Goal: Communication & Community: Share content

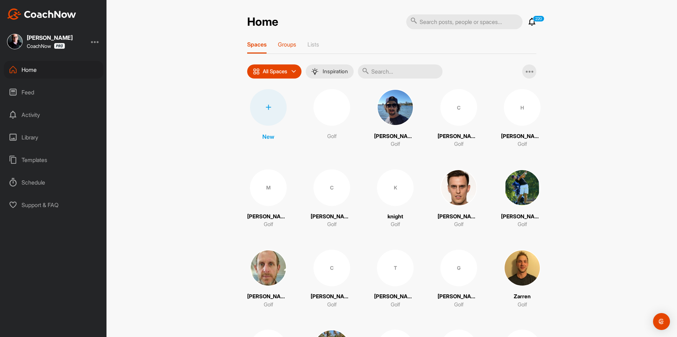
click at [292, 48] on div "Groups" at bounding box center [287, 47] width 18 height 13
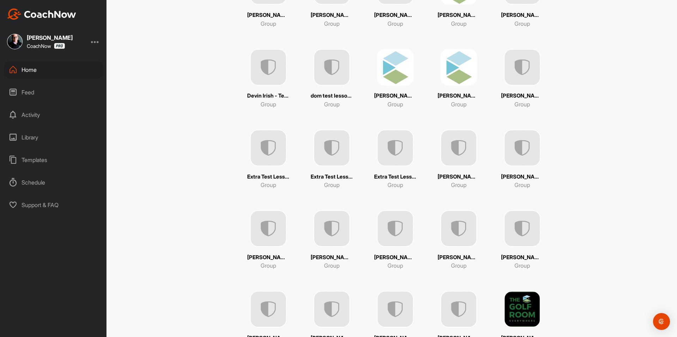
scroll to position [529, 0]
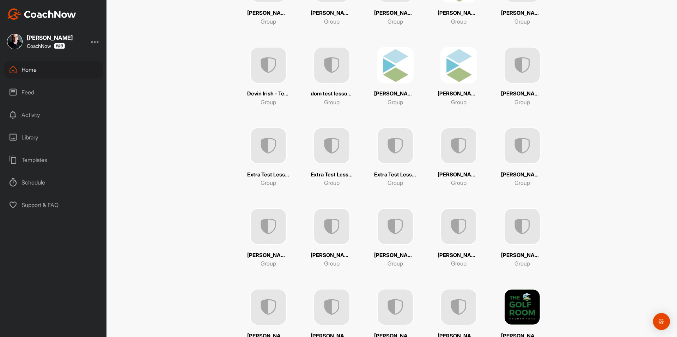
click at [527, 147] on img at bounding box center [522, 146] width 37 height 37
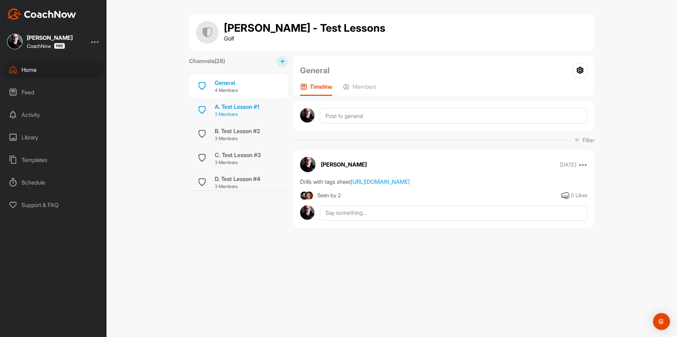
click at [247, 115] on p "3 Members" at bounding box center [237, 114] width 44 height 7
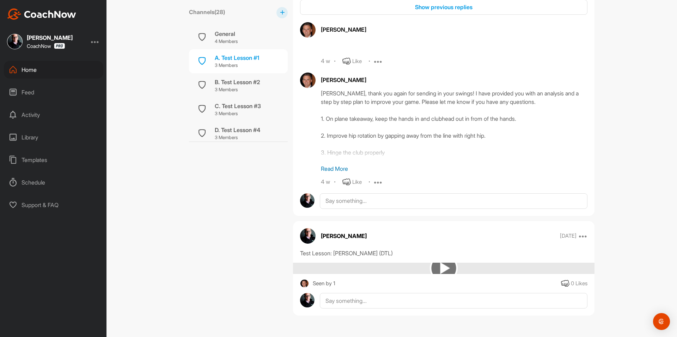
scroll to position [2853, 0]
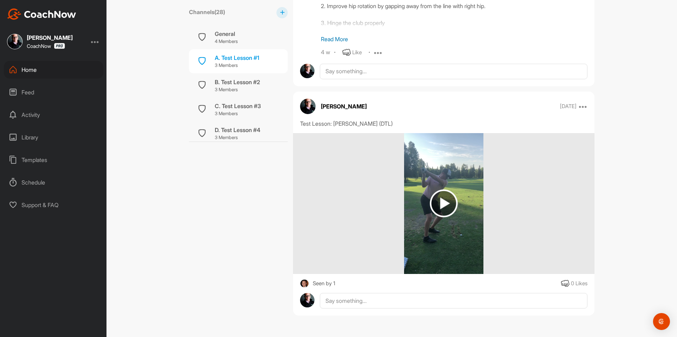
click at [235, 42] on p "4 Members" at bounding box center [226, 41] width 23 height 7
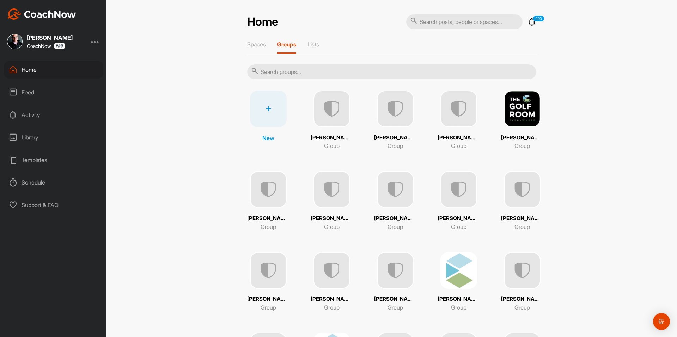
click at [467, 218] on p "[PERSON_NAME] Test Lesson Example" at bounding box center [459, 219] width 42 height 8
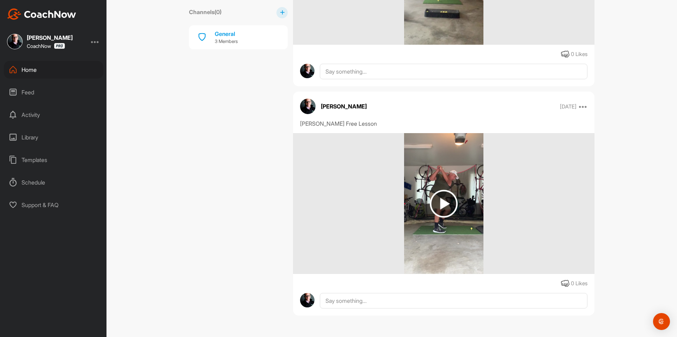
scroll to position [505, 0]
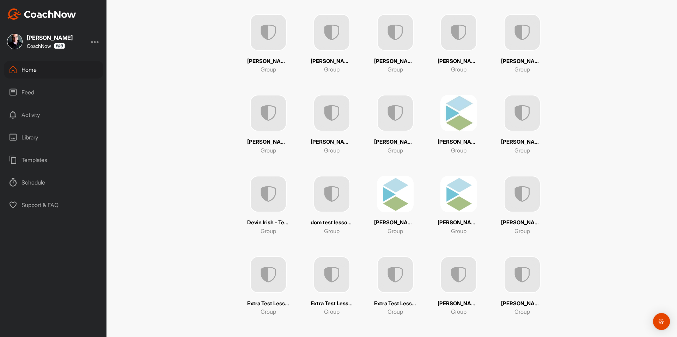
scroll to position [423, 0]
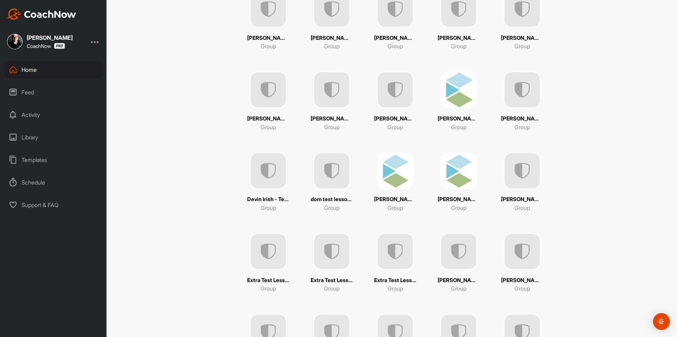
click at [508, 264] on img at bounding box center [522, 251] width 37 height 37
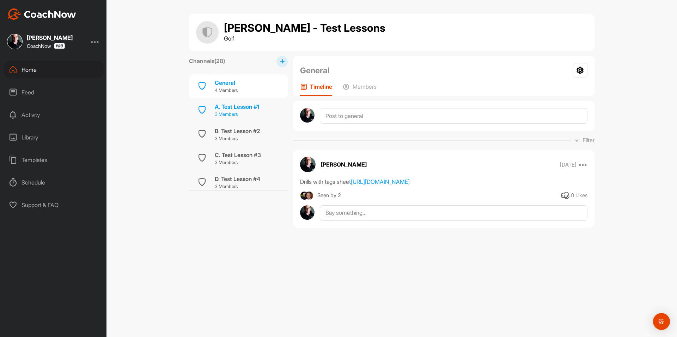
click at [243, 114] on p "3 Members" at bounding box center [237, 114] width 44 height 7
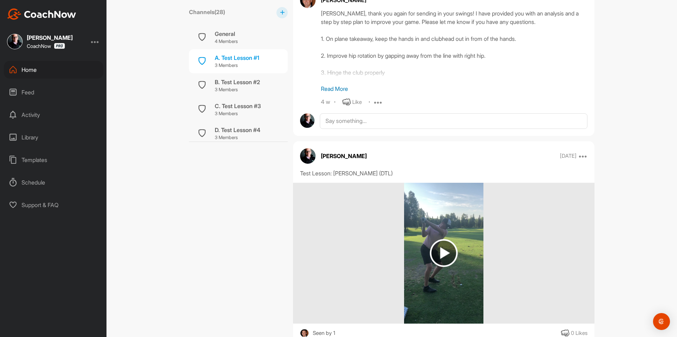
scroll to position [2853, 0]
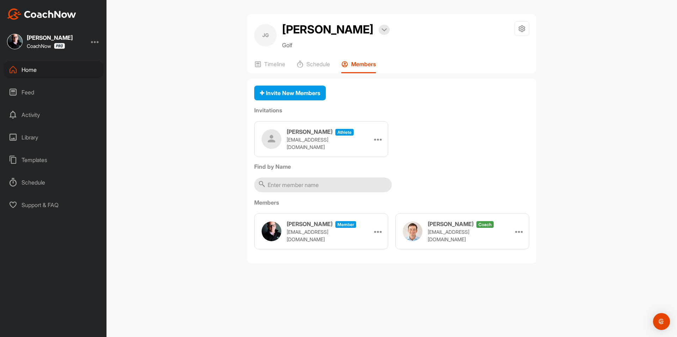
click at [71, 71] on div "Home" at bounding box center [53, 70] width 99 height 18
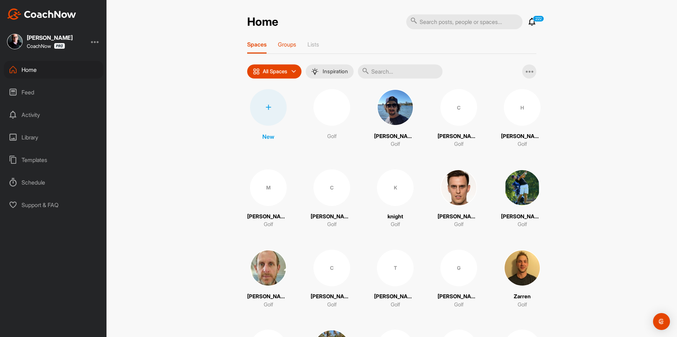
click at [289, 47] on p "Groups" at bounding box center [287, 44] width 18 height 7
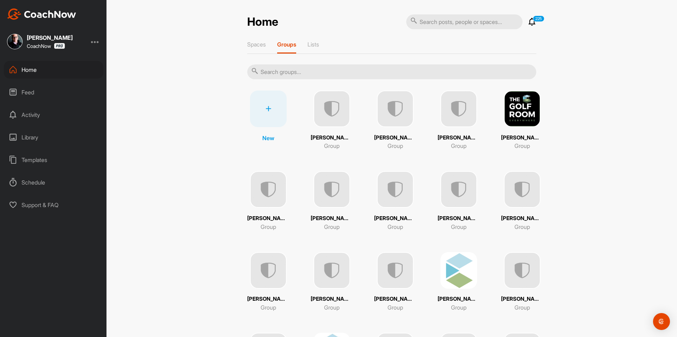
click at [266, 110] on icon at bounding box center [269, 109] width 6 height 6
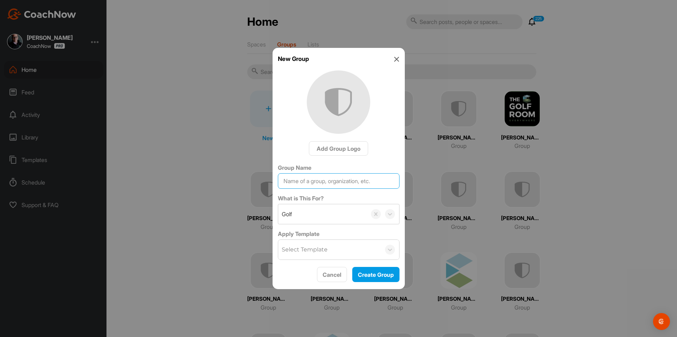
click at [333, 182] on input "Group Name" at bounding box center [339, 182] width 122 height 16
click at [343, 187] on input "Group Name" at bounding box center [339, 182] width 122 height 16
click at [325, 181] on input "Tom Hammond Test Lessons" at bounding box center [339, 182] width 122 height 16
type input "Tom Hammond Test Lessons"
click at [371, 278] on span "Create Group" at bounding box center [376, 275] width 36 height 7
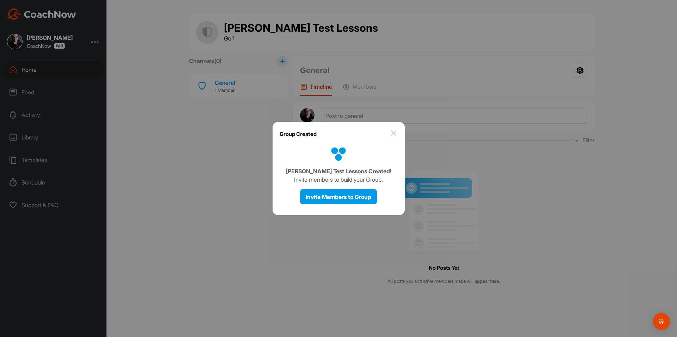
click at [395, 136] on img at bounding box center [393, 133] width 8 height 8
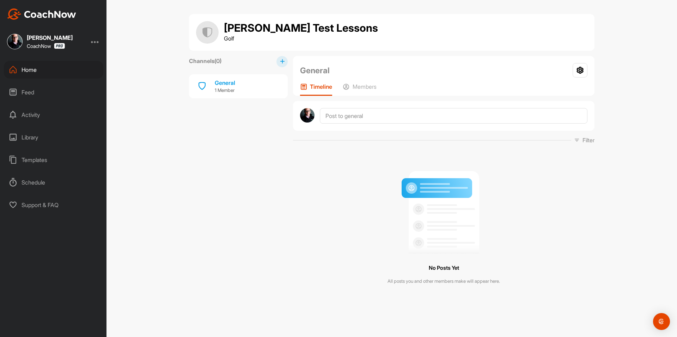
click at [309, 26] on h1 "Tom Hammond Test Lessons" at bounding box center [301, 28] width 154 height 12
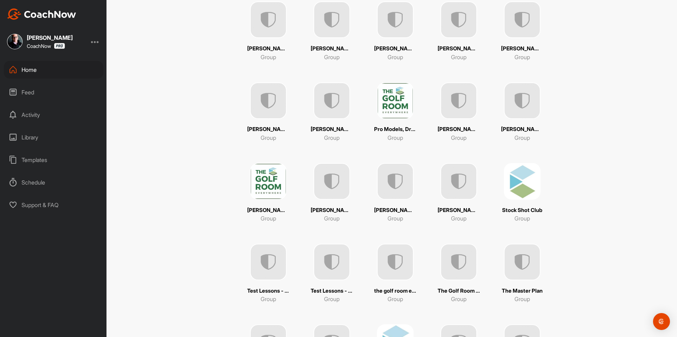
scroll to position [1211, 0]
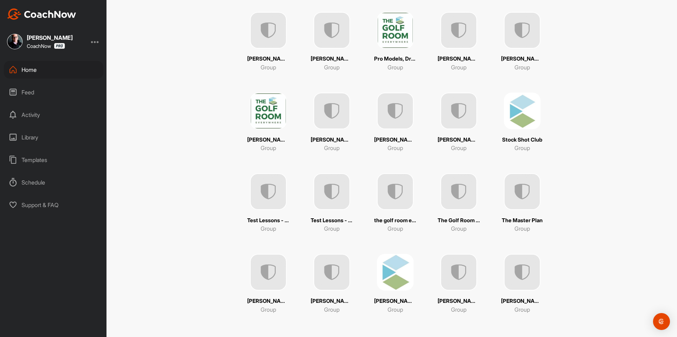
click at [467, 299] on p "[PERSON_NAME] - Test Lesson" at bounding box center [459, 302] width 42 height 8
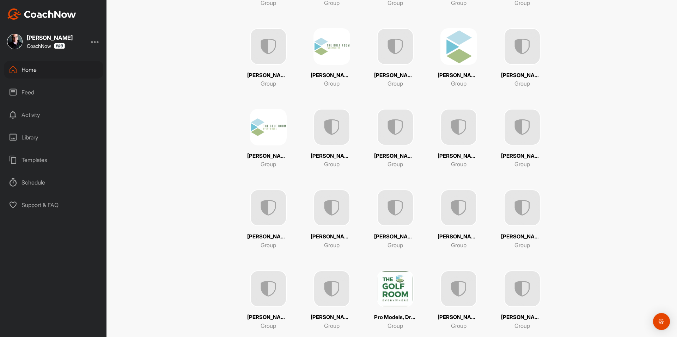
scroll to position [1211, 0]
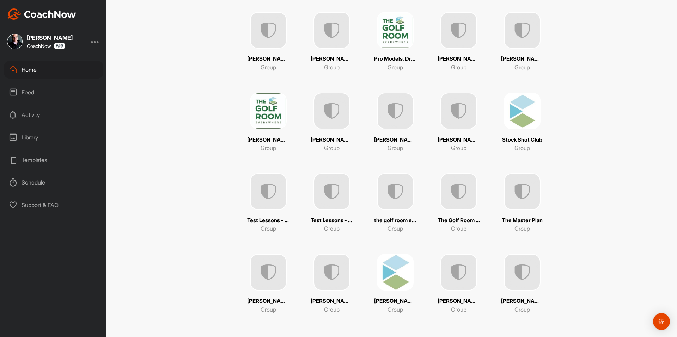
click at [268, 281] on img at bounding box center [268, 272] width 37 height 37
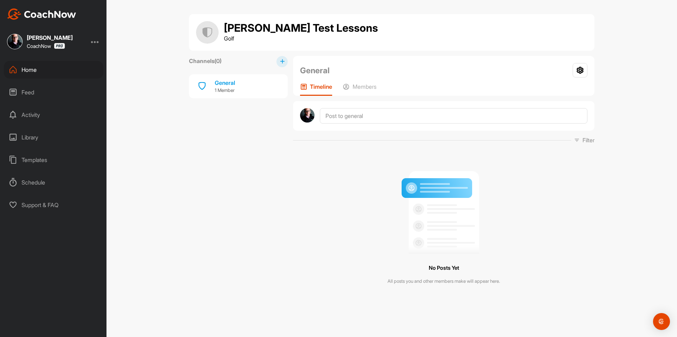
click at [334, 22] on div "Tom Hammond Test Lessons Golf" at bounding box center [391, 32] width 391 height 23
click at [325, 30] on h1 "Tom Hammond Test Lessons" at bounding box center [301, 28] width 154 height 12
click at [223, 87] on div "General" at bounding box center [225, 83] width 20 height 8
click at [580, 71] on icon at bounding box center [580, 70] width 15 height 14
click at [570, 86] on li "Group Settings" at bounding box center [558, 90] width 57 height 23
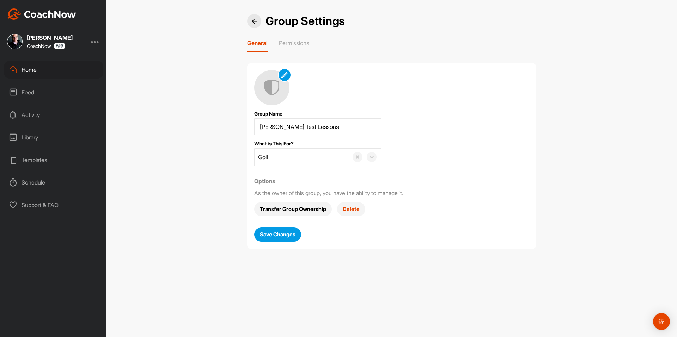
click at [355, 210] on span "Delete" at bounding box center [351, 209] width 17 height 7
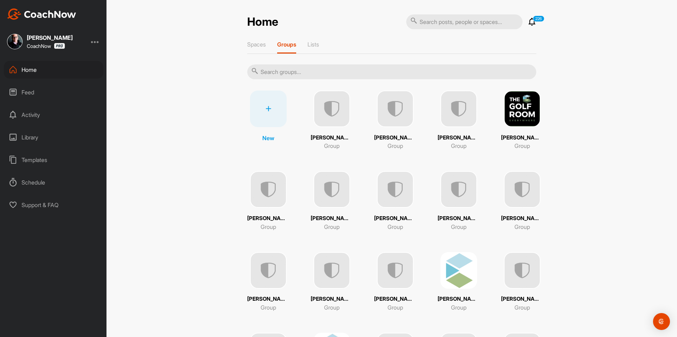
click at [255, 108] on div at bounding box center [268, 109] width 37 height 37
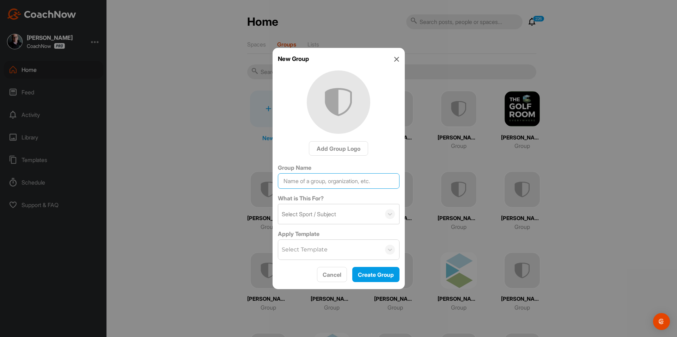
click at [314, 177] on input "Group Name" at bounding box center [339, 182] width 122 height 16
click at [366, 182] on input "Tom Hammond Test Lessons" at bounding box center [339, 182] width 122 height 16
click at [324, 182] on input "Tom Hammond Test Lesson" at bounding box center [339, 182] width 122 height 16
type input "Tom Hammond - Test Lesson"
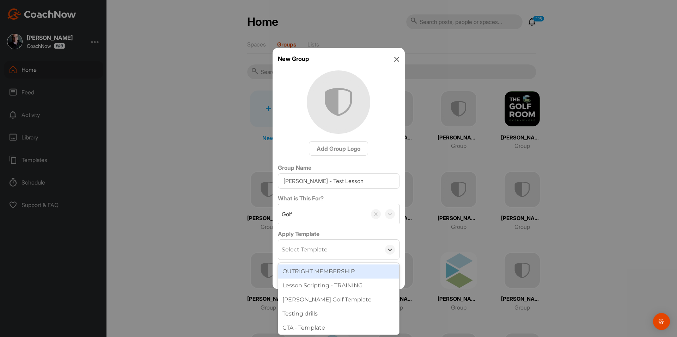
click at [313, 250] on div "Select Template" at bounding box center [305, 250] width 46 height 8
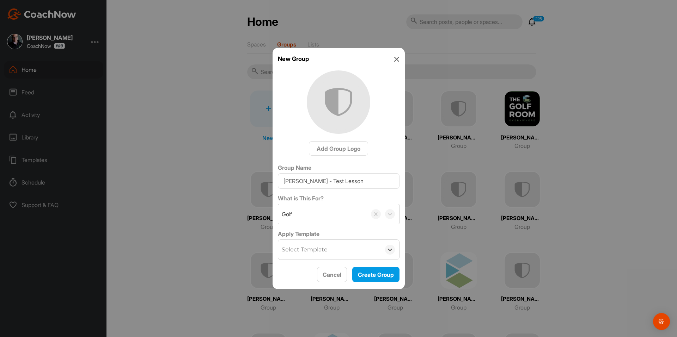
click at [336, 254] on div "Select Template" at bounding box center [329, 250] width 103 height 20
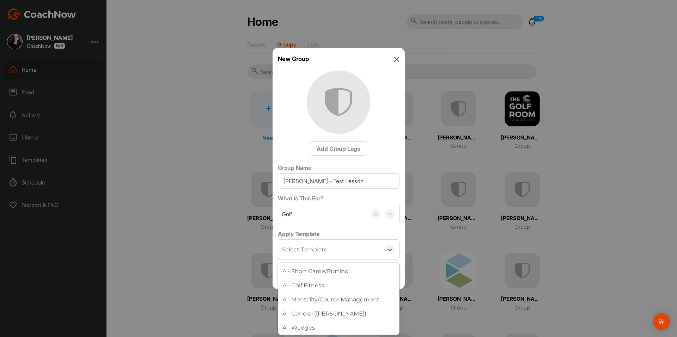
scroll to position [312, 0]
click at [318, 254] on div "Select Template" at bounding box center [305, 250] width 46 height 8
click at [328, 312] on div "Testing drills" at bounding box center [338, 314] width 121 height 14
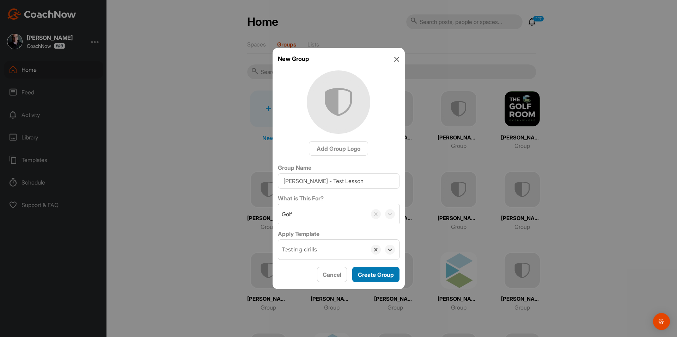
click at [374, 269] on button "Create Group" at bounding box center [375, 274] width 47 height 15
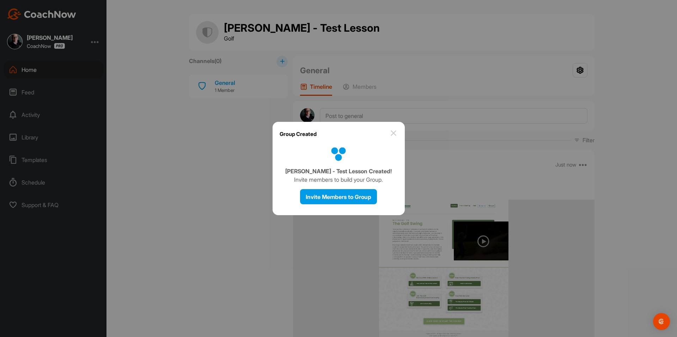
click at [394, 134] on img at bounding box center [393, 133] width 8 height 8
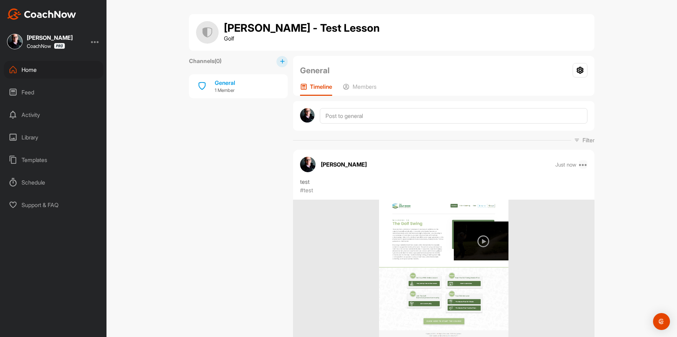
click at [582, 165] on icon at bounding box center [583, 164] width 8 height 8
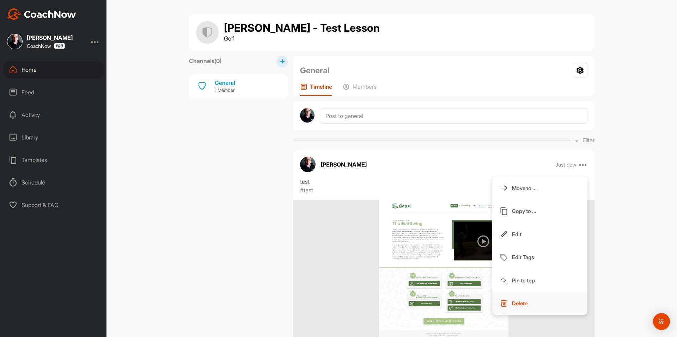
click at [531, 302] on button "Delete" at bounding box center [539, 303] width 95 height 23
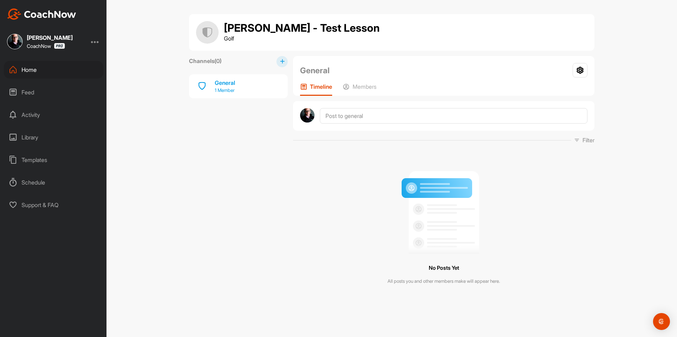
click at [256, 80] on div "General 1 Member" at bounding box center [238, 86] width 99 height 24
click at [366, 88] on p "Members" at bounding box center [365, 86] width 24 height 7
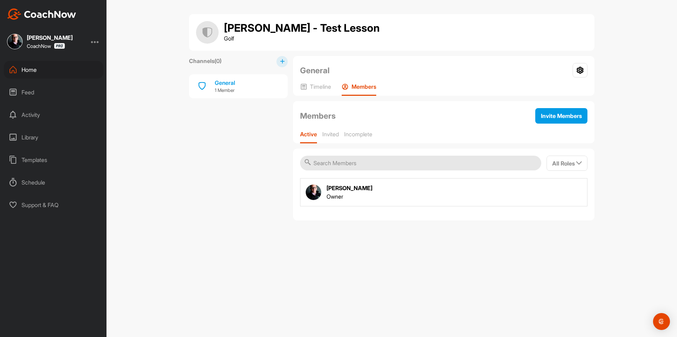
click at [247, 117] on div "Channels ( 0 ) General 1 Member" at bounding box center [238, 138] width 99 height 165
click at [281, 60] on icon at bounding box center [282, 61] width 5 height 5
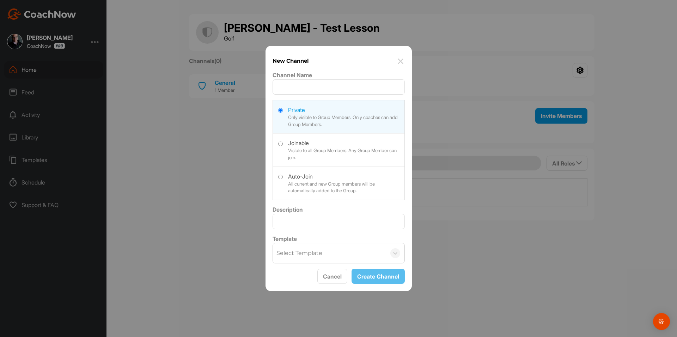
click at [242, 153] on div at bounding box center [338, 168] width 677 height 337
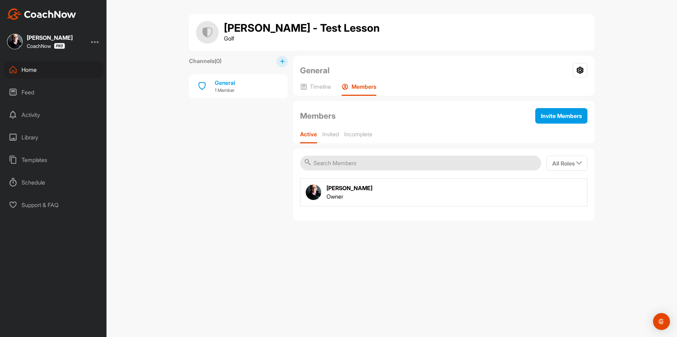
click at [286, 59] on button at bounding box center [281, 61] width 11 height 11
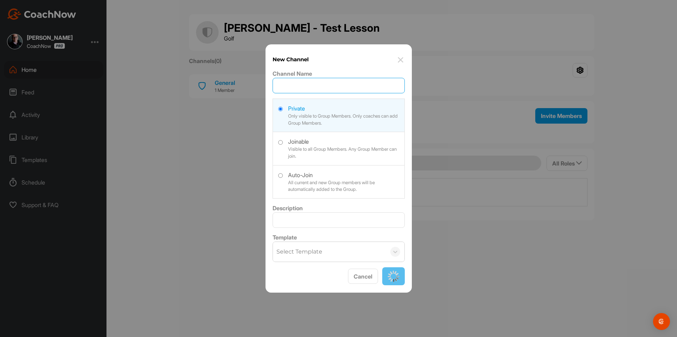
click at [290, 85] on input "Channel Name" at bounding box center [339, 86] width 132 height 16
paste input "A. Test Lesson #1"
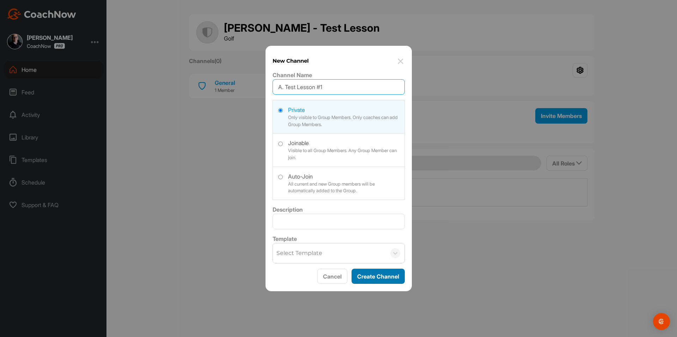
type input "A. Test Lesson #1"
click at [366, 278] on button "Create Channel" at bounding box center [378, 276] width 53 height 15
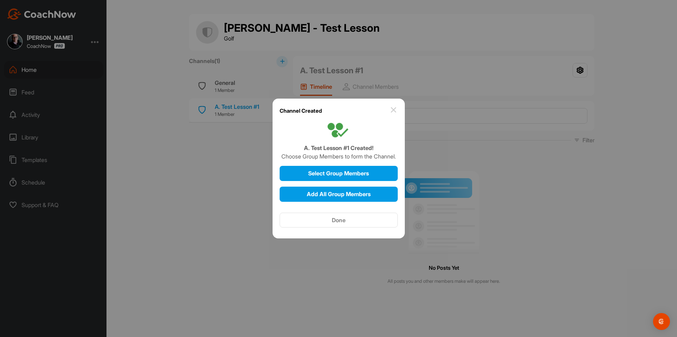
click at [395, 111] on img at bounding box center [393, 110] width 8 height 8
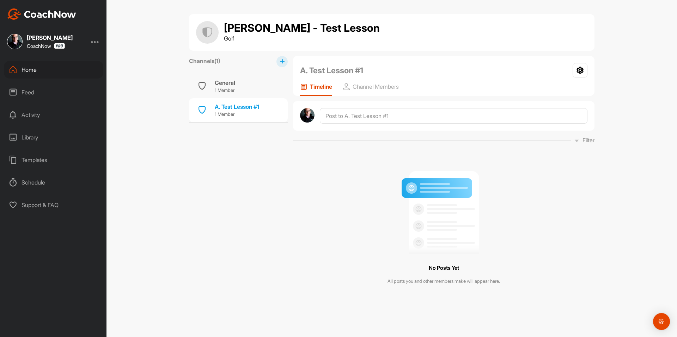
click at [284, 60] on icon at bounding box center [282, 61] width 5 height 5
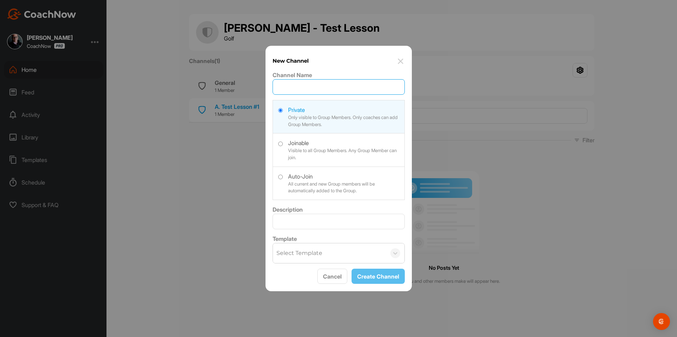
click at [311, 87] on input "Channel Name" at bounding box center [339, 87] width 132 height 16
paste input "B. Test Lesson #2"
type input "B. Test Lesson #2"
click at [376, 279] on button "Create Channel" at bounding box center [378, 276] width 53 height 15
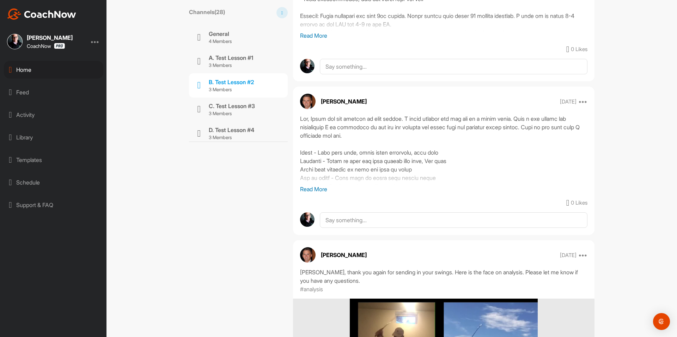
scroll to position [1016, 0]
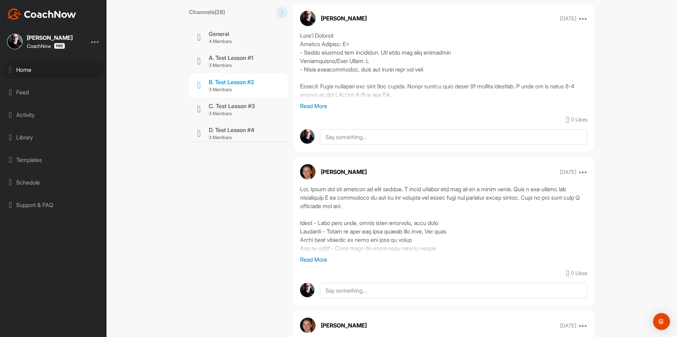
click at [48, 71] on div "Home" at bounding box center [53, 70] width 99 height 18
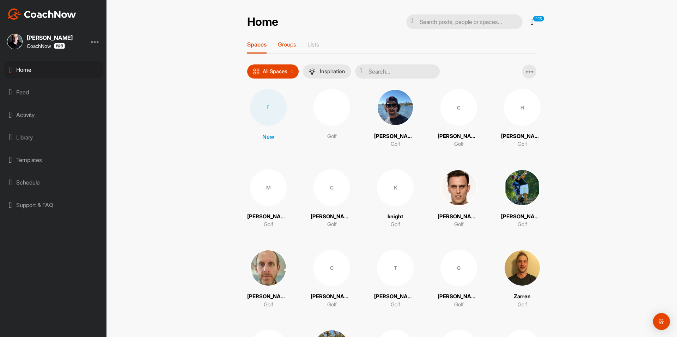
click at [289, 44] on p "Groups" at bounding box center [287, 44] width 18 height 7
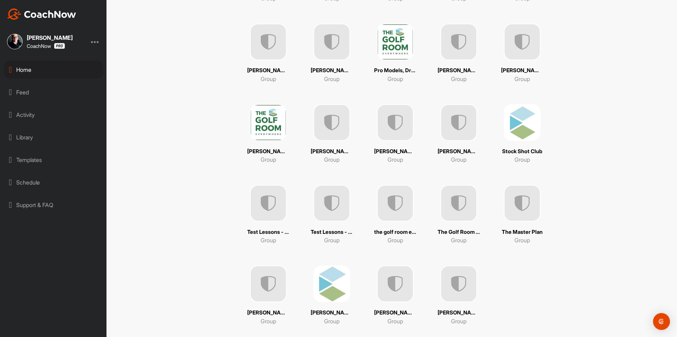
scroll to position [1211, 0]
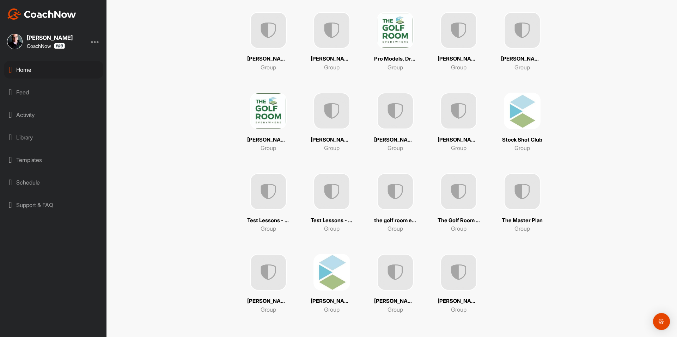
click at [399, 274] on img at bounding box center [395, 272] width 37 height 37
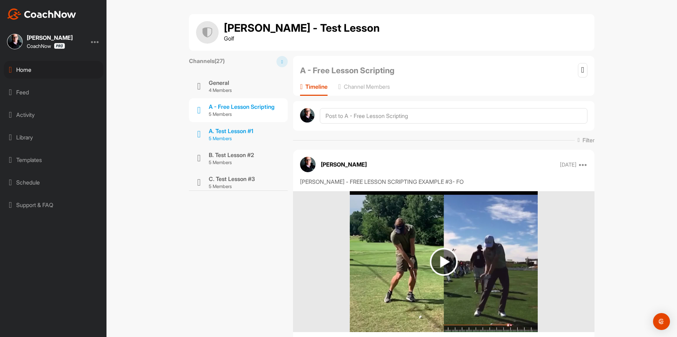
click at [232, 128] on div "A. Test Lesson #1" at bounding box center [231, 131] width 44 height 8
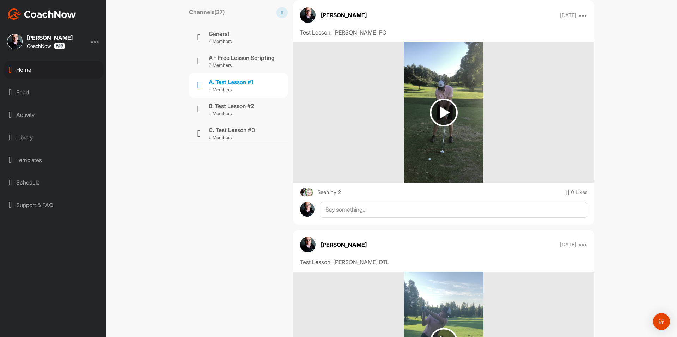
scroll to position [1360, 0]
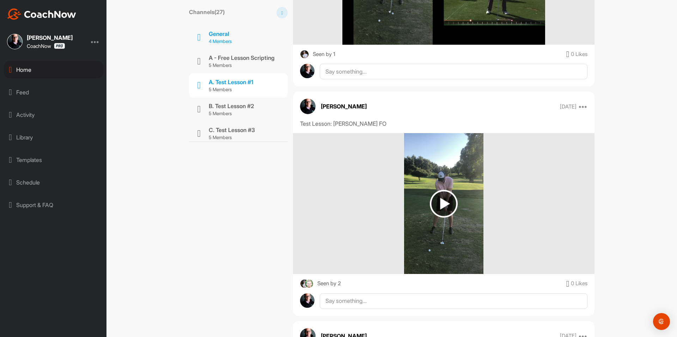
click at [232, 32] on div "General" at bounding box center [220, 34] width 23 height 8
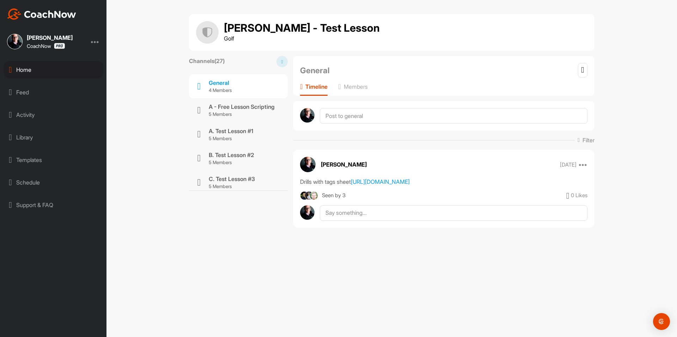
click at [53, 73] on div "Home" at bounding box center [53, 70] width 99 height 18
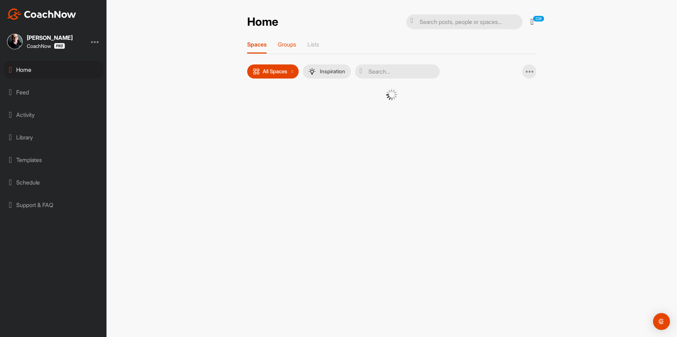
click at [288, 42] on p "Groups" at bounding box center [287, 44] width 18 height 7
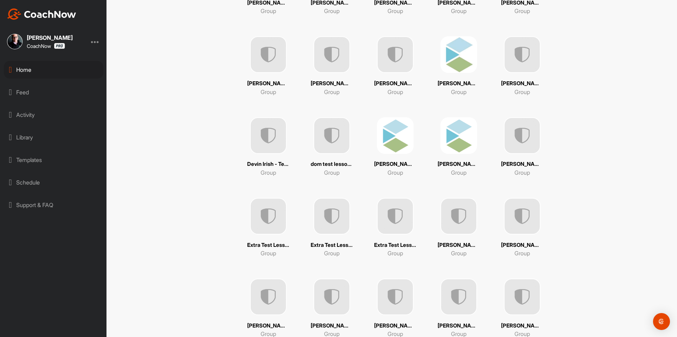
scroll to position [564, 0]
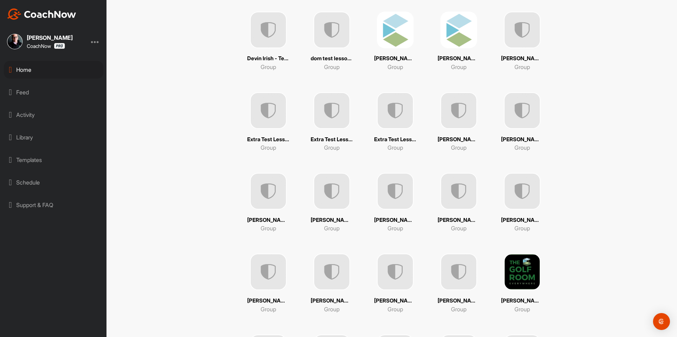
click at [516, 122] on img at bounding box center [522, 110] width 37 height 37
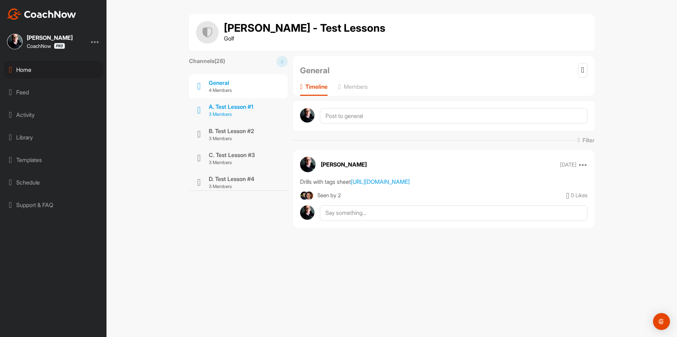
click at [251, 113] on p "3 Members" at bounding box center [231, 114] width 44 height 7
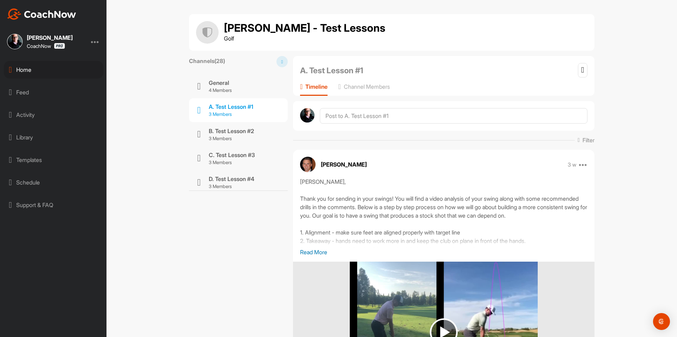
drag, startPoint x: 242, startPoint y: 109, endPoint x: 228, endPoint y: 108, distance: 13.8
click at [228, 108] on div "A. Test Lesson #1" at bounding box center [231, 107] width 44 height 8
drag, startPoint x: 308, startPoint y: 70, endPoint x: 369, endPoint y: 71, distance: 61.0
click at [369, 71] on div "A. Test Lesson #1 Settings" at bounding box center [443, 70] width 287 height 15
click at [370, 71] on div "A. Test Lesson #1 Settings" at bounding box center [443, 70] width 287 height 15
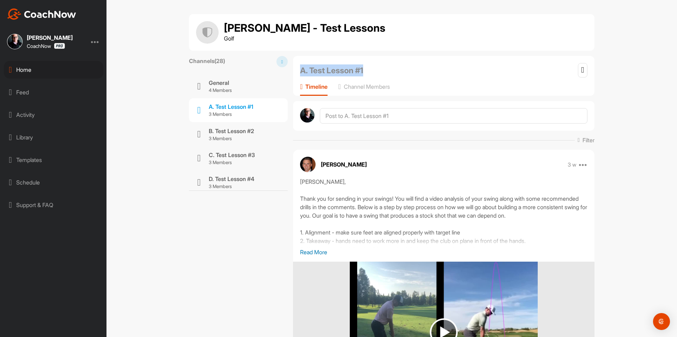
drag, startPoint x: 368, startPoint y: 72, endPoint x: 361, endPoint y: 32, distance: 40.1
click at [300, 69] on div "A. Test Lesson #1 Settings" at bounding box center [443, 70] width 287 height 15
copy h2 "A. Test Lesson #1"
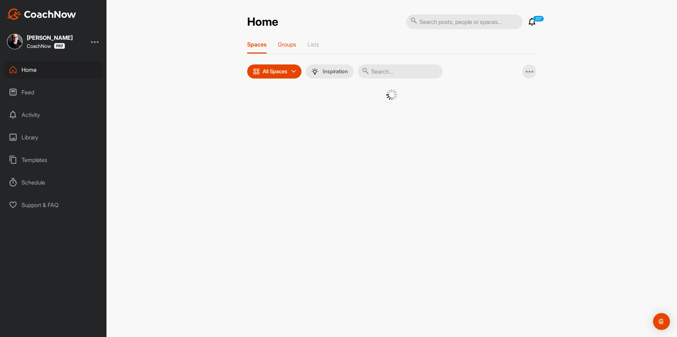
click at [283, 49] on div "Groups" at bounding box center [287, 47] width 18 height 13
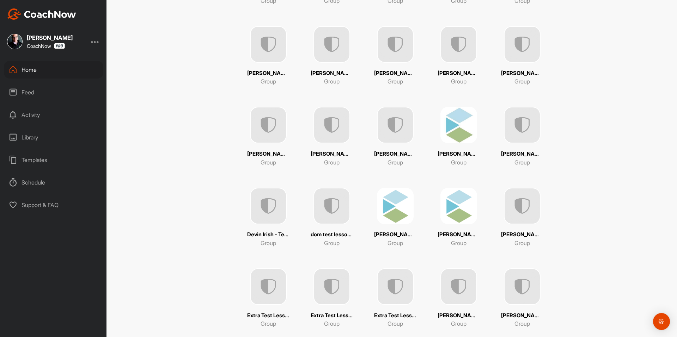
scroll to position [529, 0]
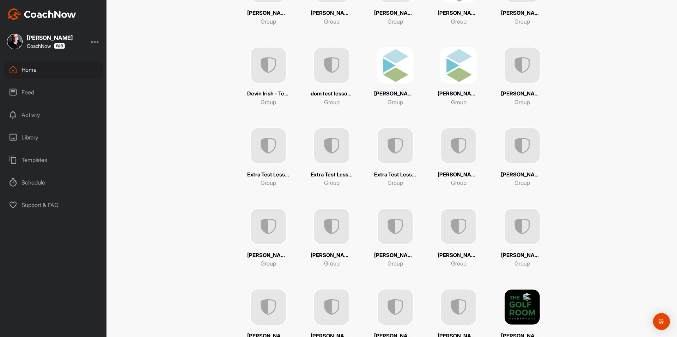
click at [513, 147] on img at bounding box center [522, 146] width 37 height 37
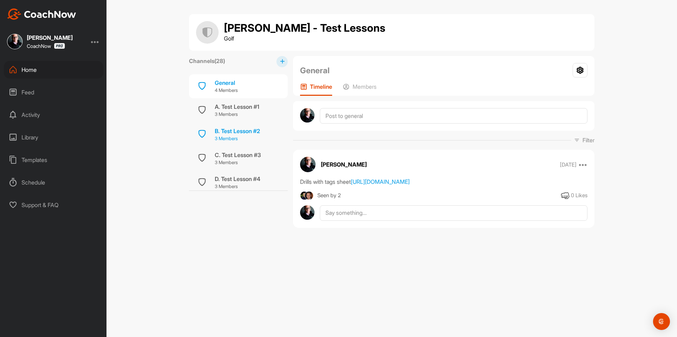
click at [239, 134] on div "B. Test Lesson #2" at bounding box center [237, 131] width 45 height 8
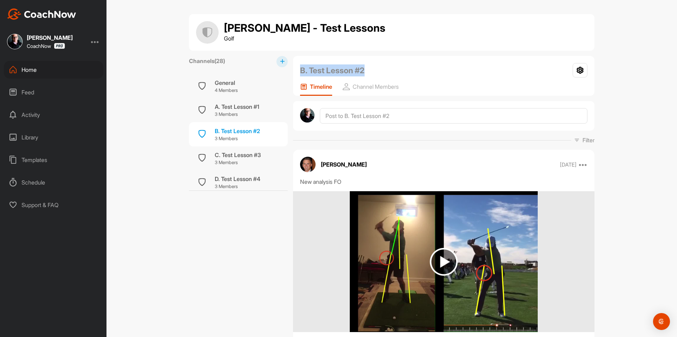
drag, startPoint x: 300, startPoint y: 68, endPoint x: 376, endPoint y: 66, distance: 75.8
click at [376, 66] on div "B. Test Lesson #2 Settings" at bounding box center [443, 70] width 287 height 15
copy h2 "B. Test Lesson #2"
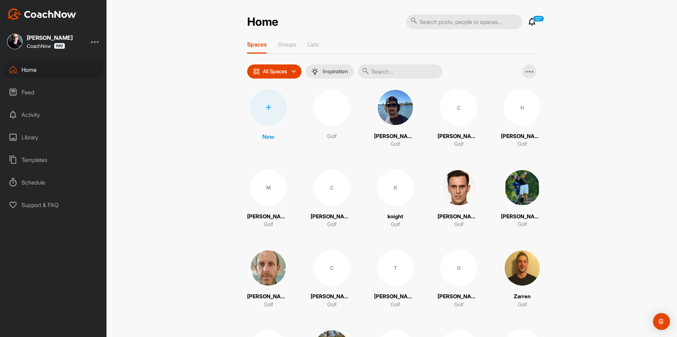
drag, startPoint x: 435, startPoint y: 2, endPoint x: 170, endPoint y: 137, distance: 297.3
click at [170, 137] on div "Home 227 Notifications Invitations [DATE] LD [PERSON_NAME] replied to a post : …" at bounding box center [392, 168] width 571 height 337
click at [297, 45] on div "Spaces Groups Lists" at bounding box center [391, 47] width 289 height 13
click at [289, 42] on p "Groups" at bounding box center [287, 44] width 18 height 7
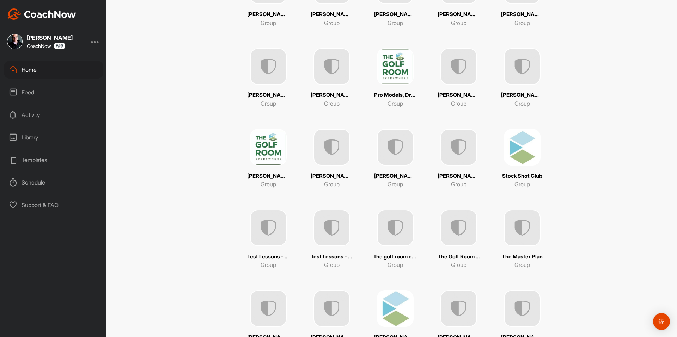
scroll to position [1211, 0]
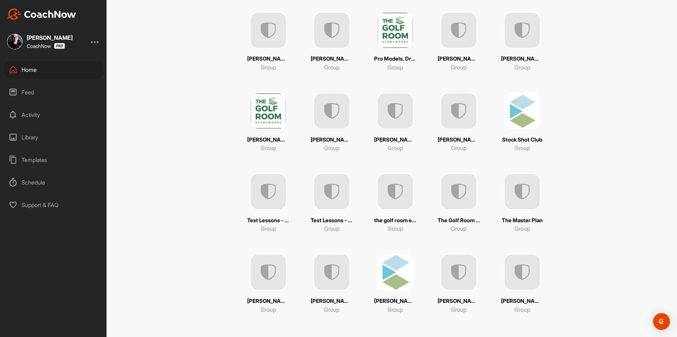
click at [273, 273] on img at bounding box center [268, 272] width 37 height 37
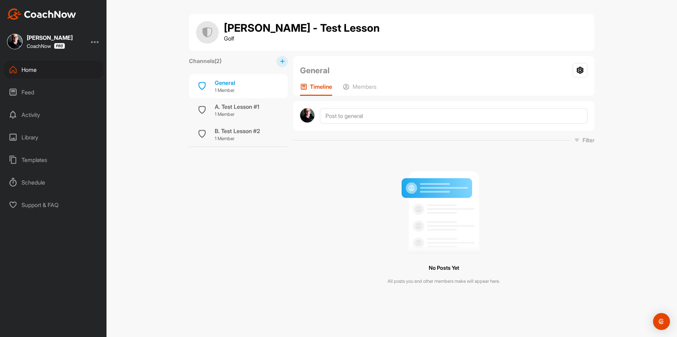
click at [282, 62] on icon at bounding box center [282, 61] width 5 height 5
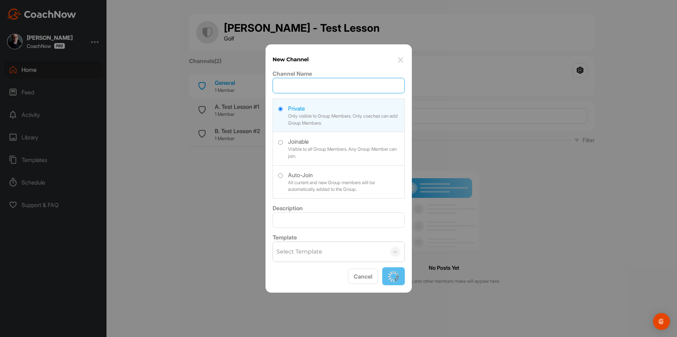
click at [282, 83] on input "Channel Name" at bounding box center [339, 86] width 132 height 16
paste input "C. Test Lesson #3"
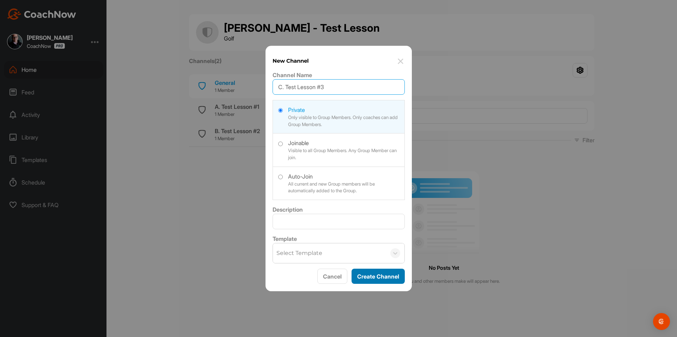
type input "C. Test Lesson #3"
click at [367, 282] on button "Create Channel" at bounding box center [378, 276] width 53 height 15
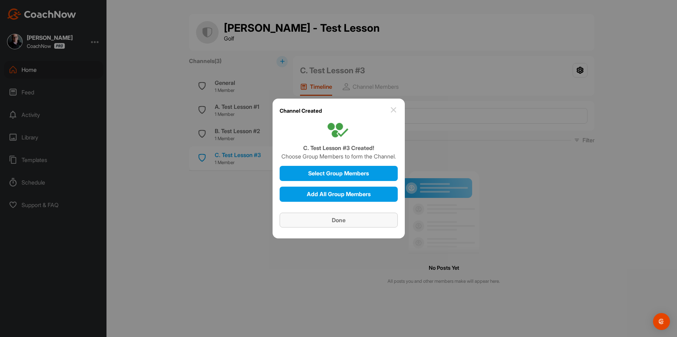
click at [345, 224] on span "Done" at bounding box center [339, 220] width 14 height 7
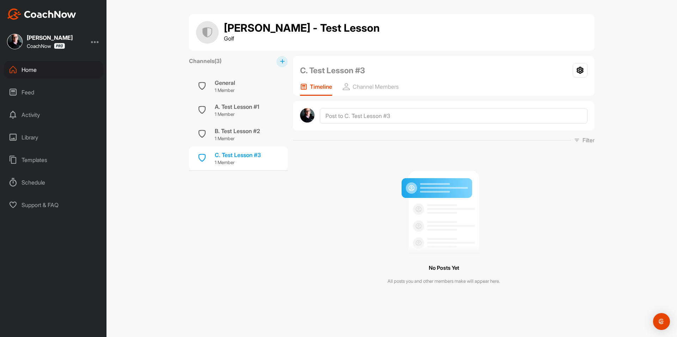
click at [282, 63] on icon at bounding box center [282, 61] width 5 height 5
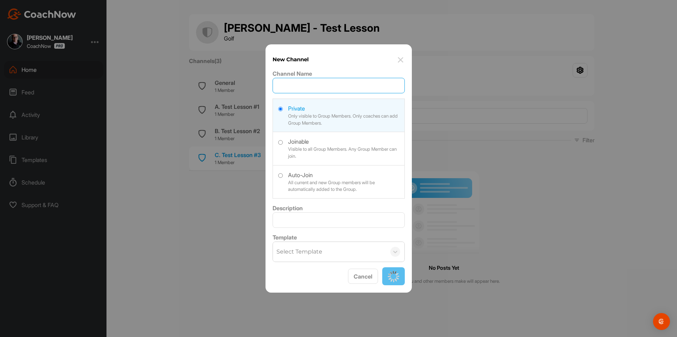
click at [292, 89] on input "Channel Name" at bounding box center [339, 86] width 132 height 16
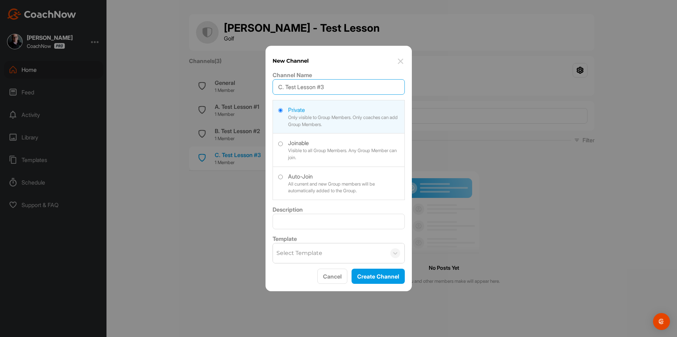
click at [278, 86] on input "C. Test Lesson #3" at bounding box center [339, 87] width 132 height 16
click at [280, 87] on input "C. Test Lesson #3" at bounding box center [339, 87] width 132 height 16
click at [281, 87] on input "C. Test Lesson #3" at bounding box center [339, 87] width 132 height 16
type input "D. Test Lesson #3"
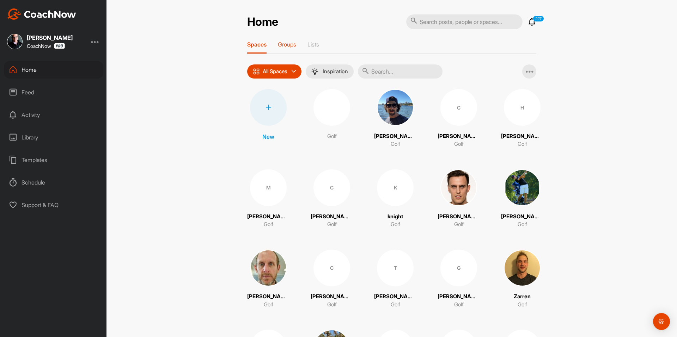
click at [278, 47] on p "Groups" at bounding box center [287, 44] width 18 height 7
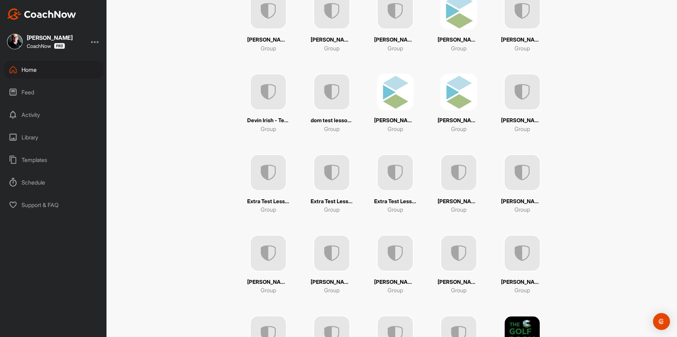
scroll to position [529, 0]
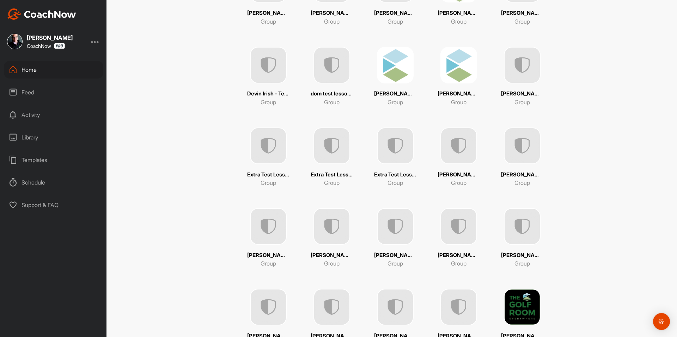
click at [524, 156] on img at bounding box center [522, 146] width 37 height 37
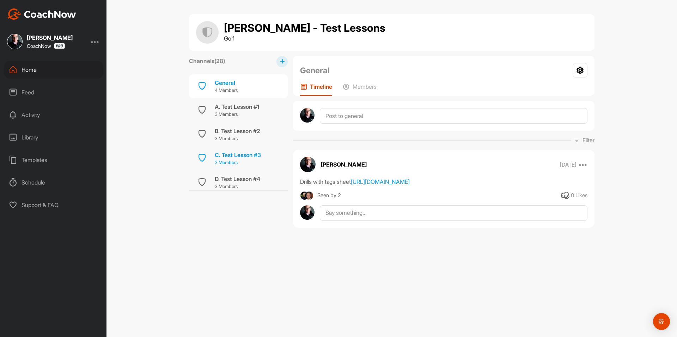
click at [235, 156] on div "C. Test Lesson #3" at bounding box center [238, 155] width 46 height 8
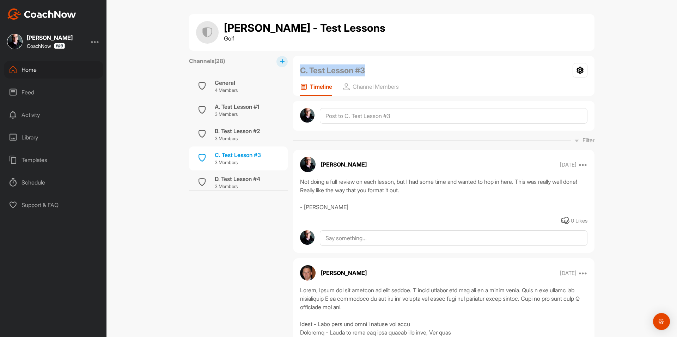
drag, startPoint x: 300, startPoint y: 69, endPoint x: 402, endPoint y: 55, distance: 103.2
click at [381, 69] on div "C. Test Lesson #3 Settings" at bounding box center [443, 70] width 287 height 15
copy h2 "C. Test Lesson #3"
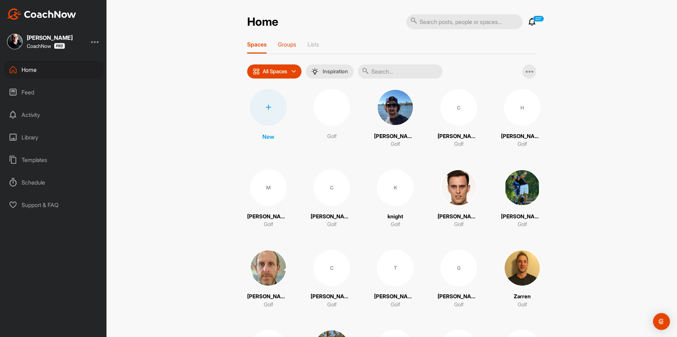
click at [294, 45] on p "Groups" at bounding box center [287, 44] width 18 height 7
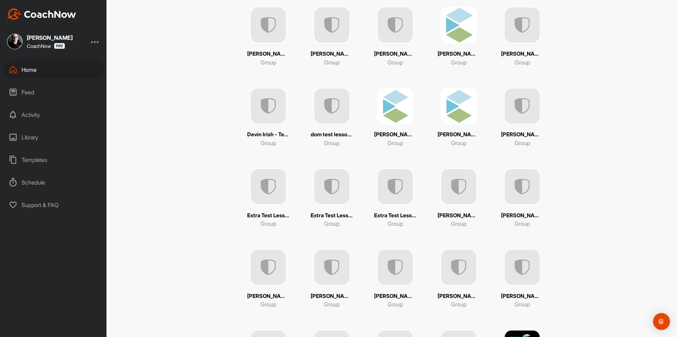
scroll to position [494, 0]
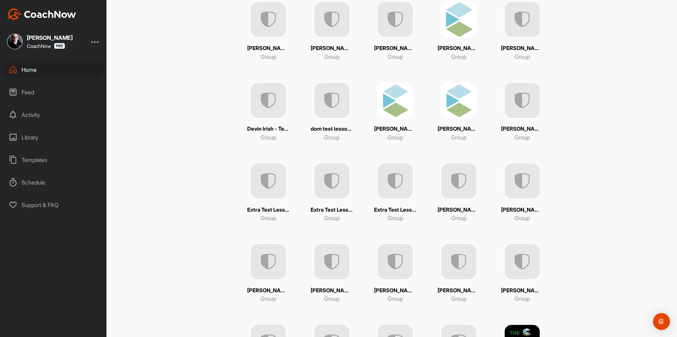
click at [515, 190] on img at bounding box center [522, 181] width 37 height 37
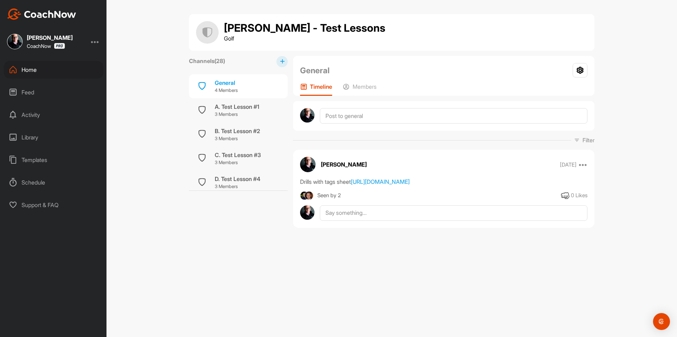
drag, startPoint x: 300, startPoint y: 180, endPoint x: 344, endPoint y: 208, distance: 51.7
click at [344, 186] on div "Drills with tags sheet [URL][DOMAIN_NAME]" at bounding box center [443, 182] width 287 height 8
click at [378, 186] on div "Drills with tags sheet https://docs.google.com/spreadsheets/d/1a-0_dyQbVvs4oWxc…" at bounding box center [443, 182] width 287 height 8
click at [343, 186] on div "Drills with tags sheet https://docs.google.com/spreadsheets/d/1a-0_dyQbVvs4oWxc…" at bounding box center [443, 182] width 287 height 8
click at [372, 184] on div "Drills with tags sheet https://docs.google.com/spreadsheets/d/1a-0_dyQbVvs4oWxc…" at bounding box center [443, 182] width 287 height 8
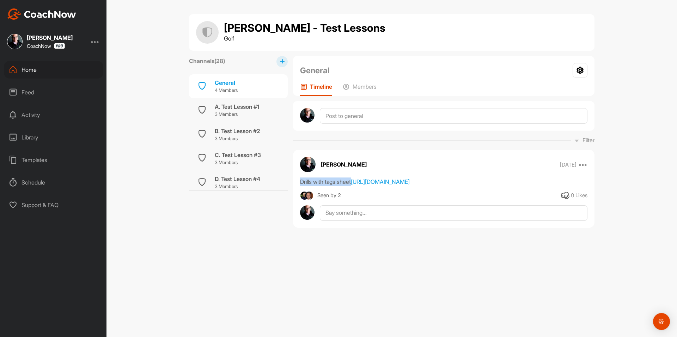
drag, startPoint x: 300, startPoint y: 183, endPoint x: 371, endPoint y: 180, distance: 70.6
click at [371, 180] on div "Drills with tags sheet https://docs.google.com/spreadsheets/d/1a-0_dyQbVvs4oWxc…" at bounding box center [443, 182] width 287 height 8
copy div "Drills with tags sheet"
click at [369, 87] on p "Members" at bounding box center [365, 86] width 24 height 7
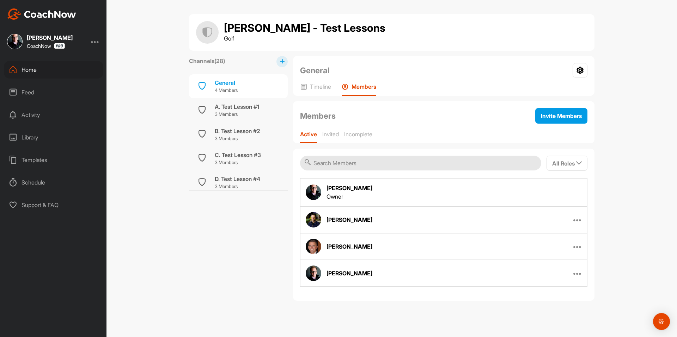
click at [540, 249] on div "Greg Baresel Edit Member Remove From Group" at bounding box center [443, 246] width 287 height 27
click at [575, 168] on button "All Roles" at bounding box center [567, 163] width 41 height 15
click at [550, 216] on label "Members" at bounding box center [550, 215] width 28 height 12
click at [536, 216] on input "Members" at bounding box center [533, 216] width 5 height 5
click at [548, 217] on label "Members" at bounding box center [550, 215] width 28 height 12
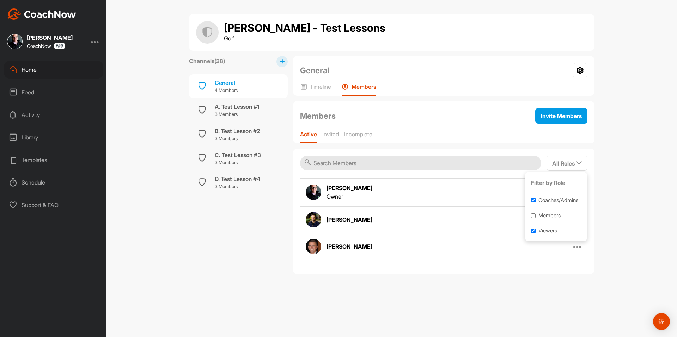
click at [536, 217] on input "Members" at bounding box center [533, 216] width 5 height 5
click at [548, 217] on label "Members" at bounding box center [550, 215] width 28 height 12
click at [536, 217] on input "Members" at bounding box center [533, 216] width 5 height 5
click at [548, 217] on label "Members" at bounding box center [550, 215] width 28 height 12
click at [536, 217] on input "Members" at bounding box center [533, 216] width 5 height 5
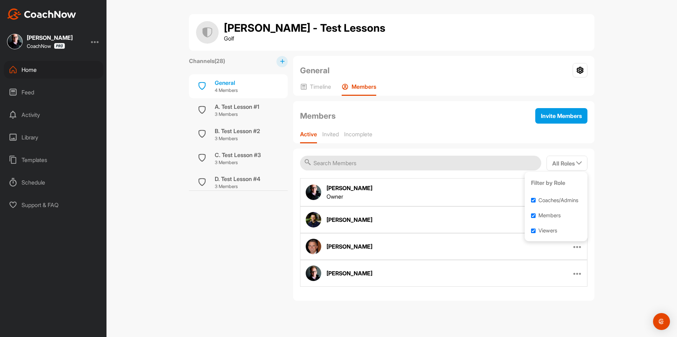
click at [548, 217] on label "Members" at bounding box center [550, 215] width 28 height 12
click at [536, 217] on input "Members" at bounding box center [533, 216] width 5 height 5
checkbox input "false"
click at [550, 201] on label "Coaches/Admins" at bounding box center [558, 200] width 45 height 12
click at [536, 201] on input "Coaches/Admins" at bounding box center [533, 200] width 5 height 5
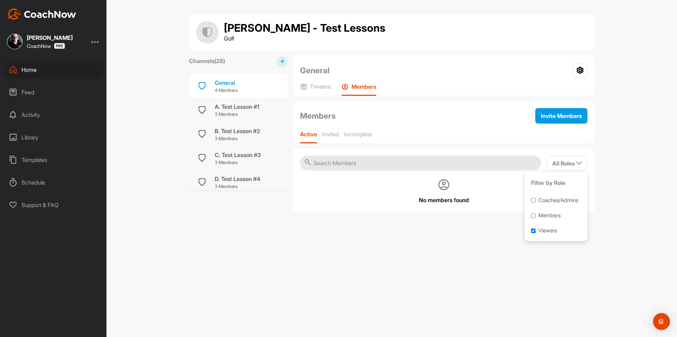
click at [550, 201] on label "Coaches/Admins" at bounding box center [558, 200] width 45 height 12
click at [536, 201] on input "Coaches/Admins" at bounding box center [533, 200] width 5 height 5
checkbox input "true"
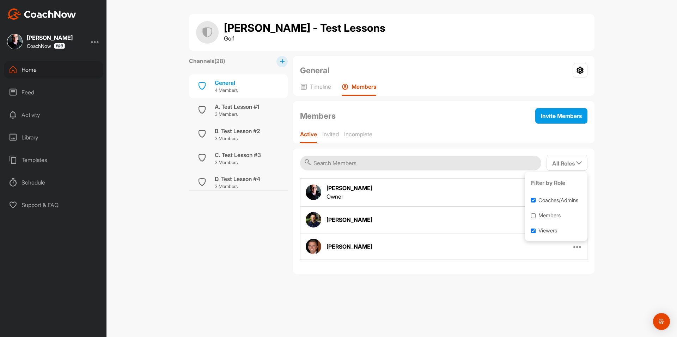
click at [547, 217] on label "Members" at bounding box center [550, 215] width 28 height 12
click at [536, 217] on input "Members" at bounding box center [533, 216] width 5 height 5
checkbox input "true"
click at [440, 131] on div "Active Invited Incomplete" at bounding box center [443, 137] width 287 height 13
click at [241, 87] on div "General 4 Members" at bounding box center [238, 86] width 99 height 24
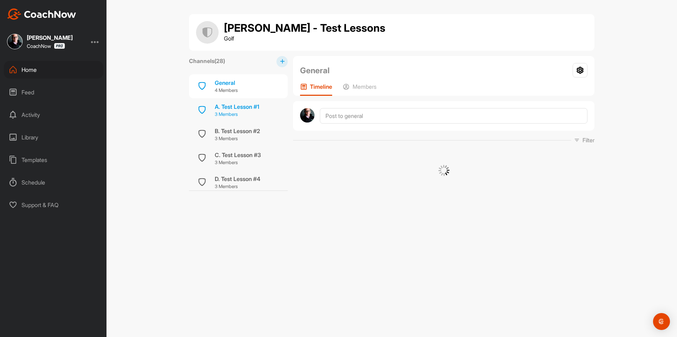
click at [248, 108] on div "A. Test Lesson #1" at bounding box center [237, 107] width 44 height 8
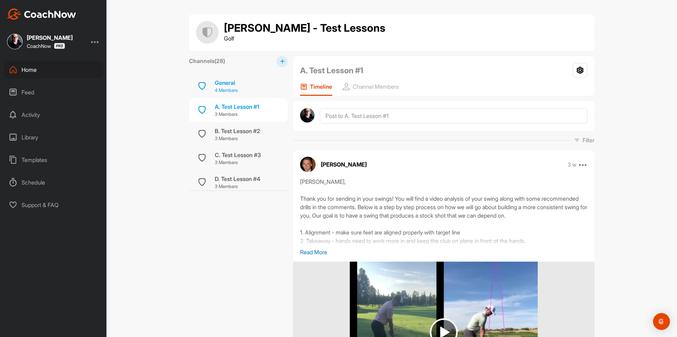
click at [248, 85] on div "General 4 Members" at bounding box center [238, 86] width 99 height 24
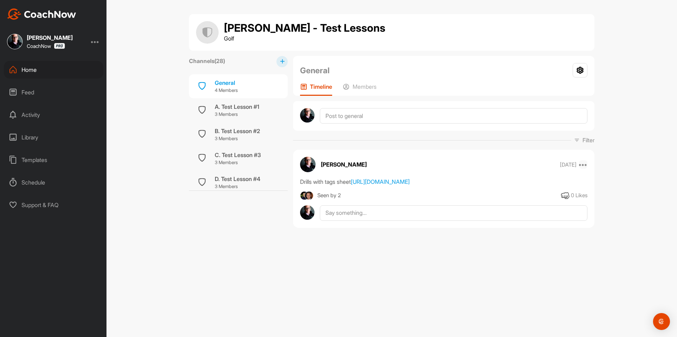
click at [584, 164] on icon at bounding box center [583, 164] width 8 height 8
click at [540, 185] on button "Move to ..." at bounding box center [539, 188] width 95 height 23
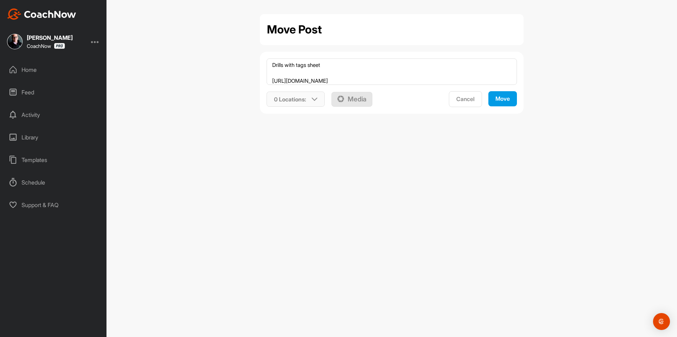
click at [309, 103] on div "0 Locations :" at bounding box center [296, 99] width 58 height 16
click at [318, 125] on input "text" at bounding box center [314, 126] width 85 height 15
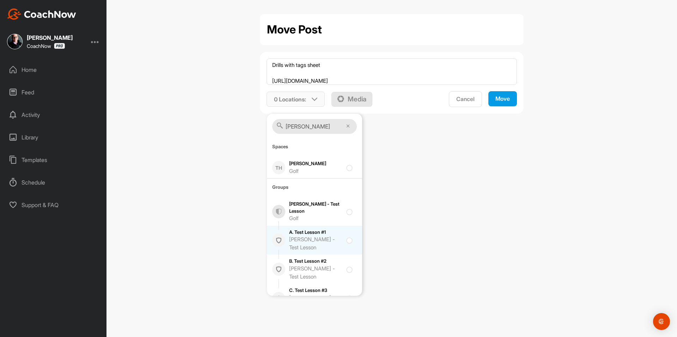
scroll to position [0, 0]
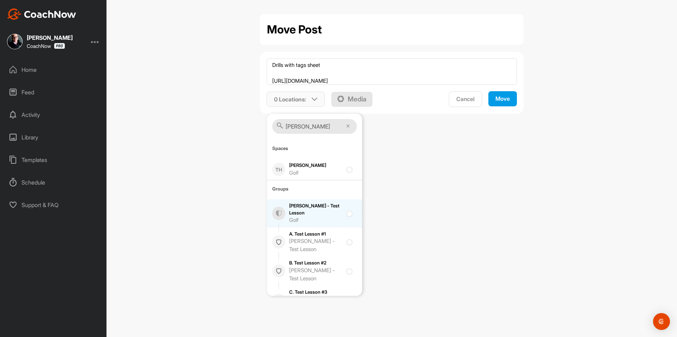
type input "[PERSON_NAME]"
click at [347, 214] on div at bounding box center [351, 213] width 10 height 8
checkbox input "true"
click at [499, 103] on div "Move" at bounding box center [502, 98] width 14 height 7
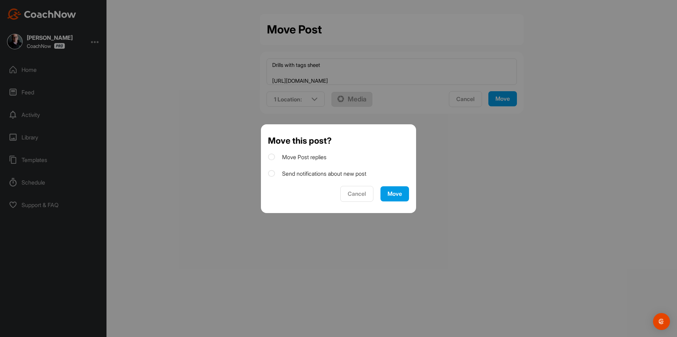
click at [273, 175] on icon at bounding box center [271, 173] width 7 height 7
click at [273, 174] on input "Send notifications about new post" at bounding box center [270, 172] width 5 height 5
checkbox input "true"
click at [398, 191] on div "Move" at bounding box center [395, 193] width 14 height 7
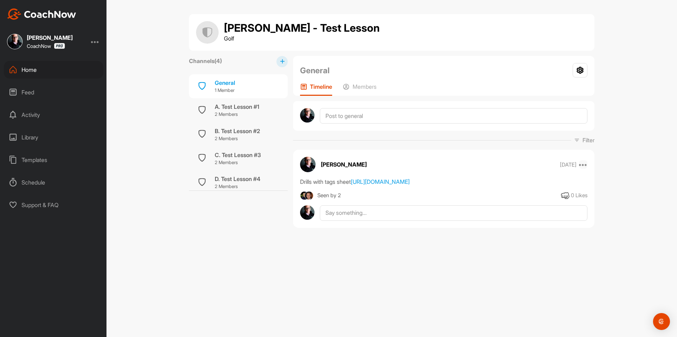
click at [587, 165] on icon at bounding box center [583, 164] width 8 height 8
click at [536, 209] on p "Copy to ..." at bounding box center [524, 211] width 24 height 7
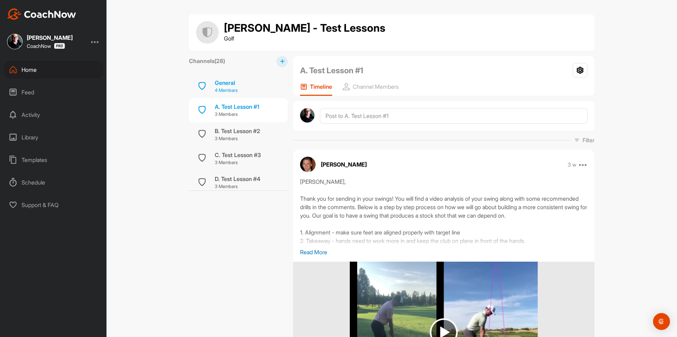
click at [257, 86] on div "General 4 Members" at bounding box center [238, 86] width 99 height 24
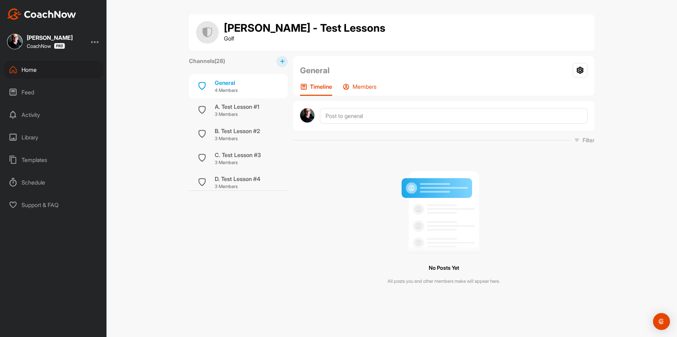
click at [370, 84] on p "Members" at bounding box center [365, 86] width 24 height 7
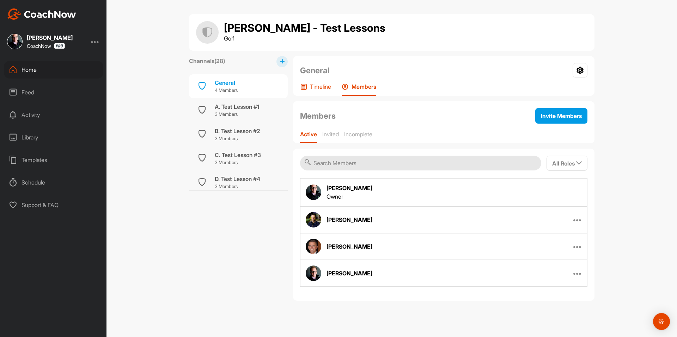
click at [311, 87] on p "Timeline" at bounding box center [320, 86] width 21 height 7
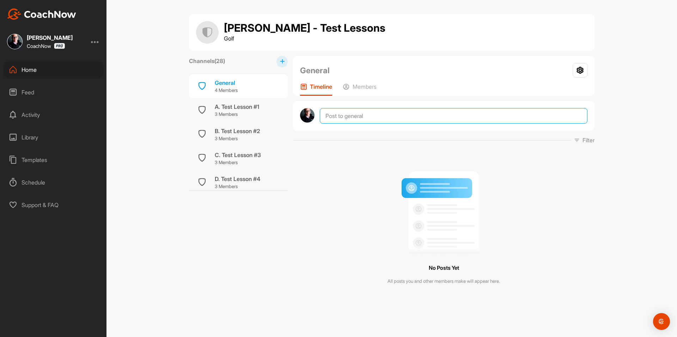
click at [353, 118] on textarea at bounding box center [454, 116] width 268 height 16
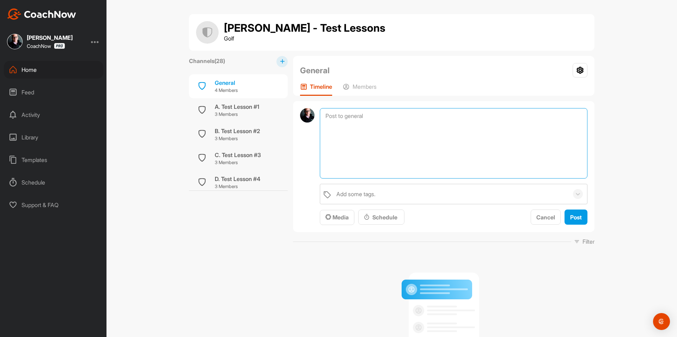
click at [370, 146] on textarea at bounding box center [454, 143] width 268 height 71
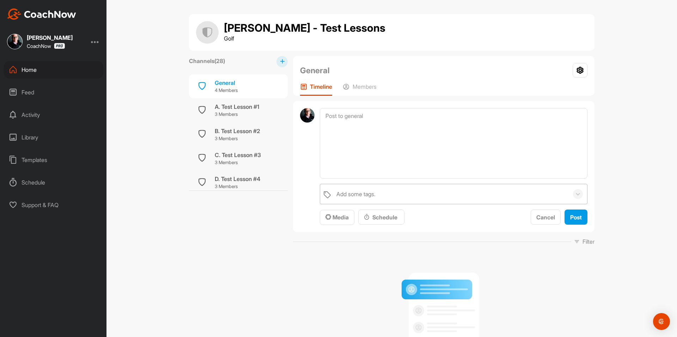
click at [371, 192] on div "Add some tags." at bounding box center [355, 194] width 39 height 8
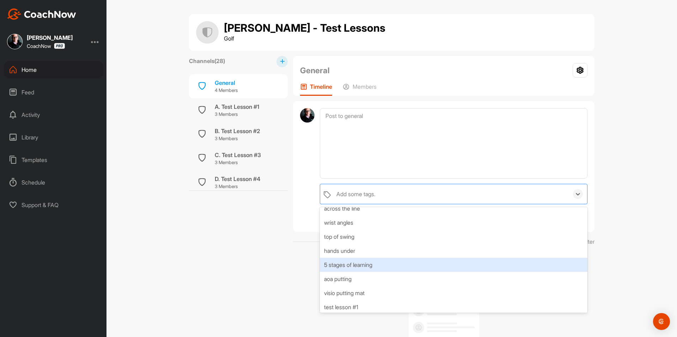
scroll to position [1590, 0]
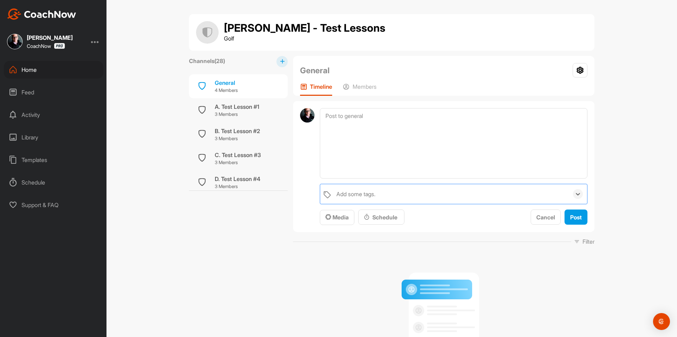
click at [390, 194] on div "Add some tags." at bounding box center [451, 194] width 236 height 20
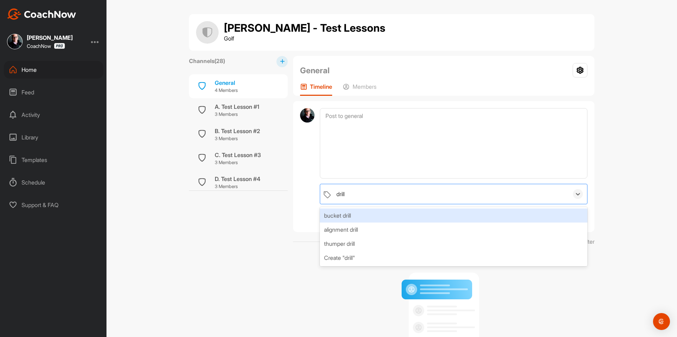
type input "drill"
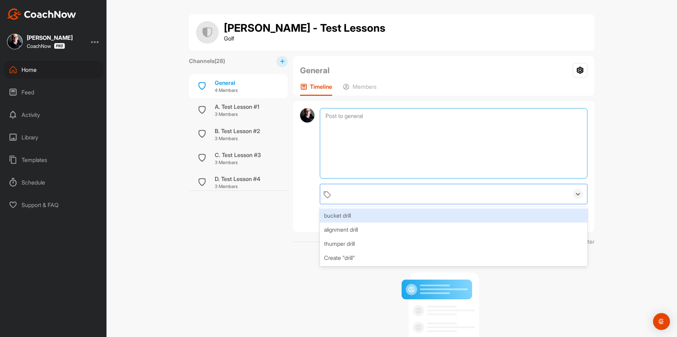
click at [386, 151] on textarea at bounding box center [454, 143] width 268 height 71
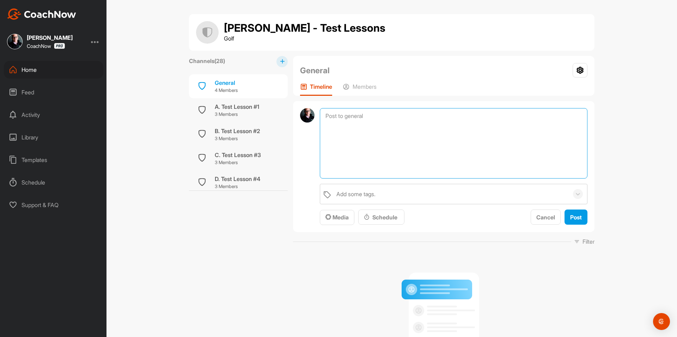
click at [387, 120] on textarea at bounding box center [454, 143] width 268 height 71
drag, startPoint x: 401, startPoint y: 131, endPoint x: 373, endPoint y: 129, distance: 27.9
click at [373, 129] on textarea at bounding box center [454, 143] width 268 height 71
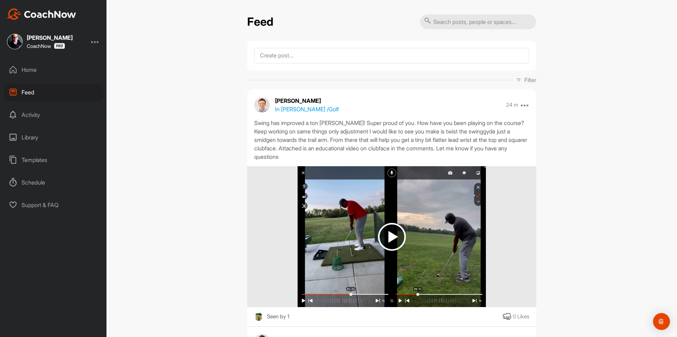
click at [33, 73] on div "Home" at bounding box center [53, 70] width 99 height 18
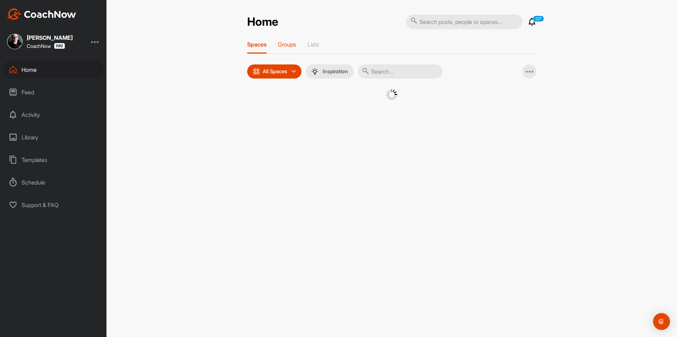
click at [291, 49] on div "Groups" at bounding box center [287, 47] width 18 height 13
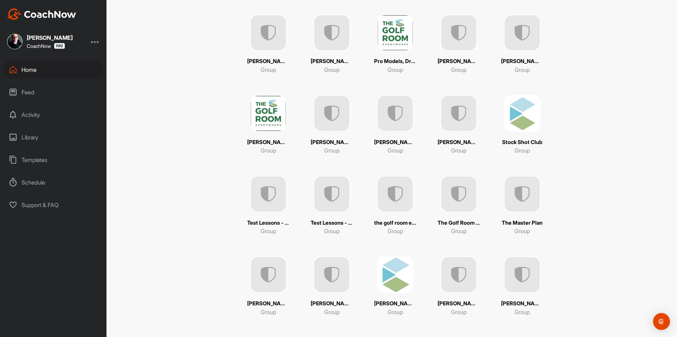
scroll to position [1211, 0]
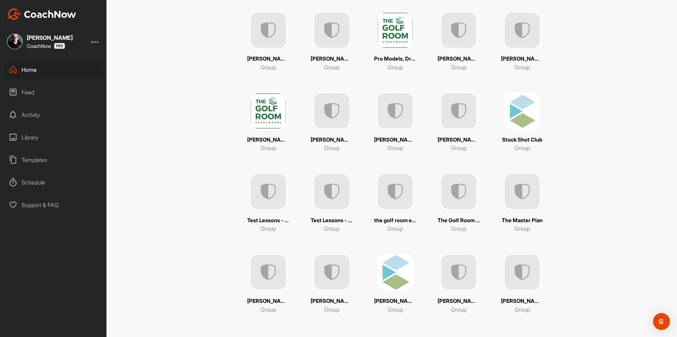
click at [259, 280] on img at bounding box center [268, 272] width 37 height 37
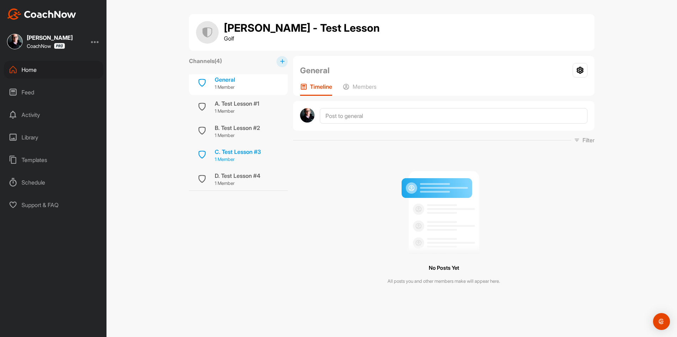
scroll to position [4, 0]
click at [248, 103] on div "A. Test Lesson #1" at bounding box center [237, 103] width 44 height 8
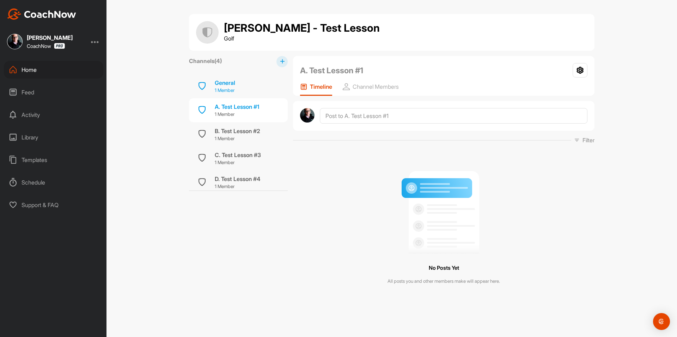
click at [229, 79] on div "General" at bounding box center [225, 83] width 20 height 8
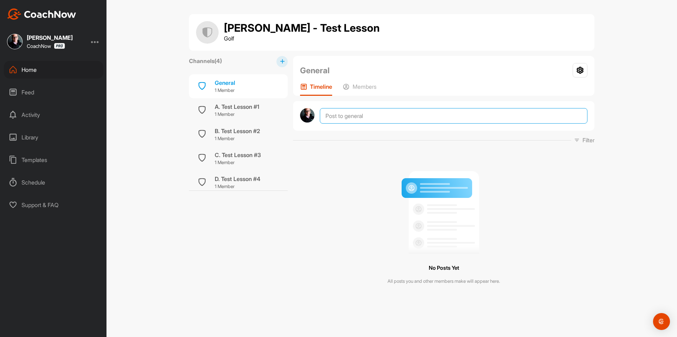
click at [350, 115] on textarea at bounding box center [454, 116] width 268 height 16
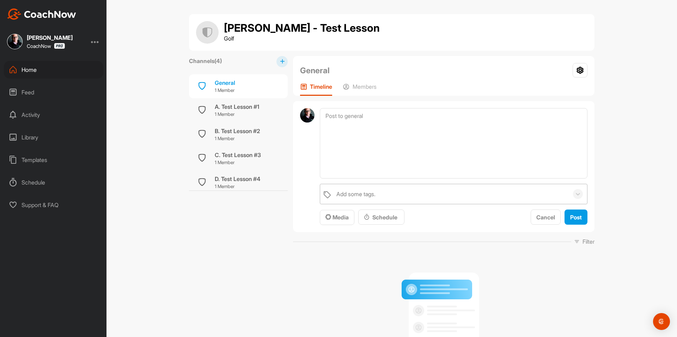
click at [365, 194] on div "Add some tags." at bounding box center [355, 194] width 39 height 8
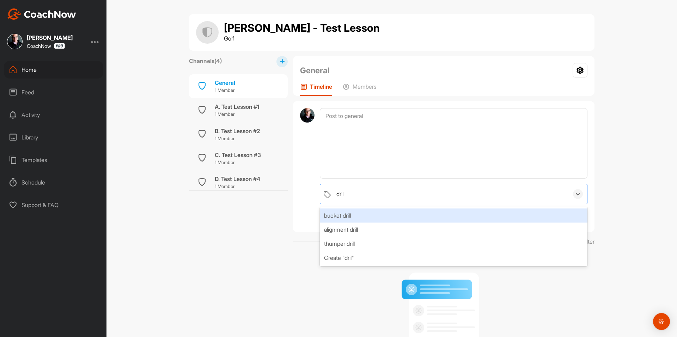
type input "drill"
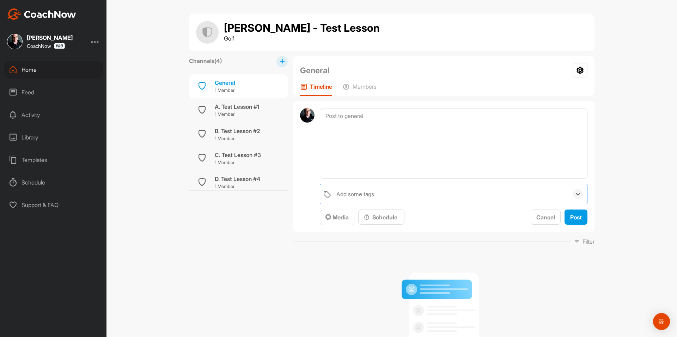
drag, startPoint x: 367, startPoint y: 194, endPoint x: 330, endPoint y: 195, distance: 37.1
click at [330, 195] on div "Add some tags." at bounding box center [454, 194] width 268 height 20
click at [256, 238] on div "Channels ( 4 ) General 1 Member A. Test Lesson #1 1 Member B. Test Lesson #2 1 …" at bounding box center [238, 229] width 99 height 347
click at [355, 103] on div "Add some tags. Media Schedule Cancel Post" at bounding box center [444, 166] width 302 height 131
click at [584, 68] on icon at bounding box center [580, 70] width 15 height 14
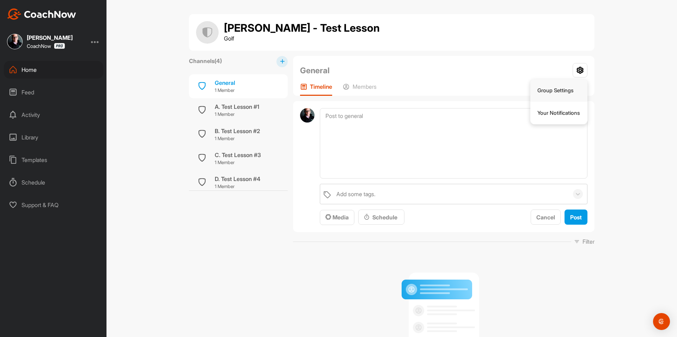
click at [559, 87] on li "Group Settings" at bounding box center [558, 90] width 57 height 23
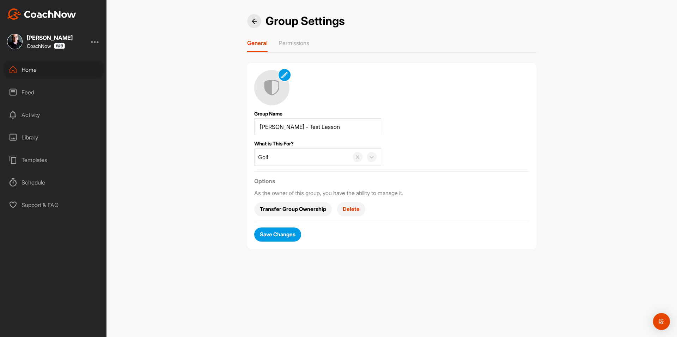
click at [418, 85] on div "Group Name What is This For? Golf Options As the owner of this group, you have …" at bounding box center [391, 156] width 275 height 172
click at [298, 44] on p "Permissions" at bounding box center [294, 42] width 30 height 7
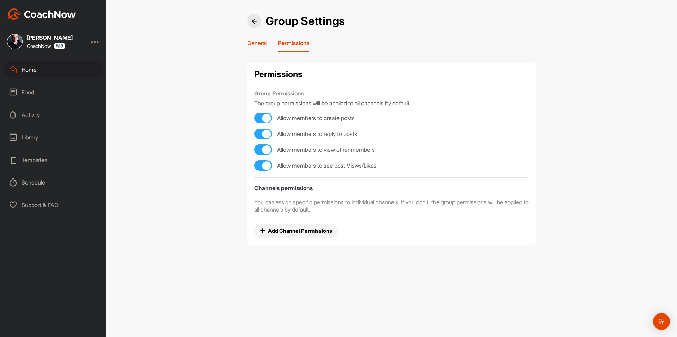
click at [258, 41] on p "General" at bounding box center [256, 42] width 19 height 7
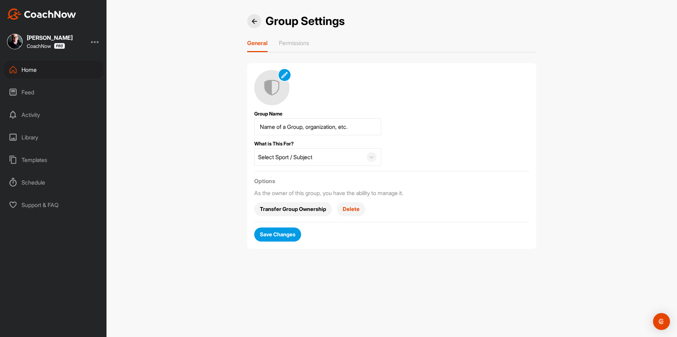
click at [255, 19] on img at bounding box center [254, 21] width 5 height 5
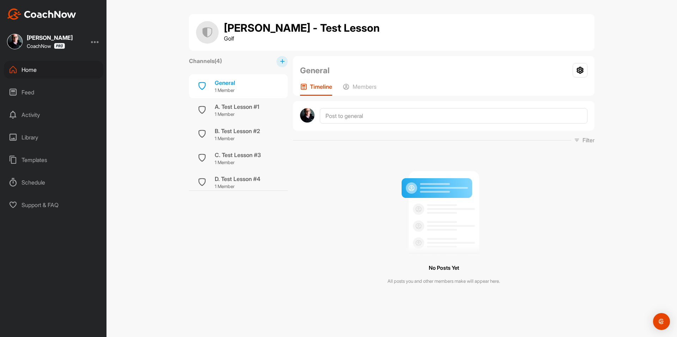
drag, startPoint x: 260, startPoint y: 85, endPoint x: 379, endPoint y: 72, distance: 119.9
click at [379, 72] on div "General Group Settings Your Notifications" at bounding box center [443, 70] width 287 height 15
click at [585, 67] on icon at bounding box center [580, 70] width 15 height 14
click at [332, 147] on div "General Group Settings Your Notifications Timeline Members Filter Media Type Im…" at bounding box center [444, 178] width 302 height 245
click at [363, 86] on p "Members" at bounding box center [365, 86] width 24 height 7
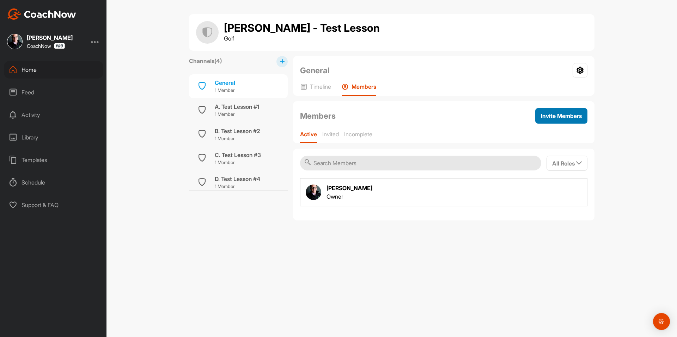
click at [558, 116] on span "Invite Members" at bounding box center [561, 115] width 41 height 7
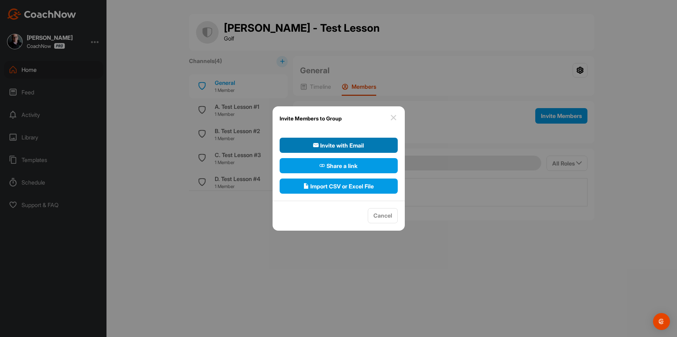
click at [338, 142] on span "Invite with Email" at bounding box center [338, 145] width 51 height 8
select select"] "player"
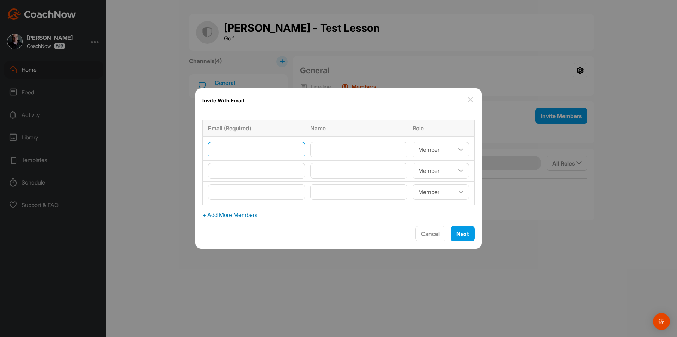
click at [263, 147] on input"] "email" at bounding box center [256, 150] width 97 height 16
click at [253, 150] on input"] "Thammond" at bounding box center [256, 150] width 97 height 16
paste input"] "@thegolfroom.com"
click at [285, 149] on input"] "Thammond@thegolfroom.com" at bounding box center [256, 150] width 97 height 16
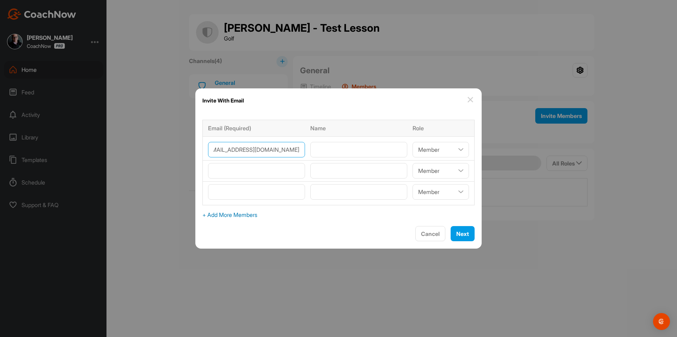
scroll to position [0, 33]
type input"] "Thammond@thegolfroomeverywhere.com"
click at [328, 152] on input"] "text" at bounding box center [358, 150] width 97 height 16
type input"] "[PERSON_NAME]"
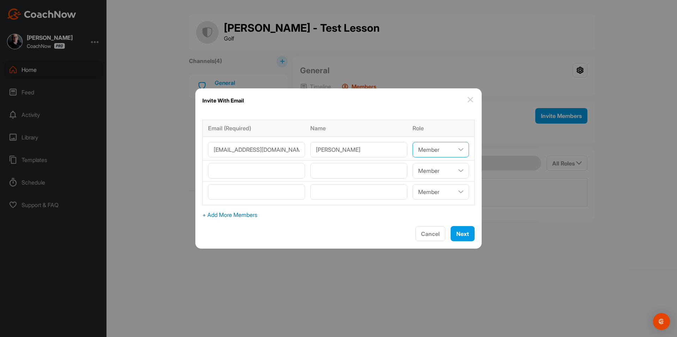
click at [450, 150] on select"] "Coach/Admin Member Viewer" at bounding box center [441, 150] width 56 height 16
select select"] "coach"
click at [413, 142] on select"] "Coach/Admin Member Viewer" at bounding box center [441, 150] width 56 height 16
click at [456, 234] on span "Next" at bounding box center [462, 234] width 13 height 7
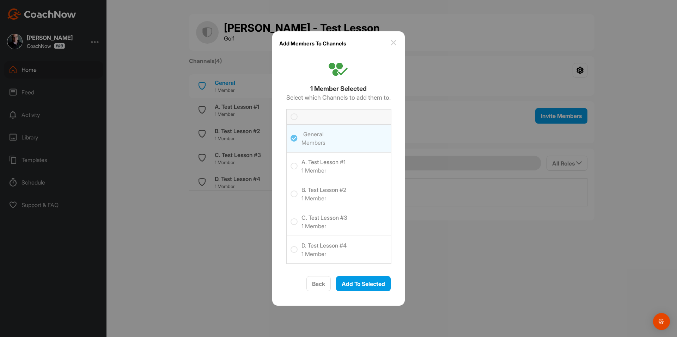
click at [291, 114] on icon at bounding box center [294, 117] width 7 height 7
click at [291, 114] on input "checkbox" at bounding box center [291, 114] width 0 height 0
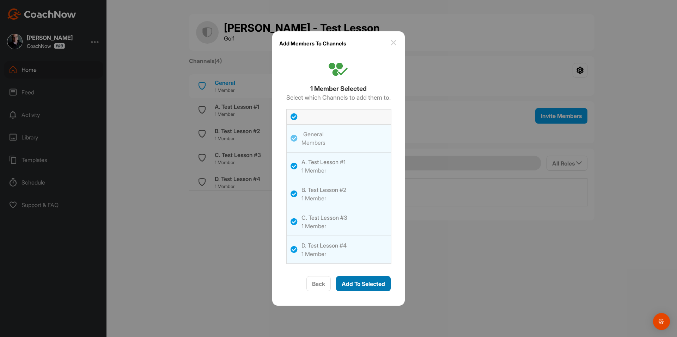
click at [363, 287] on span "Add To Selected" at bounding box center [363, 284] width 43 height 7
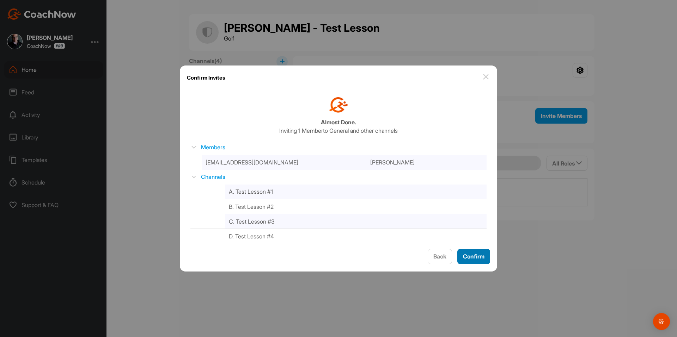
click at [476, 255] on span "Confirm" at bounding box center [474, 256] width 22 height 7
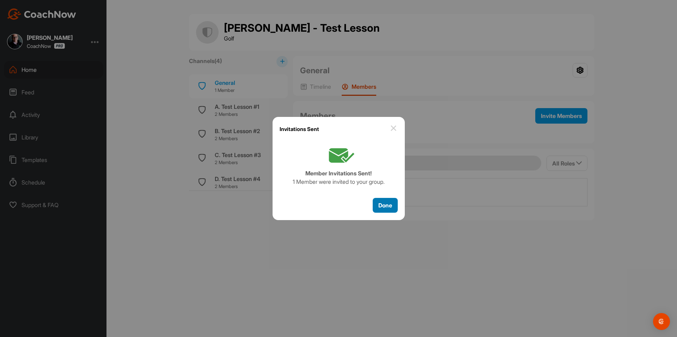
click at [390, 206] on span "Done" at bounding box center [385, 205] width 14 height 7
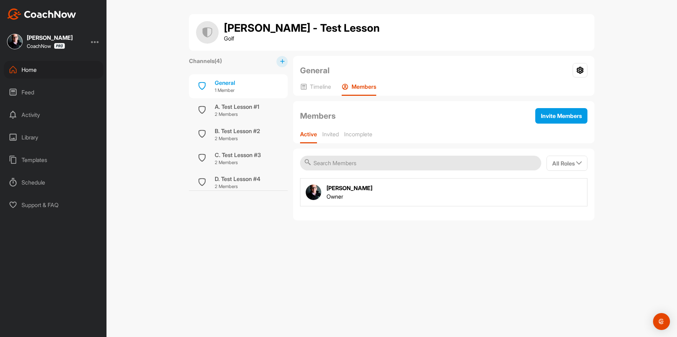
click at [321, 136] on div "Active Invited Incomplete" at bounding box center [443, 137] width 287 height 13
click at [334, 135] on p "Invited" at bounding box center [330, 134] width 17 height 7
click at [581, 194] on icon at bounding box center [577, 192] width 8 height 8
click at [548, 237] on p "Edit Member" at bounding box center [540, 236] width 30 height 7
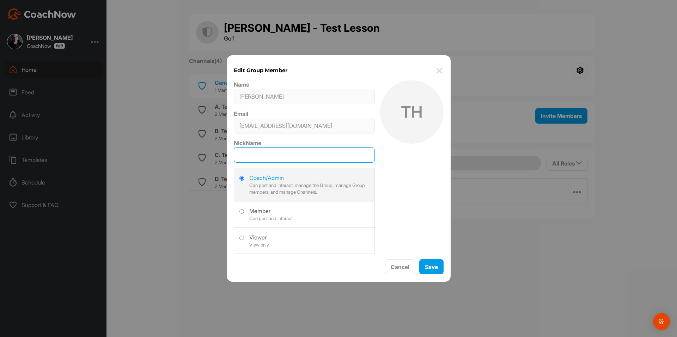
click at [271, 148] on input "NickName" at bounding box center [304, 155] width 141 height 16
click at [244, 208] on label at bounding box center [304, 214] width 140 height 25
click at [244, 209] on input "radio" at bounding box center [241, 211] width 5 height 5
radio input "false"
radio input "true"
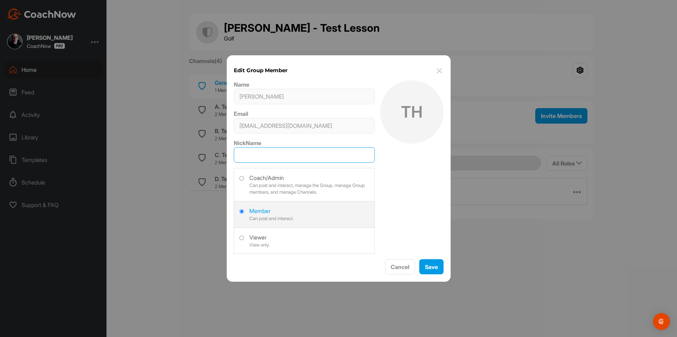
click at [277, 157] on input "NickName" at bounding box center [304, 155] width 141 height 16
click at [399, 265] on button "Cancel" at bounding box center [400, 267] width 30 height 15
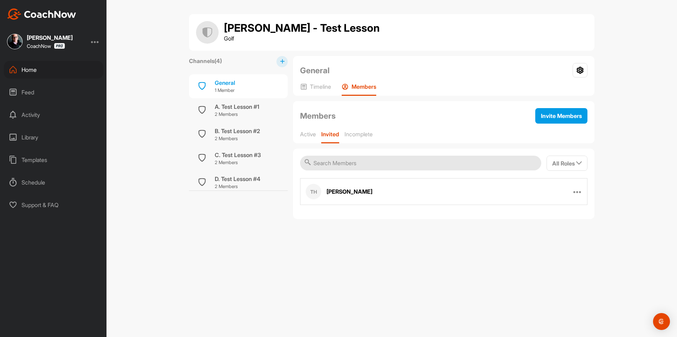
click at [584, 190] on div "TH Tom Hammond Resend Invitation Edit Member Remove From Group" at bounding box center [443, 191] width 287 height 27
click at [580, 191] on icon at bounding box center [577, 192] width 8 height 8
click at [547, 261] on p "Remove From Group" at bounding box center [550, 258] width 50 height 7
click at [558, 114] on span "Invite Members" at bounding box center [561, 115] width 41 height 7
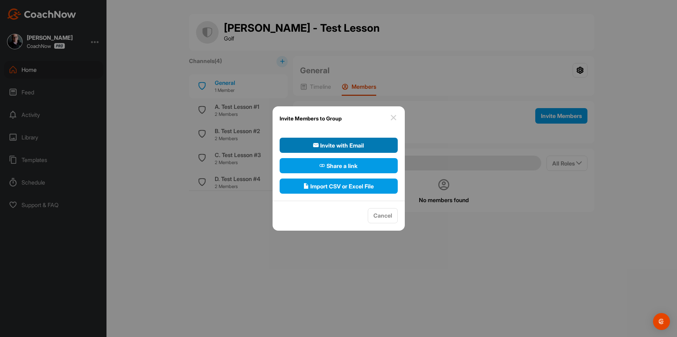
click at [370, 149] on button "Invite with Email" at bounding box center [339, 145] width 118 height 15
select select"] "player"
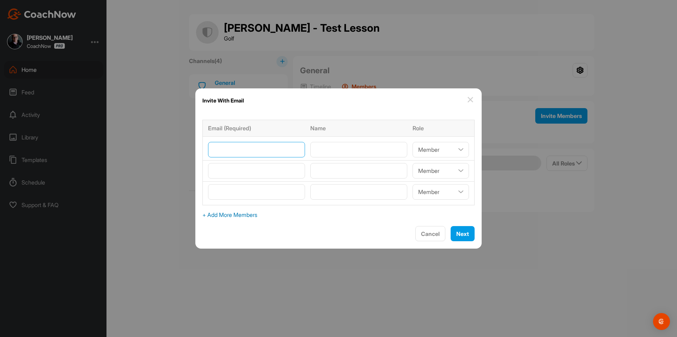
click at [264, 145] on input"] "email" at bounding box center [256, 150] width 97 height 16
paste input"] "Thammond@thegolfroom.com"
type input"] "Thammond@thegolfroom.com"
click at [334, 151] on input"] "text" at bounding box center [358, 150] width 97 height 16
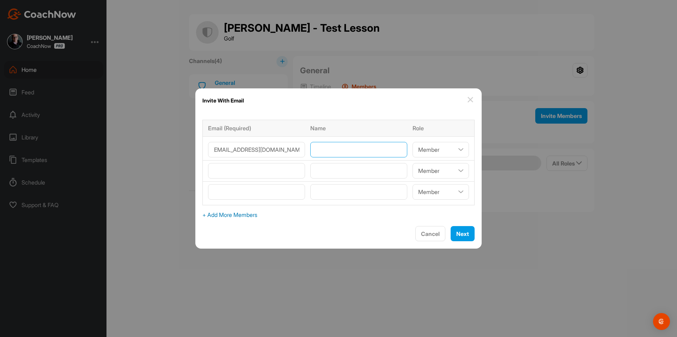
scroll to position [0, 0]
type input"] "[PERSON_NAME]"
click at [440, 150] on select"] "Coach/Admin Member Viewer" at bounding box center [441, 150] width 56 height 16
select select"] "coach"
click at [413, 142] on select"] "Coach/Admin Member Viewer" at bounding box center [441, 150] width 56 height 16
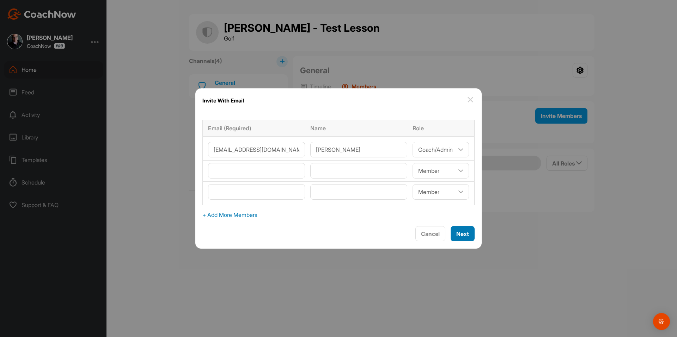
click at [456, 231] on span "Next" at bounding box center [462, 234] width 13 height 7
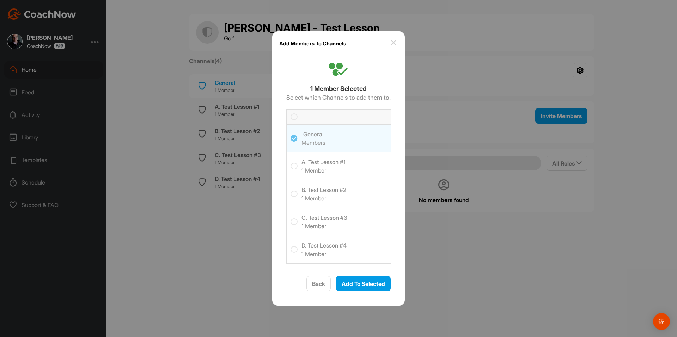
click at [292, 118] on icon at bounding box center [294, 117] width 7 height 7
click at [291, 114] on input "checkbox" at bounding box center [291, 114] width 0 height 0
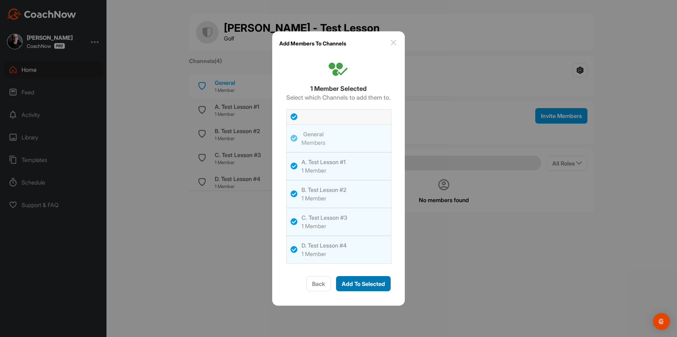
click at [377, 280] on div "Add To Selected" at bounding box center [363, 284] width 43 height 8
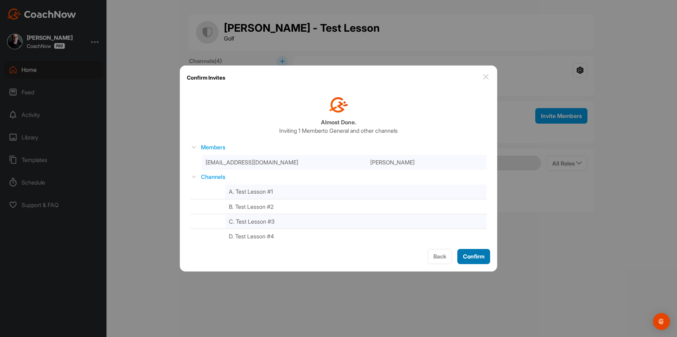
click at [478, 260] on span "Confirm" at bounding box center [474, 256] width 22 height 7
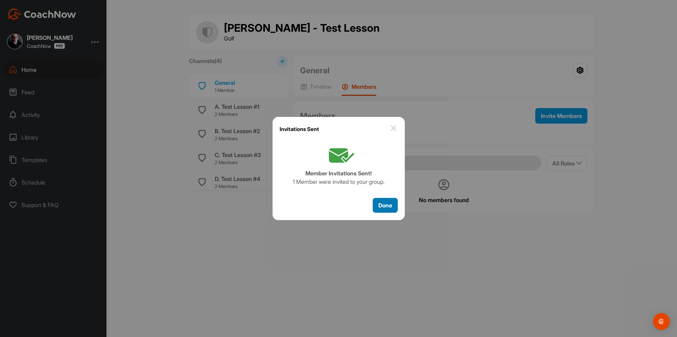
click at [391, 208] on span "Done" at bounding box center [385, 205] width 14 height 7
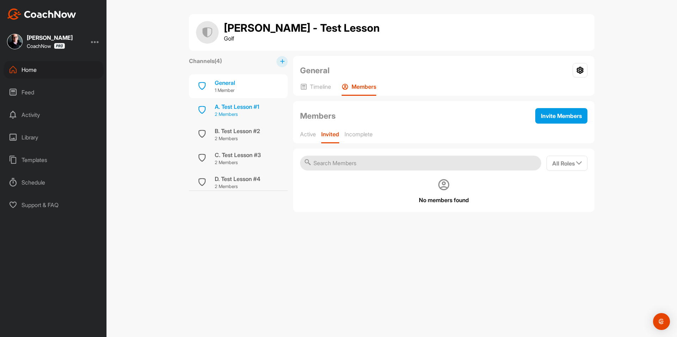
click at [259, 109] on div "A. Test Lesson #1" at bounding box center [237, 107] width 44 height 8
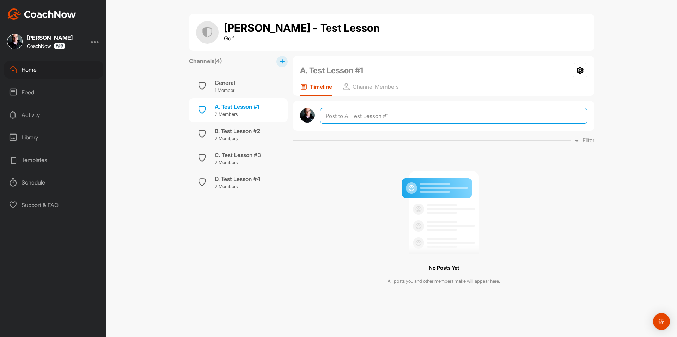
click at [394, 117] on textarea at bounding box center [454, 116] width 268 height 16
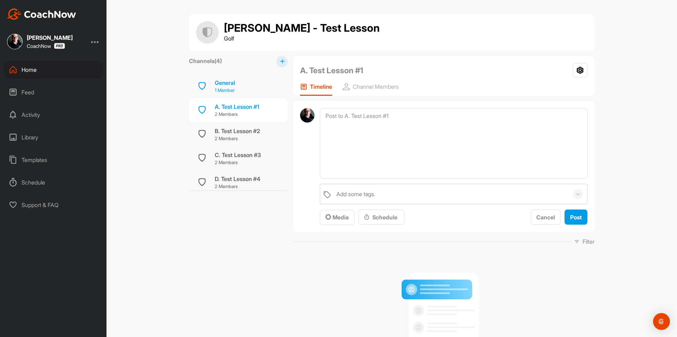
click at [238, 85] on div "General 1 Member" at bounding box center [238, 86] width 99 height 24
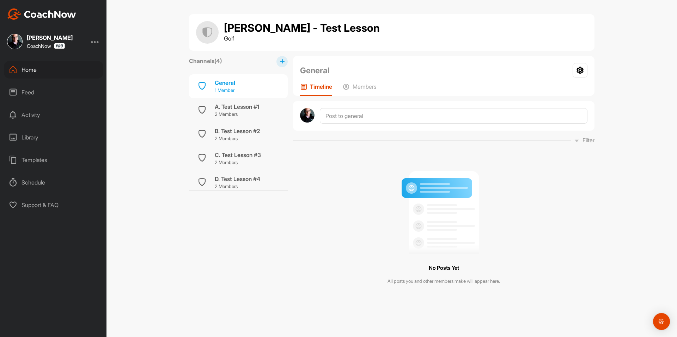
click at [244, 88] on div "General 1 Member" at bounding box center [238, 86] width 99 height 24
click at [242, 116] on p "2 Members" at bounding box center [237, 114] width 44 height 7
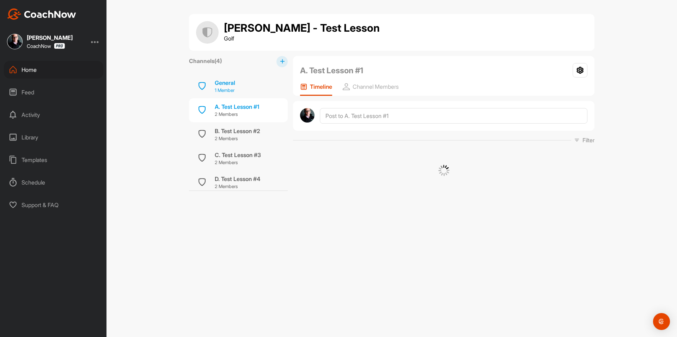
click at [248, 87] on div "General 1 Member" at bounding box center [238, 86] width 99 height 24
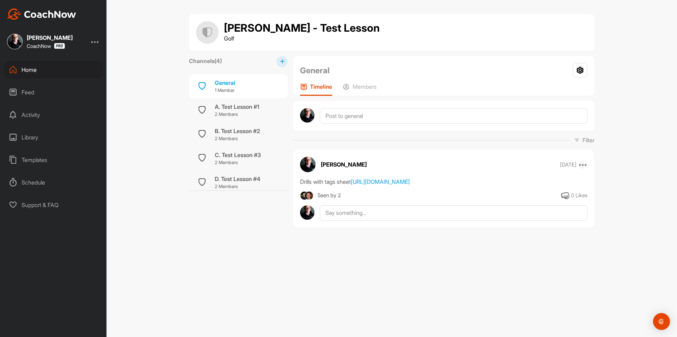
click at [584, 165] on icon at bounding box center [583, 164] width 8 height 8
click at [530, 298] on button "Delete" at bounding box center [539, 303] width 95 height 23
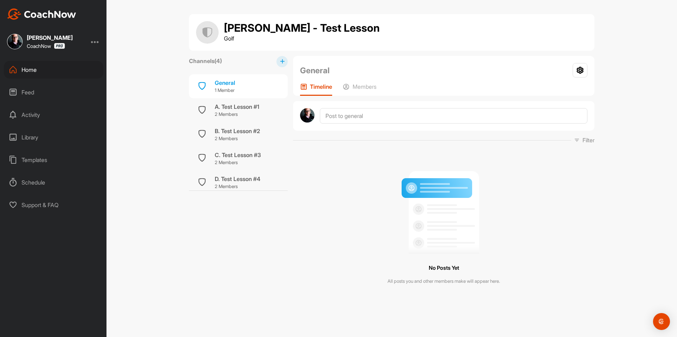
click at [44, 161] on div "Templates" at bounding box center [53, 160] width 99 height 18
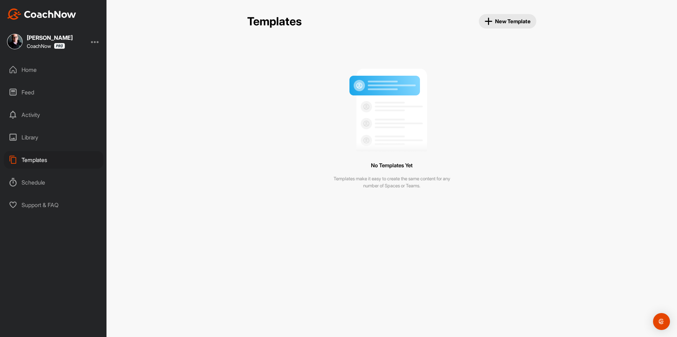
click at [42, 138] on div "Library" at bounding box center [53, 138] width 99 height 18
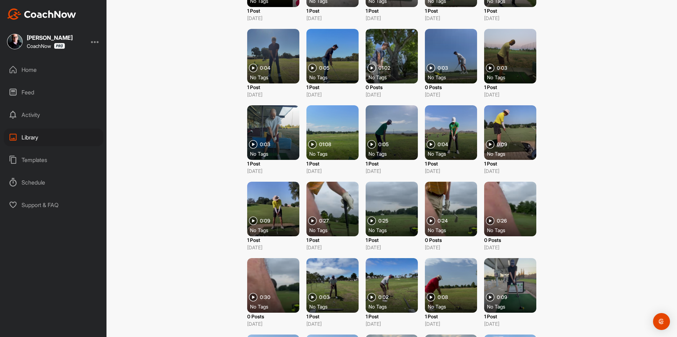
scroll to position [584, 0]
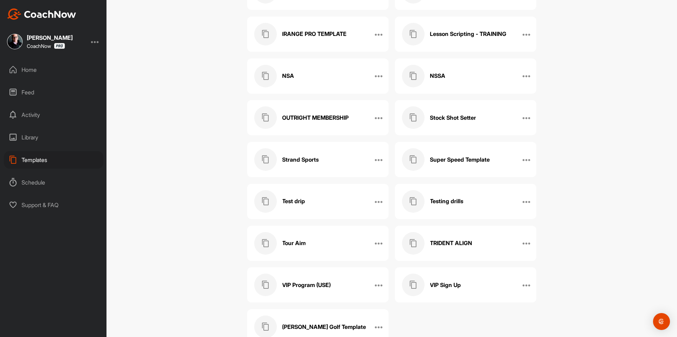
scroll to position [306, 0]
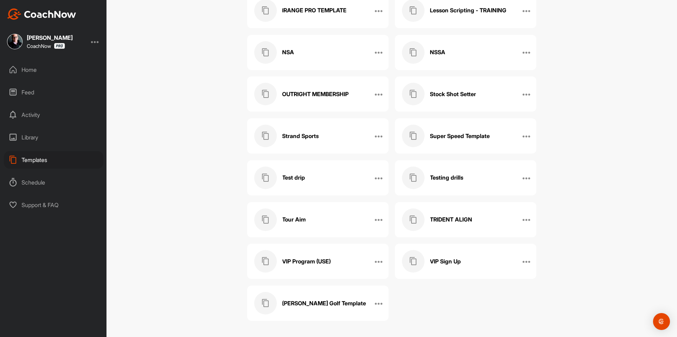
click at [503, 177] on div "Testing drills" at bounding box center [458, 178] width 112 height 23
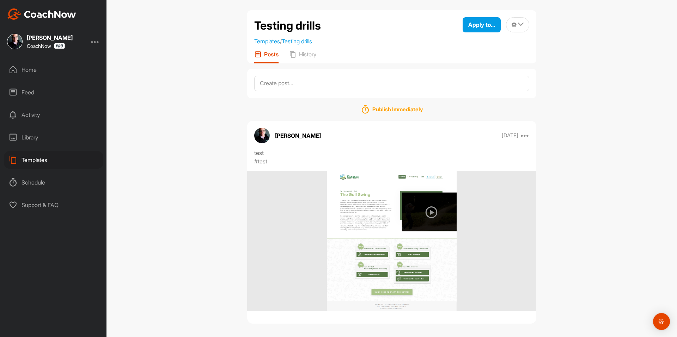
scroll to position [7, 0]
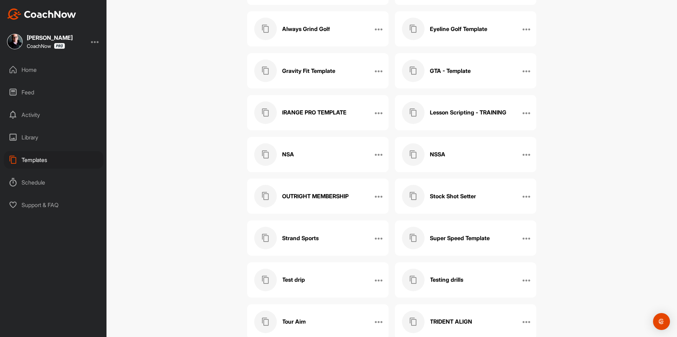
scroll to position [200, 0]
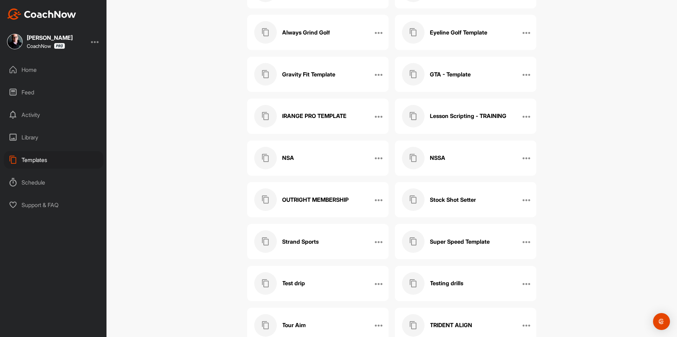
click at [74, 142] on div "Library" at bounding box center [53, 138] width 99 height 18
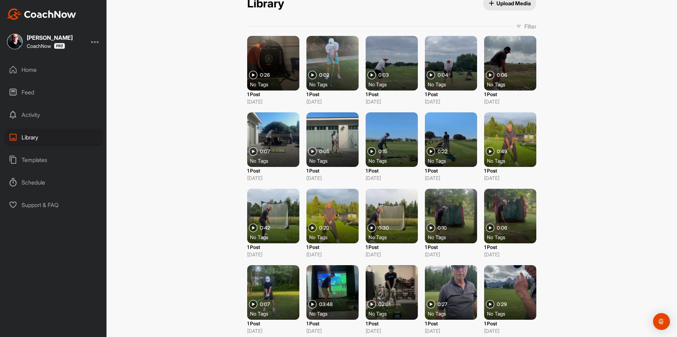
scroll to position [31, 0]
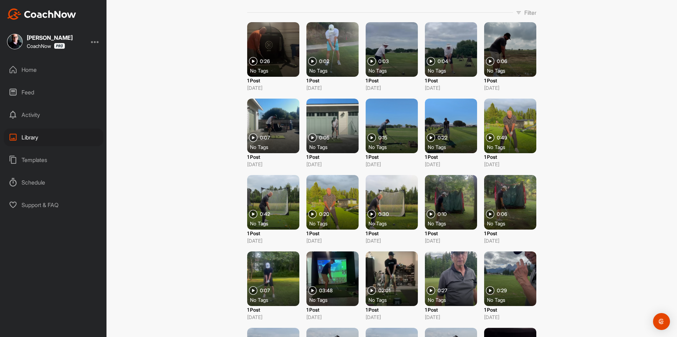
click at [40, 114] on div "Activity" at bounding box center [53, 115] width 99 height 18
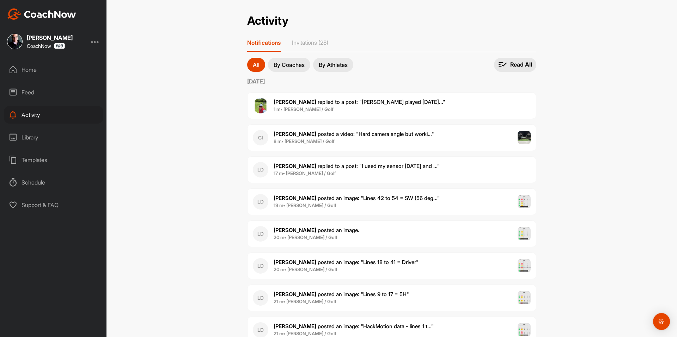
click at [62, 93] on div "Feed" at bounding box center [53, 93] width 99 height 18
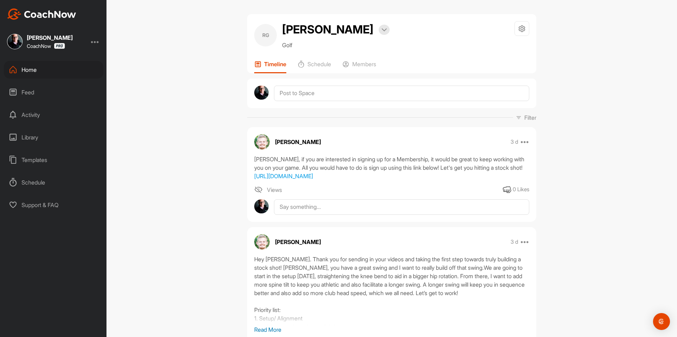
click at [42, 63] on div "Home" at bounding box center [53, 70] width 99 height 18
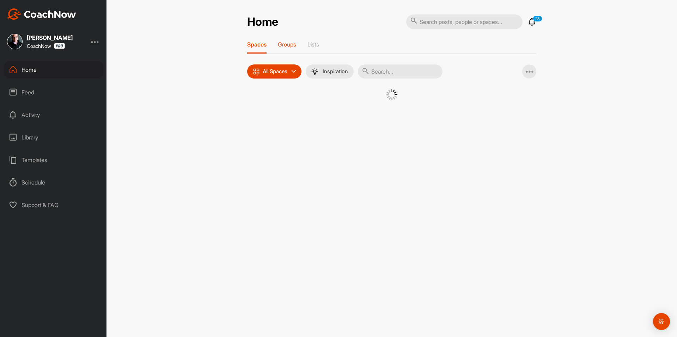
click at [296, 42] on p "Groups" at bounding box center [287, 44] width 18 height 7
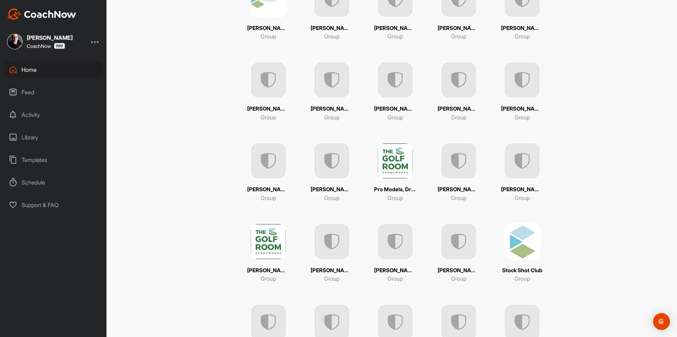
scroll to position [1211, 0]
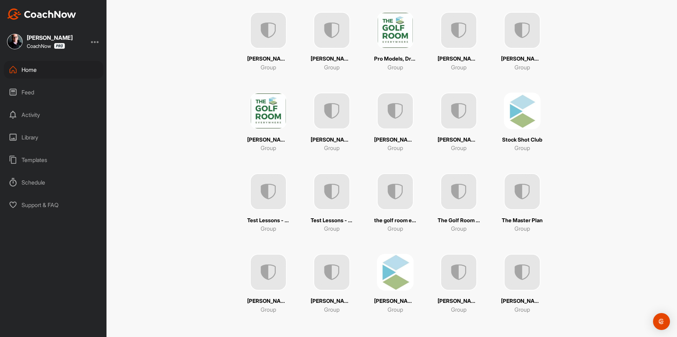
click at [461, 274] on img at bounding box center [458, 272] width 37 height 37
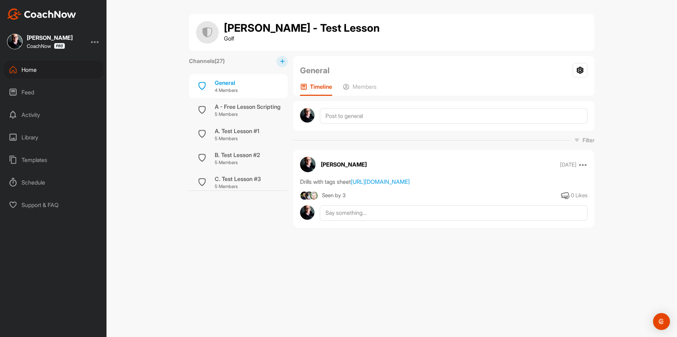
click at [310, 200] on img at bounding box center [314, 195] width 9 height 9
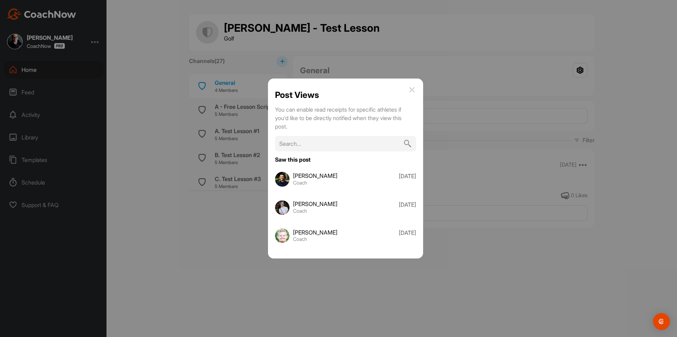
click at [410, 89] on img at bounding box center [412, 90] width 8 height 8
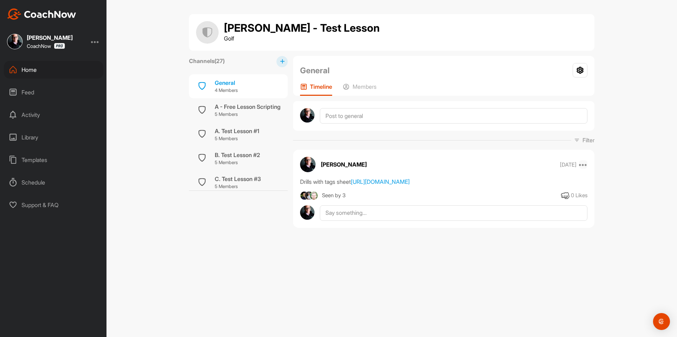
click at [584, 164] on icon at bounding box center [583, 164] width 8 height 8
click at [527, 252] on button "Edit Tags" at bounding box center [539, 257] width 95 height 23
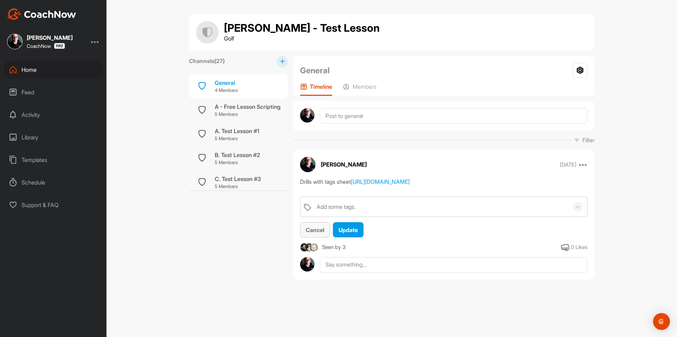
click at [310, 234] on span "Cancel" at bounding box center [315, 230] width 19 height 7
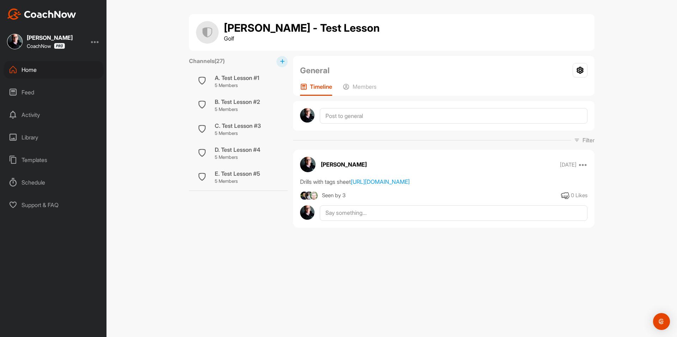
scroll to position [35, 0]
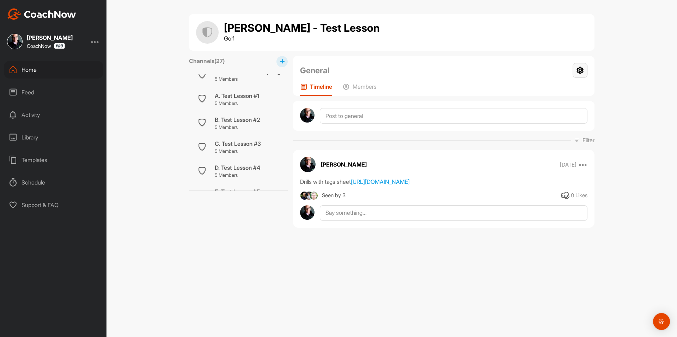
click at [582, 71] on icon at bounding box center [580, 70] width 15 height 14
click at [561, 91] on li "Group Settings" at bounding box center [558, 90] width 57 height 23
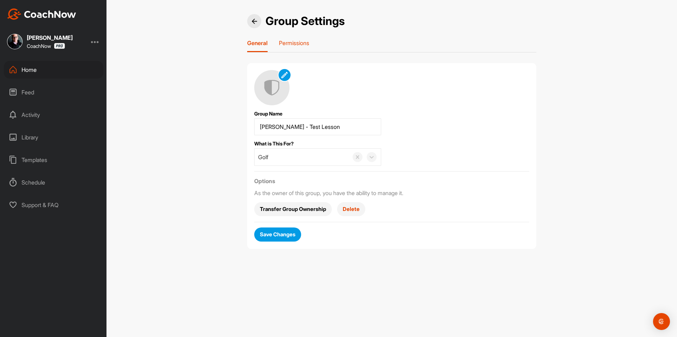
click at [301, 40] on p "Permissions" at bounding box center [294, 42] width 30 height 7
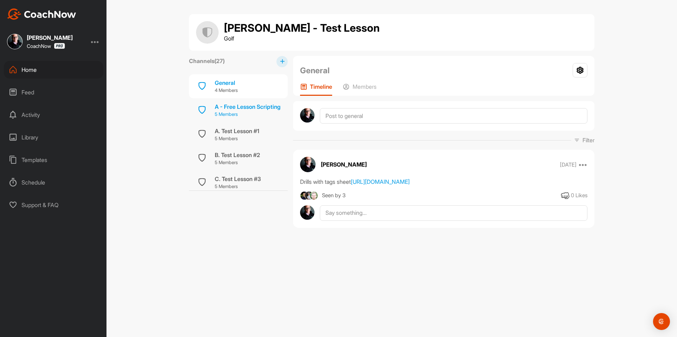
click at [252, 111] on p "5 Members" at bounding box center [248, 114] width 66 height 7
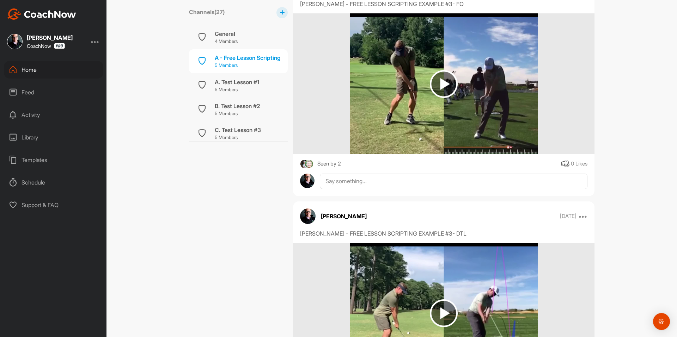
scroll to position [176, 0]
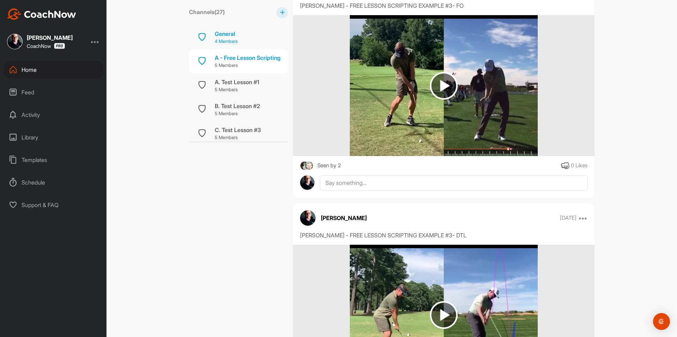
click at [254, 39] on div "General 4 Members" at bounding box center [238, 37] width 99 height 24
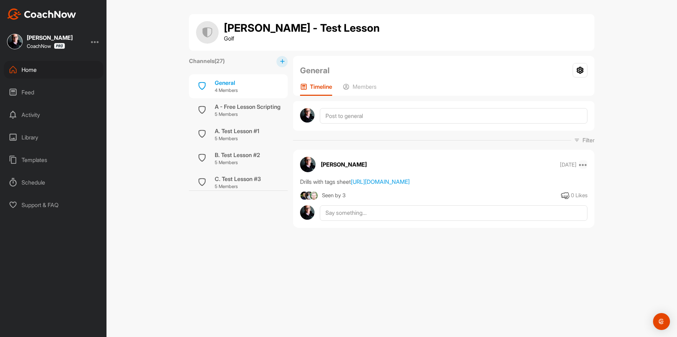
click at [586, 168] on icon at bounding box center [583, 164] width 8 height 8
click at [531, 216] on button "Copy to ..." at bounding box center [539, 211] width 95 height 23
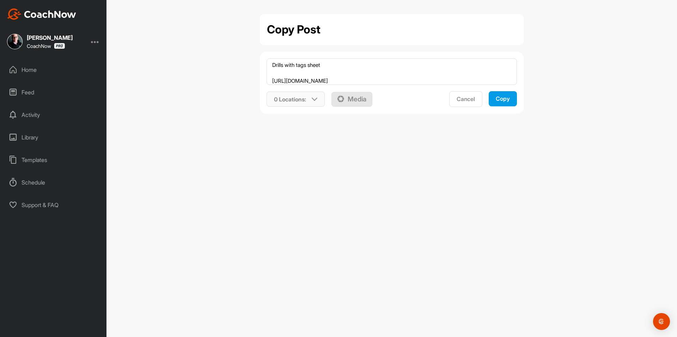
click at [293, 98] on p "0 Locations :" at bounding box center [290, 99] width 32 height 8
click at [312, 125] on input "text" at bounding box center [314, 126] width 85 height 15
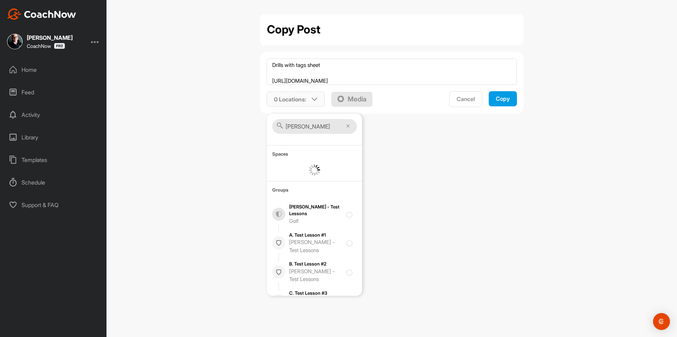
type input "[PERSON_NAME]"
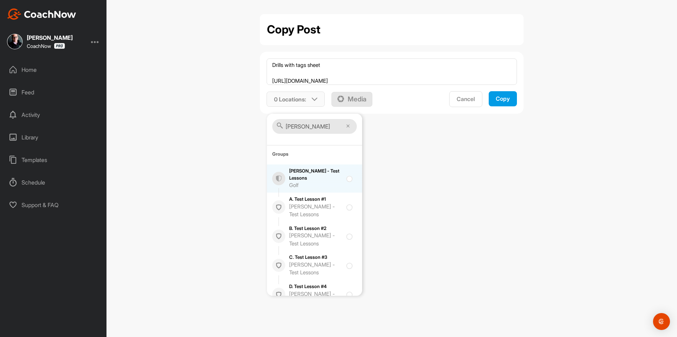
click at [347, 178] on div at bounding box center [351, 179] width 10 height 8
checkbox input "true"
drag, startPoint x: 329, startPoint y: 131, endPoint x: 280, endPoint y: 128, distance: 49.8
click at [280, 128] on div "[PERSON_NAME]" at bounding box center [314, 127] width 85 height 16
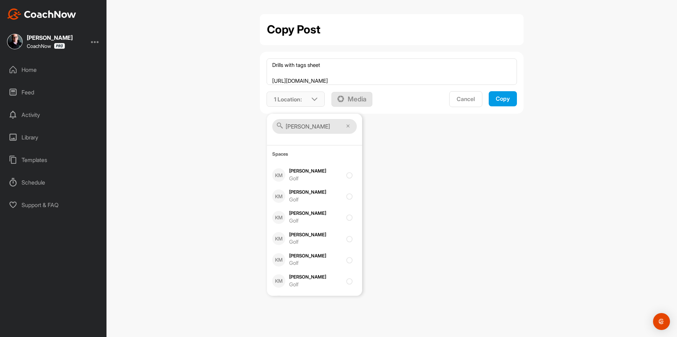
click at [322, 127] on input "[PERSON_NAME]" at bounding box center [314, 126] width 85 height 15
click at [323, 124] on input "[PERSON_NAME]" at bounding box center [314, 126] width 85 height 15
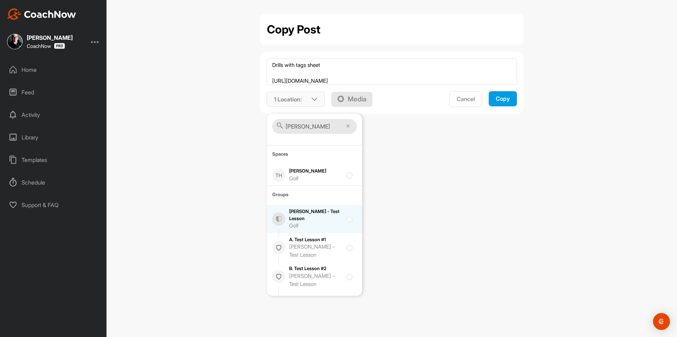
type input "[PERSON_NAME]"
click at [346, 218] on input "checkbox" at bounding box center [348, 217] width 5 height 5
checkbox input "true"
click at [349, 126] on icon at bounding box center [348, 126] width 4 height 4
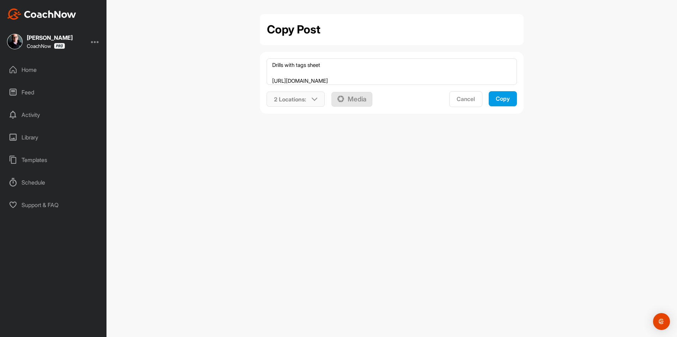
click at [348, 125] on div "Copy Post Drills with tags sheet [URL][DOMAIN_NAME] 2 Locations : Smart Lists U…" at bounding box center [392, 168] width 571 height 337
click at [510, 99] on div "Copy" at bounding box center [503, 98] width 14 height 7
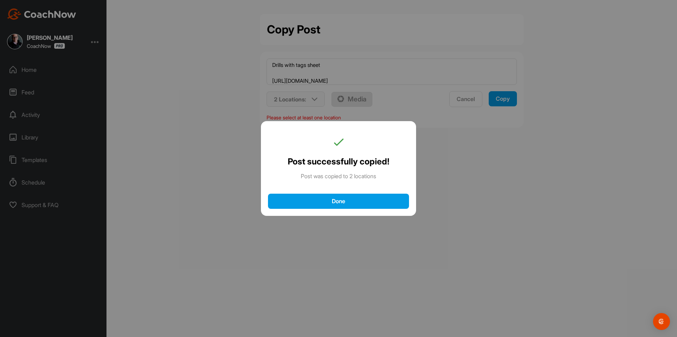
click at [338, 200] on div "Done" at bounding box center [338, 201] width 127 height 7
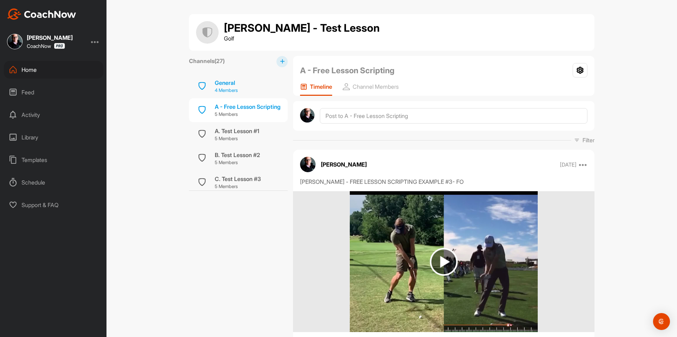
click at [247, 85] on div "General 4 Members" at bounding box center [238, 86] width 99 height 24
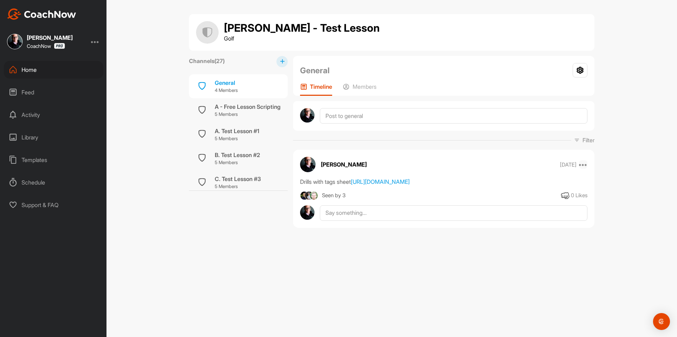
click at [584, 164] on icon at bounding box center [583, 164] width 8 height 8
click at [233, 154] on div "B. Test Lesson #2" at bounding box center [237, 155] width 45 height 8
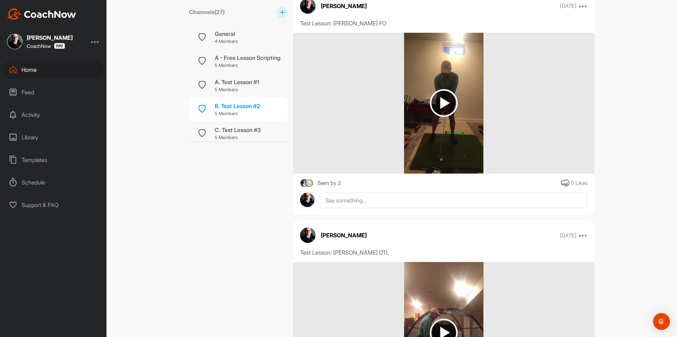
scroll to position [1540, 0]
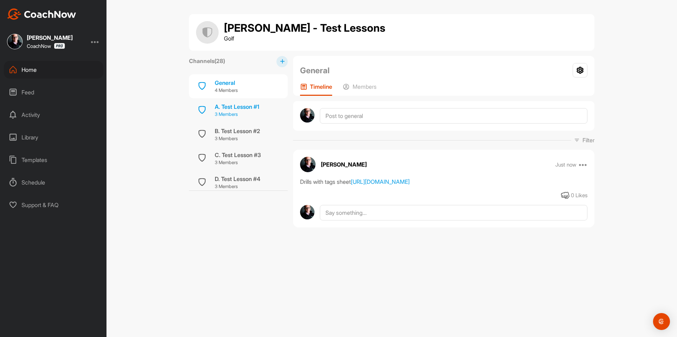
click at [233, 117] on p "3 Members" at bounding box center [237, 114] width 44 height 7
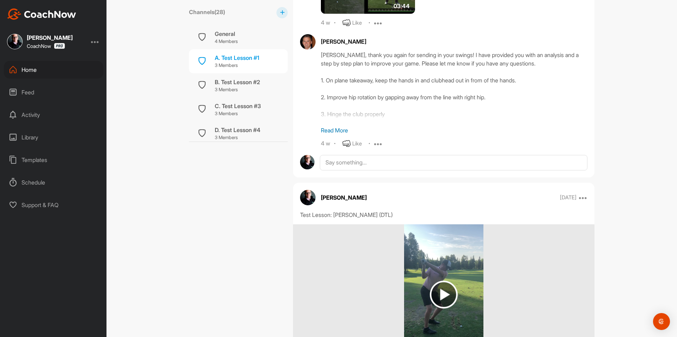
scroll to position [2853, 0]
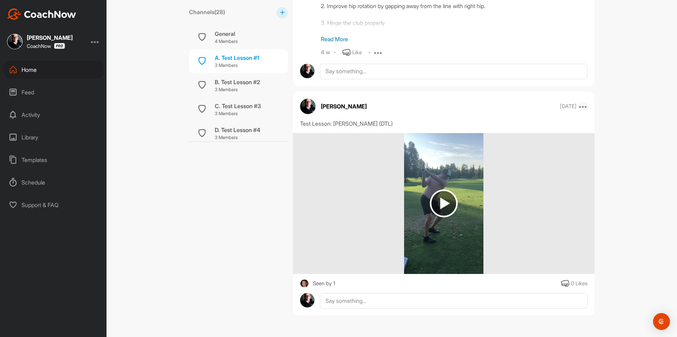
click at [583, 106] on icon at bounding box center [583, 106] width 8 height 8
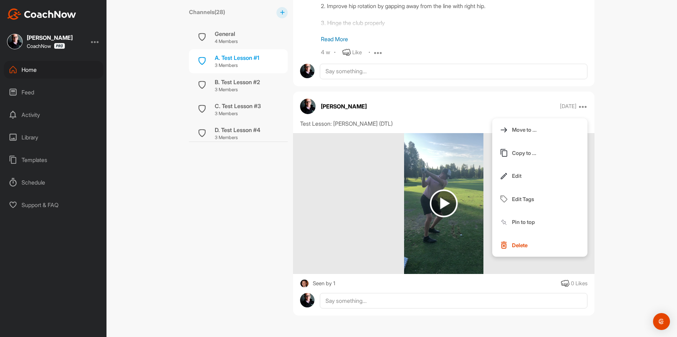
drag, startPoint x: 539, startPoint y: 150, endPoint x: 613, endPoint y: 155, distance: 73.9
click at [613, 155] on div "[PERSON_NAME] - Test Lessons Golf Channels ( 28 ) General 4 Members A. Test Les…" at bounding box center [392, 168] width 571 height 337
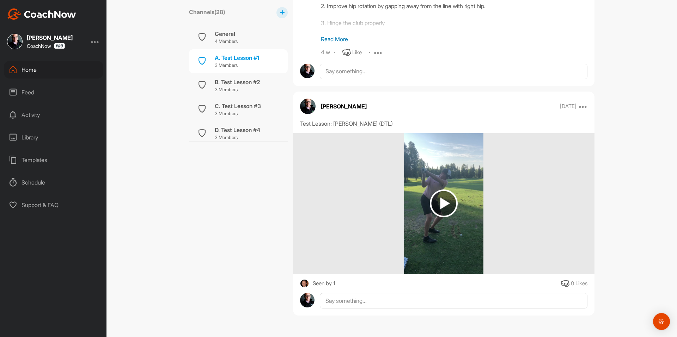
click at [313, 280] on div "Seen by 1" at bounding box center [324, 284] width 23 height 9
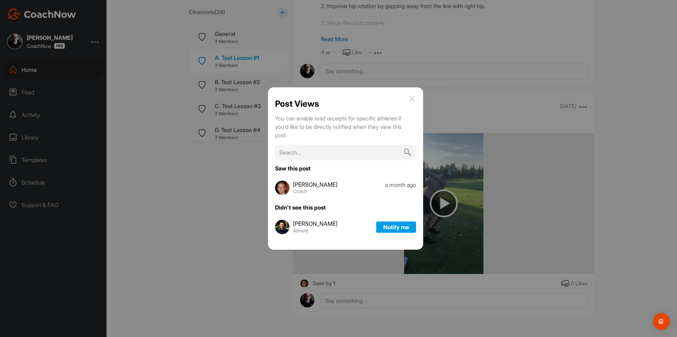
click at [625, 189] on div at bounding box center [338, 168] width 677 height 337
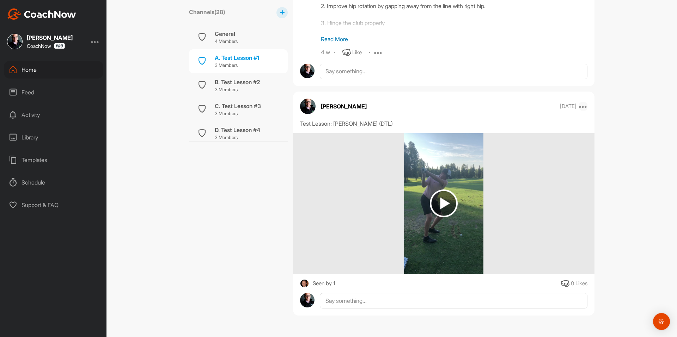
click at [582, 108] on icon at bounding box center [583, 106] width 8 height 8
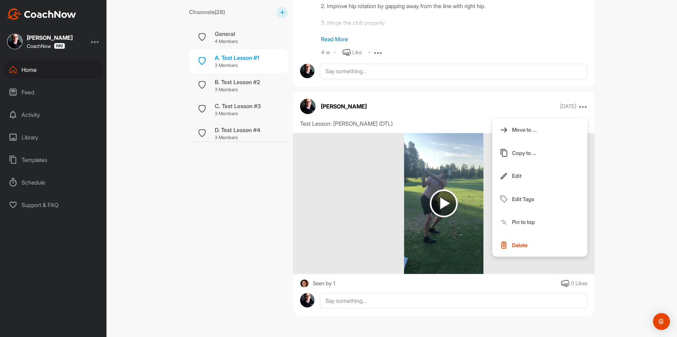
click at [647, 172] on div "Greg Baresel - Test Lessons Golf Channels ( 28 ) General 4 Members A. Test Less…" at bounding box center [392, 168] width 571 height 337
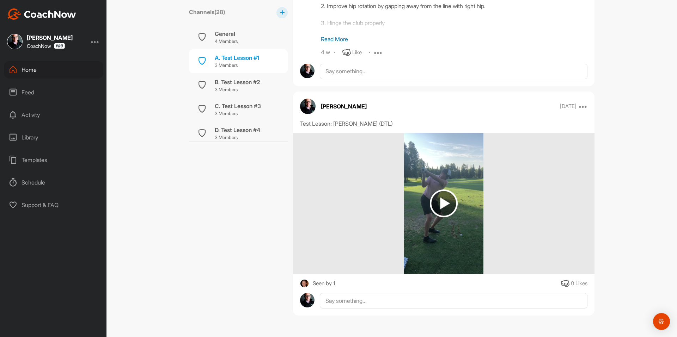
scroll to position [2818, 0]
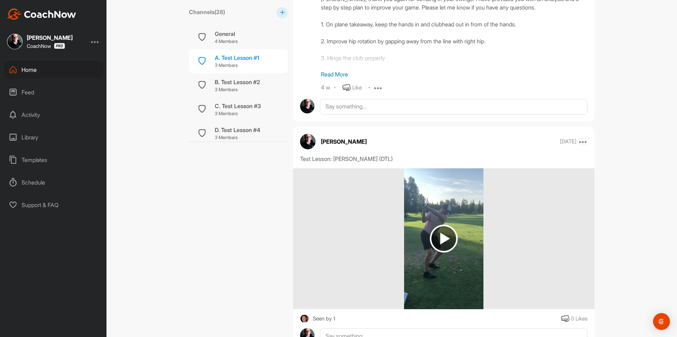
click at [582, 140] on icon at bounding box center [583, 142] width 8 height 8
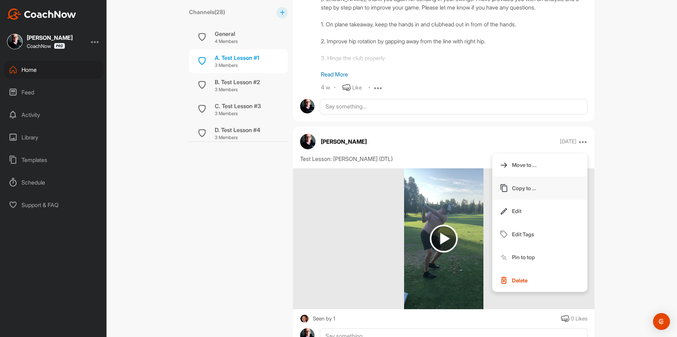
click at [549, 187] on button "Copy to ..." at bounding box center [539, 188] width 95 height 23
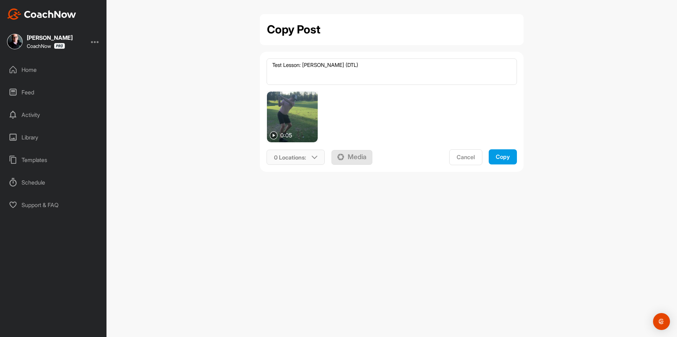
click at [311, 160] on div "0 Locations :" at bounding box center [296, 158] width 58 height 16
click at [315, 183] on input "text" at bounding box center [314, 184] width 85 height 15
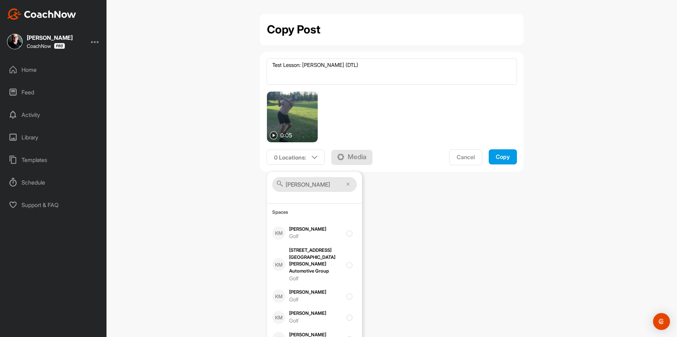
click at [412, 217] on div "Copy Post Test Lesson: Andy Huber (DTL) 0:05 0 Locations : tom Spaces KM Tom Ga…" at bounding box center [392, 168] width 571 height 337
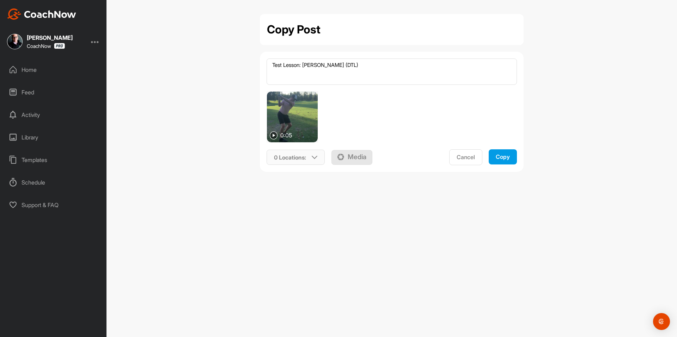
click at [303, 158] on p "0 Locations :" at bounding box center [290, 157] width 32 height 8
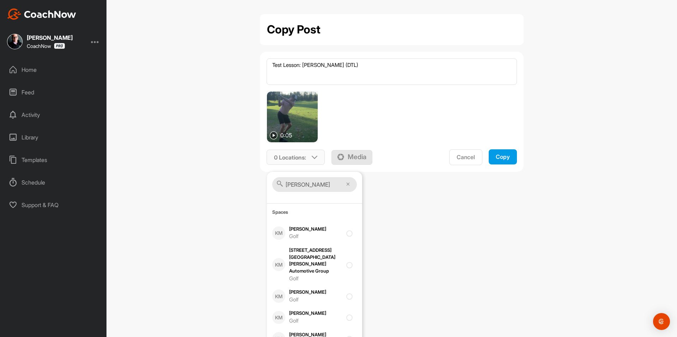
click at [297, 192] on div "[PERSON_NAME]" at bounding box center [314, 185] width 85 height 16
click at [299, 188] on input "[PERSON_NAME]" at bounding box center [314, 184] width 85 height 15
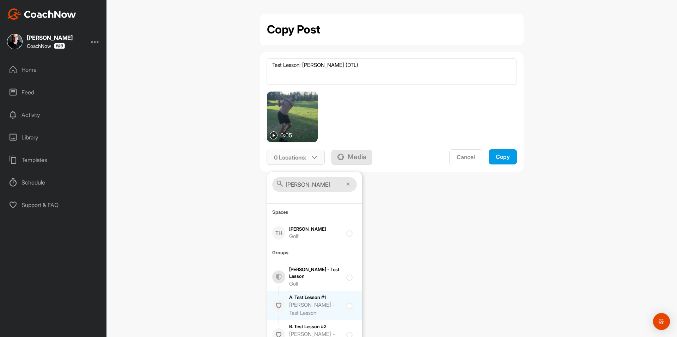
type input "[PERSON_NAME]"
click at [346, 306] on div at bounding box center [351, 306] width 10 height 8
checkbox input "true"
click at [313, 155] on icon at bounding box center [315, 158] width 6 height 6
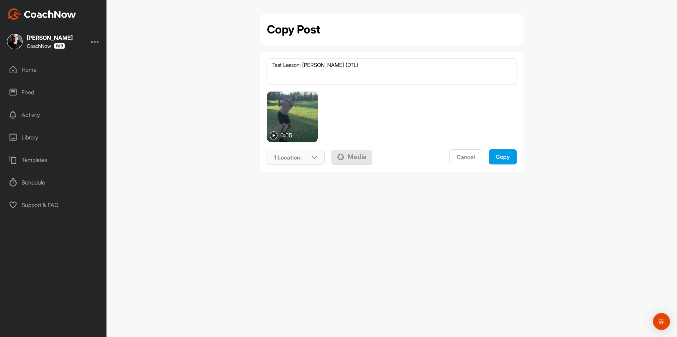
click at [313, 155] on icon at bounding box center [315, 158] width 6 height 6
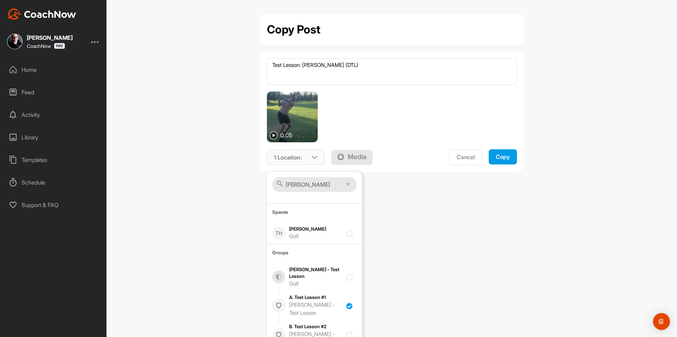
click at [313, 155] on icon at bounding box center [315, 158] width 6 height 6
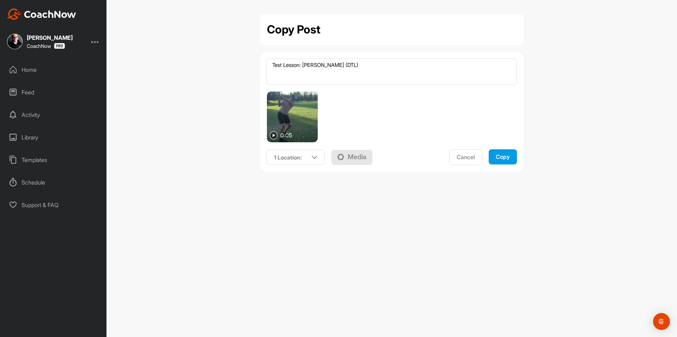
click at [348, 154] on p "Media" at bounding box center [357, 157] width 19 height 10
click at [501, 157] on div "Copy" at bounding box center [503, 156] width 14 height 7
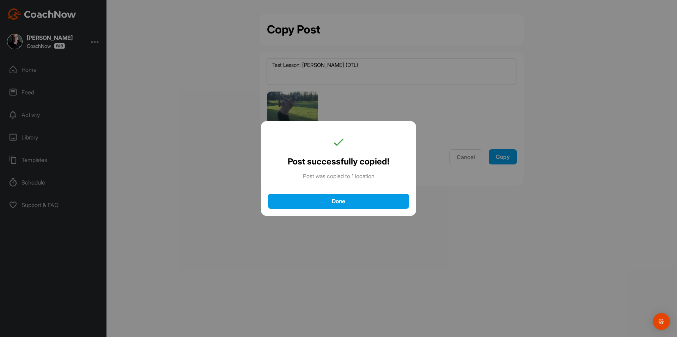
click at [377, 206] on button "Done" at bounding box center [338, 201] width 141 height 15
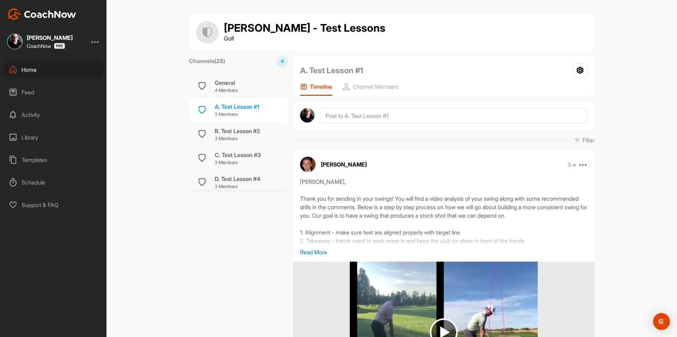
click at [50, 138] on div "Library" at bounding box center [53, 138] width 99 height 18
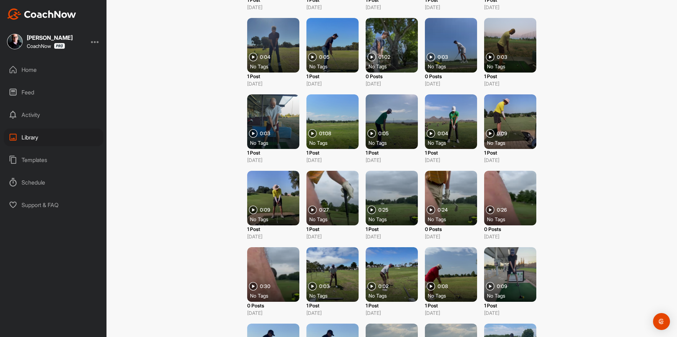
scroll to position [644, 0]
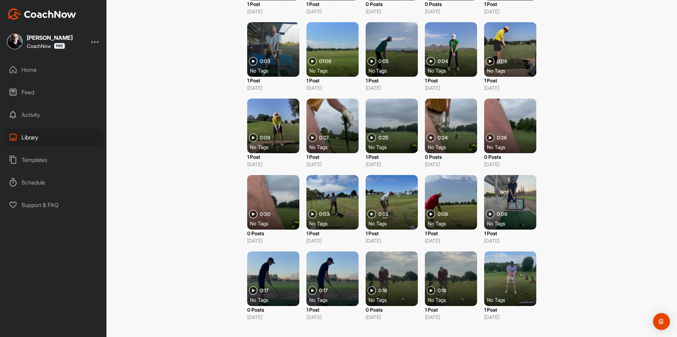
click at [63, 120] on div "Activity" at bounding box center [53, 115] width 99 height 18
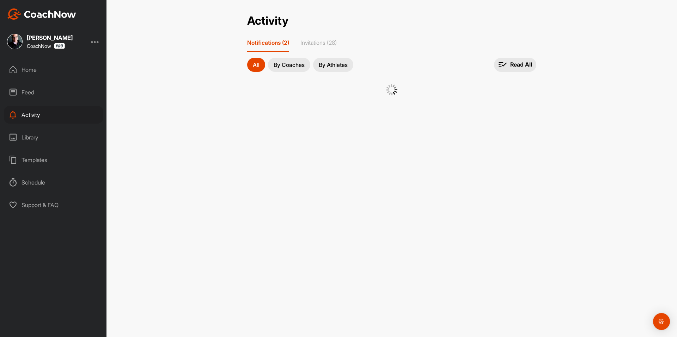
click at [47, 160] on div "Templates" at bounding box center [53, 160] width 99 height 18
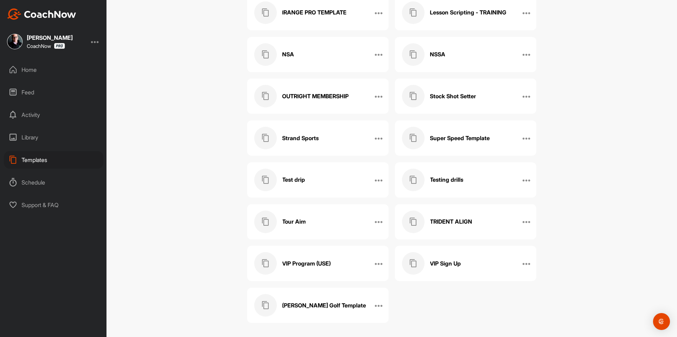
scroll to position [306, 0]
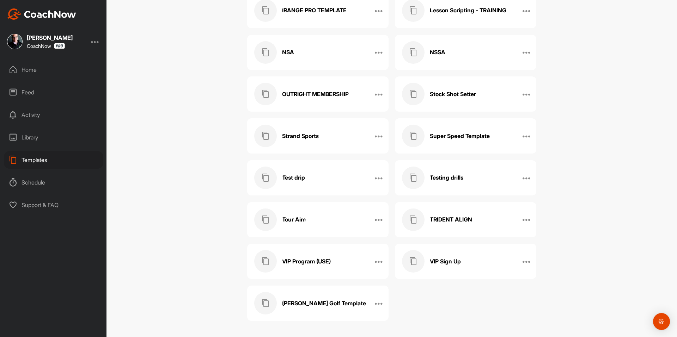
click at [61, 71] on div "Home" at bounding box center [53, 70] width 99 height 18
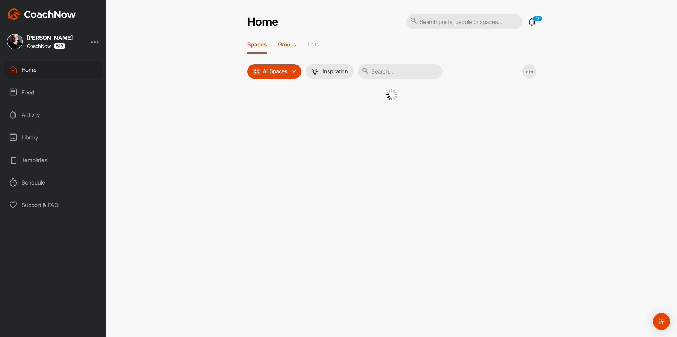
click at [290, 45] on p "Groups" at bounding box center [287, 44] width 18 height 7
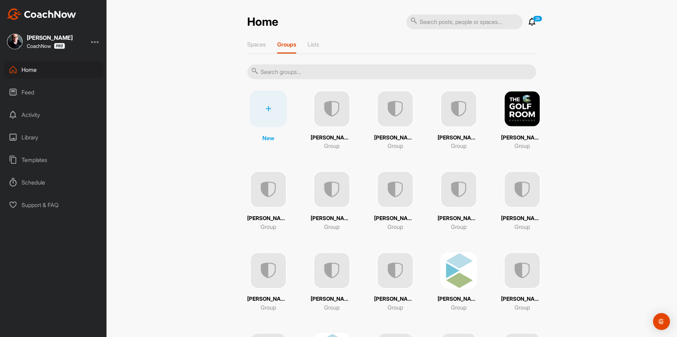
click at [312, 44] on p "Lists" at bounding box center [314, 44] width 12 height 7
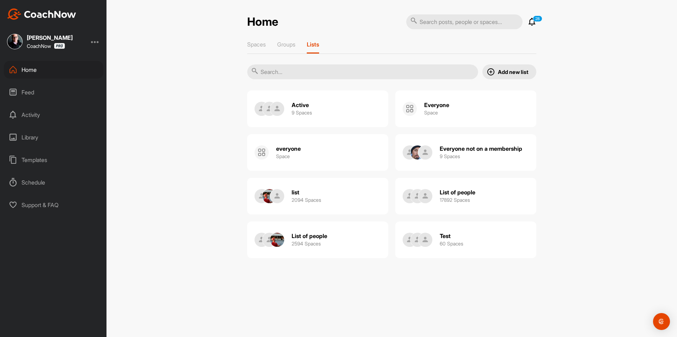
click at [451, 240] on h2 "Test" at bounding box center [445, 236] width 11 height 7
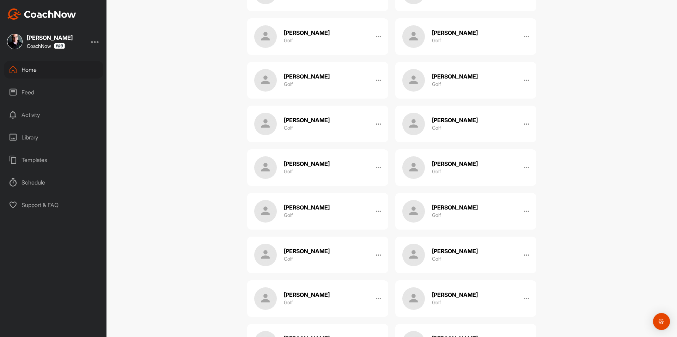
scroll to position [854, 0]
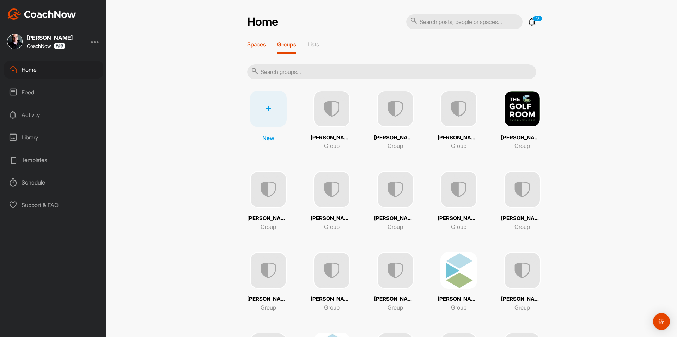
click at [264, 43] on p "Spaces" at bounding box center [256, 44] width 19 height 7
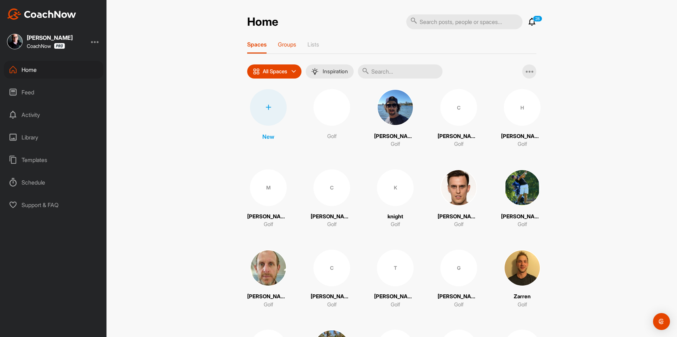
click at [283, 46] on p "Groups" at bounding box center [287, 44] width 18 height 7
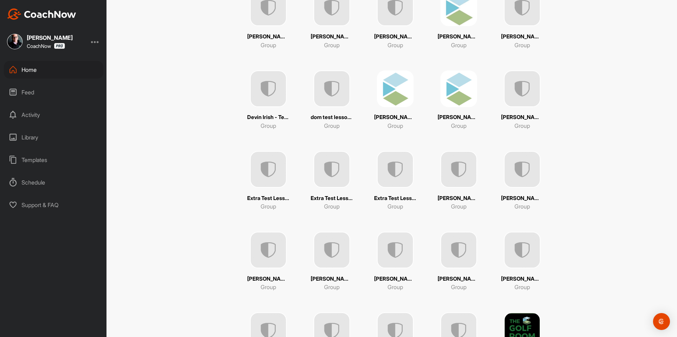
scroll to position [470, 0]
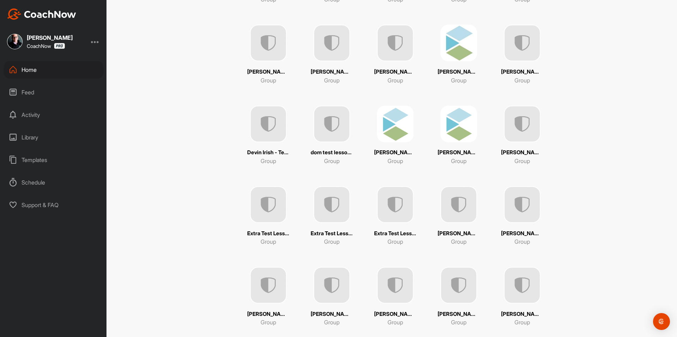
click at [392, 287] on img at bounding box center [395, 285] width 37 height 37
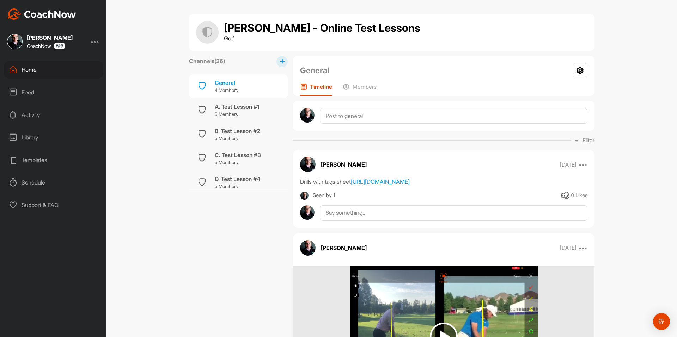
click at [223, 107] on div "A. Test Lesson #1" at bounding box center [237, 107] width 44 height 8
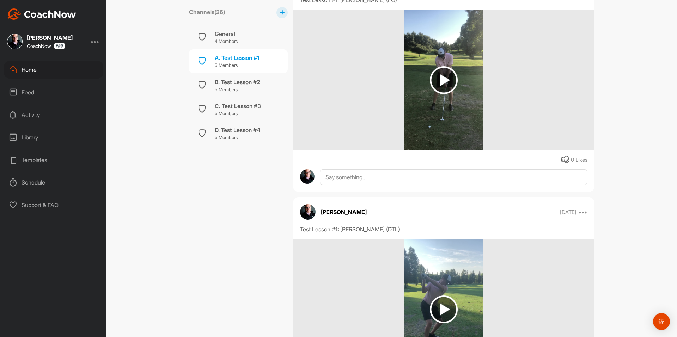
scroll to position [1864, 0]
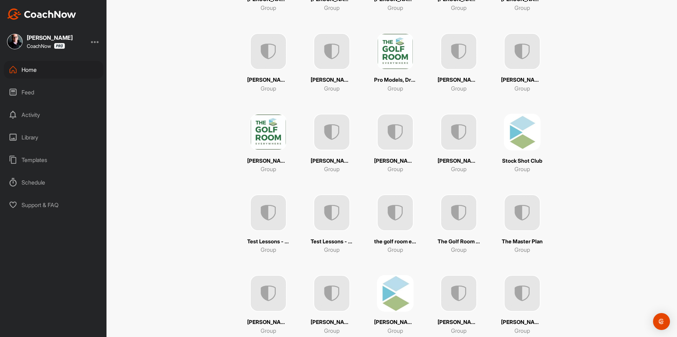
scroll to position [1211, 0]
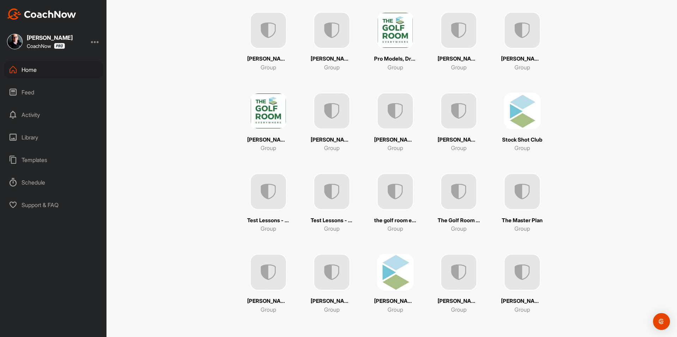
click at [464, 269] on img at bounding box center [458, 272] width 37 height 37
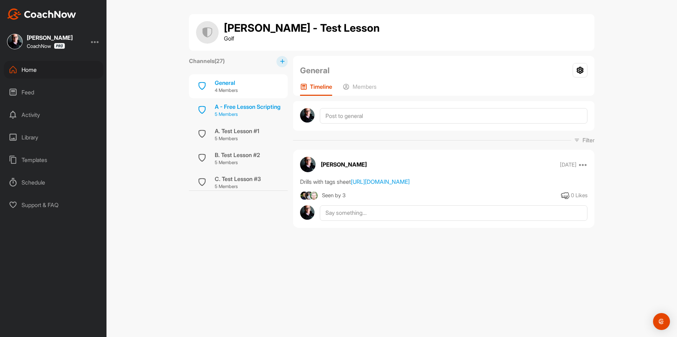
click at [241, 114] on p "5 Members" at bounding box center [248, 114] width 66 height 7
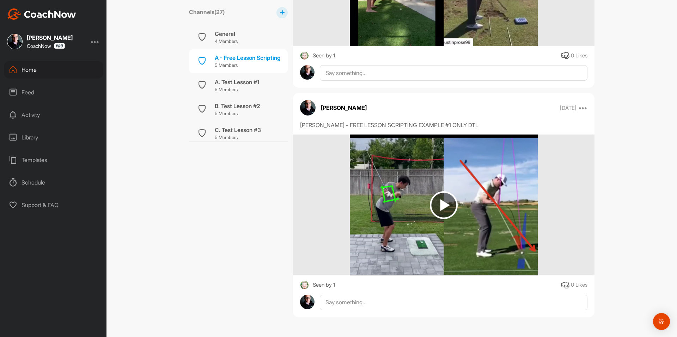
scroll to position [978, 0]
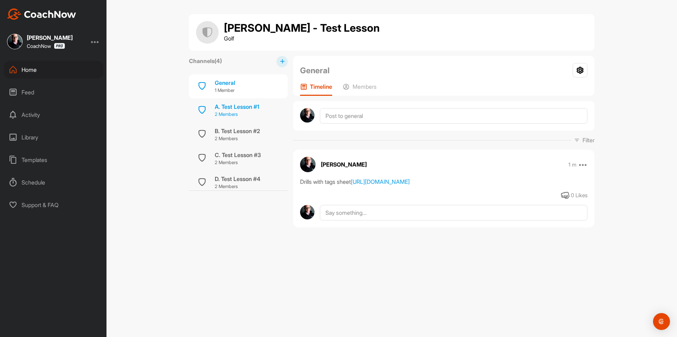
click at [252, 116] on p "2 Members" at bounding box center [237, 114] width 44 height 7
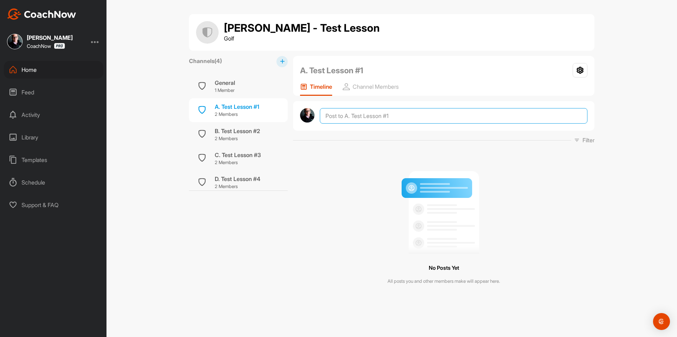
click at [353, 120] on textarea at bounding box center [454, 116] width 268 height 16
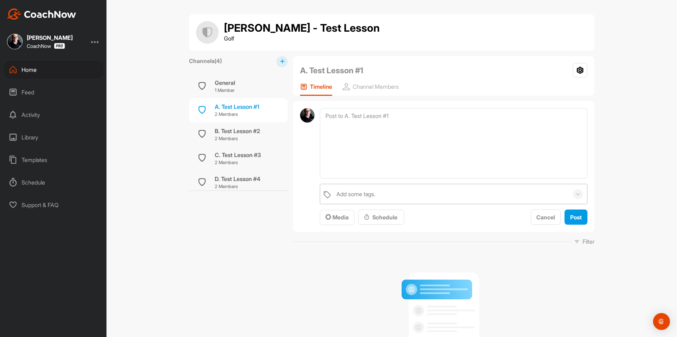
click at [343, 199] on div "Add some tags." at bounding box center [355, 194] width 39 height 8
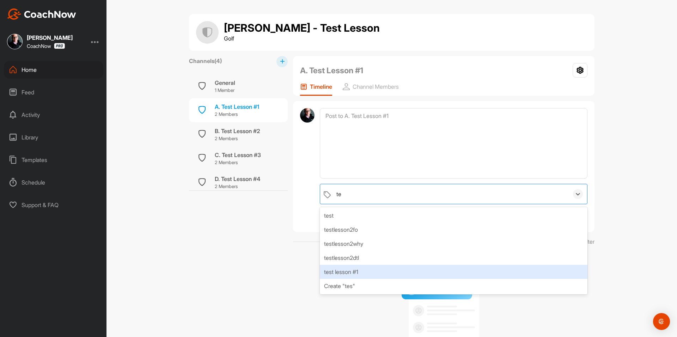
type input "t"
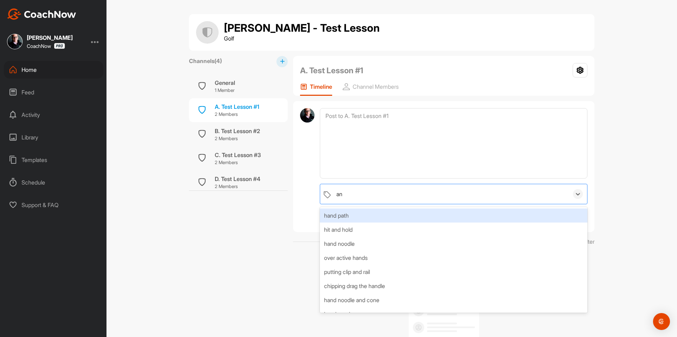
type input "a"
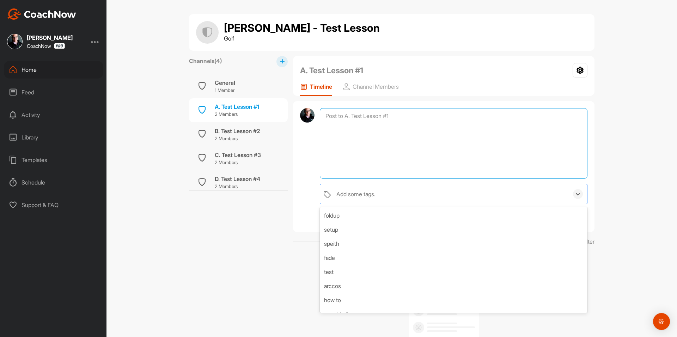
click at [366, 139] on textarea at bounding box center [454, 143] width 268 height 71
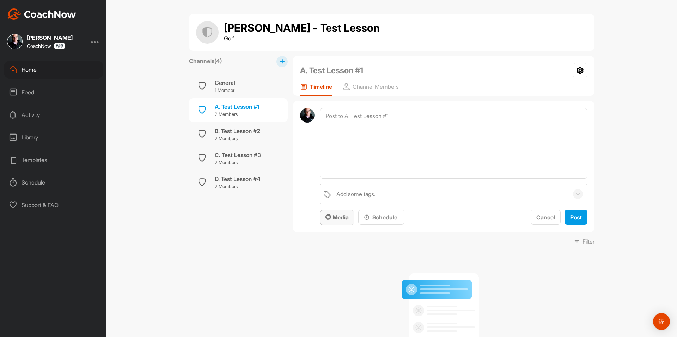
click at [344, 219] on span "Media" at bounding box center [336, 217] width 23 height 7
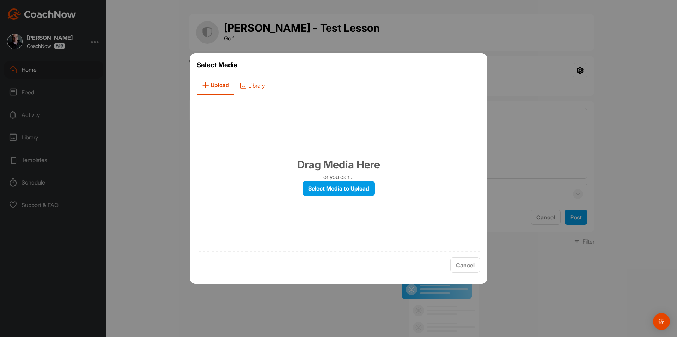
click at [254, 85] on span "Library" at bounding box center [253, 85] width 36 height 20
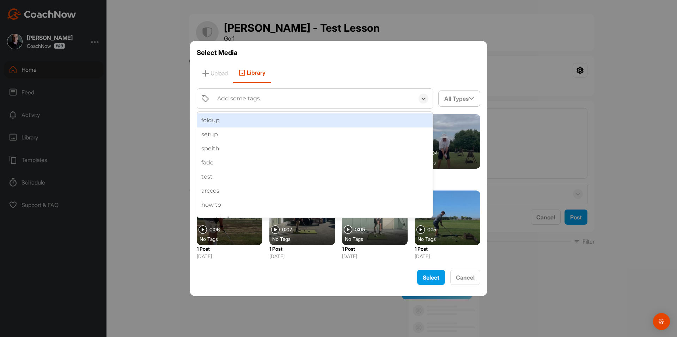
click at [254, 96] on div "Add some tags." at bounding box center [239, 99] width 44 height 8
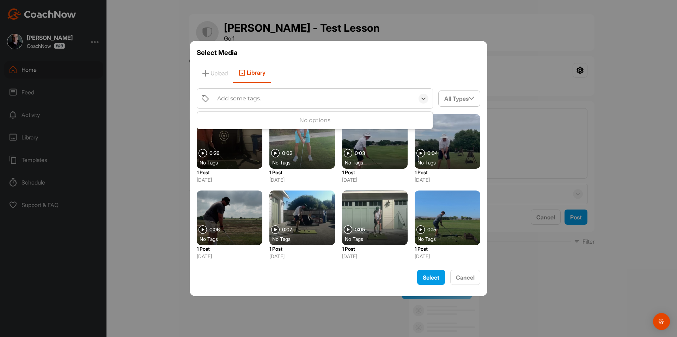
click at [254, 98] on div "Add some tags." at bounding box center [239, 99] width 44 height 8
type input "a"
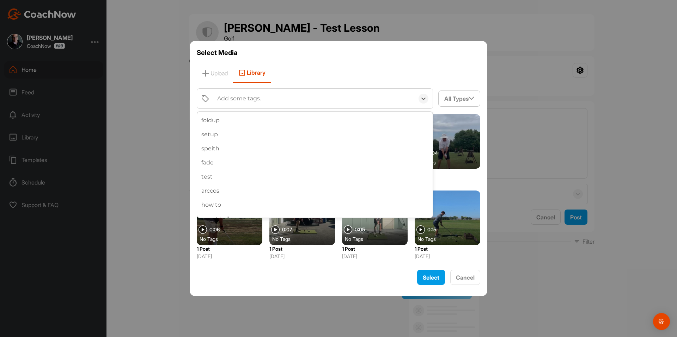
click at [260, 98] on div "Add some tags." at bounding box center [239, 99] width 44 height 8
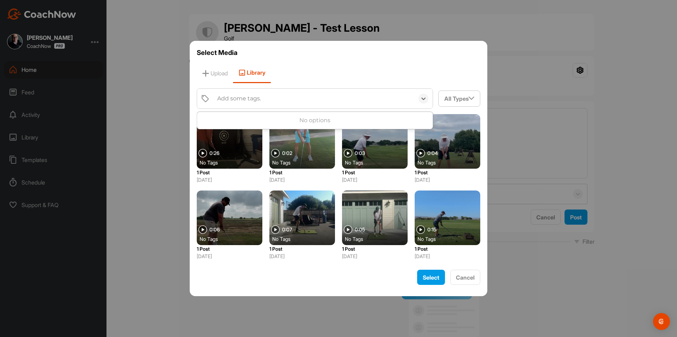
click at [260, 98] on div "Add some tags." at bounding box center [239, 99] width 44 height 8
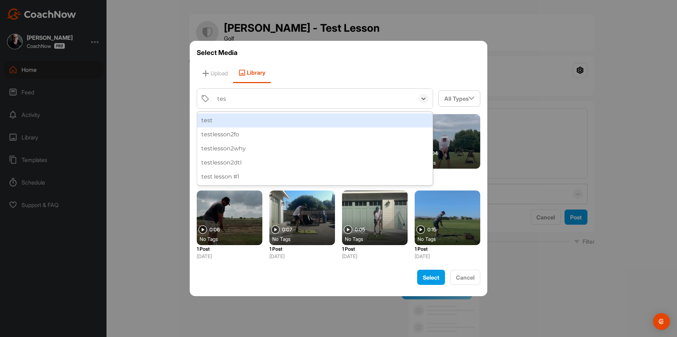
type input "test"
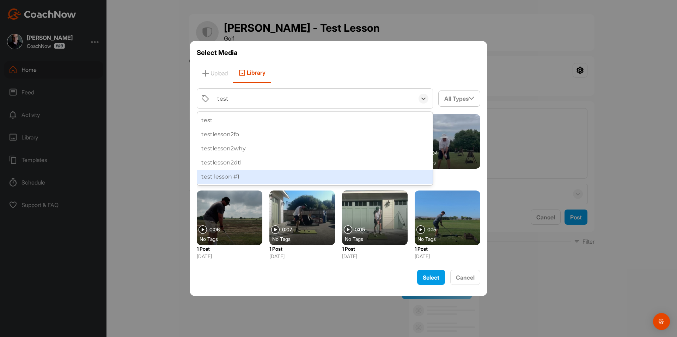
click at [261, 177] on div "test lesson #1" at bounding box center [315, 177] width 236 height 14
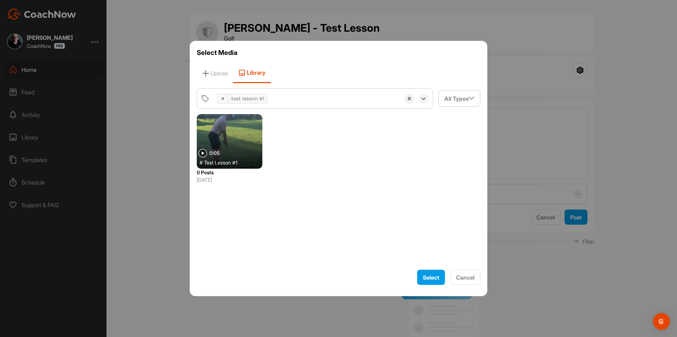
click at [246, 136] on div at bounding box center [230, 141] width 66 height 55
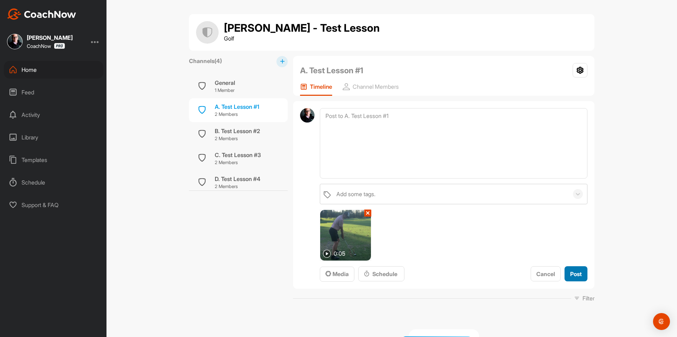
click at [576, 274] on span "Post" at bounding box center [576, 274] width 12 height 7
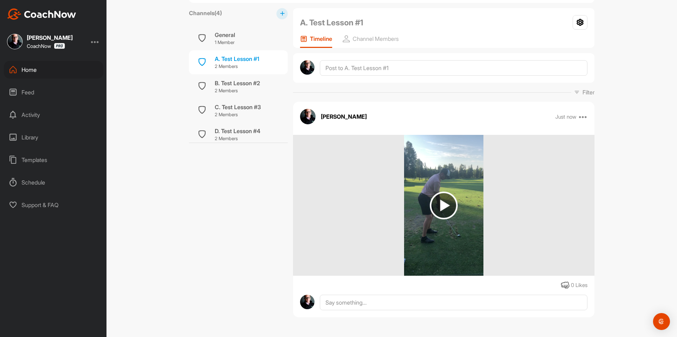
scroll to position [50, 0]
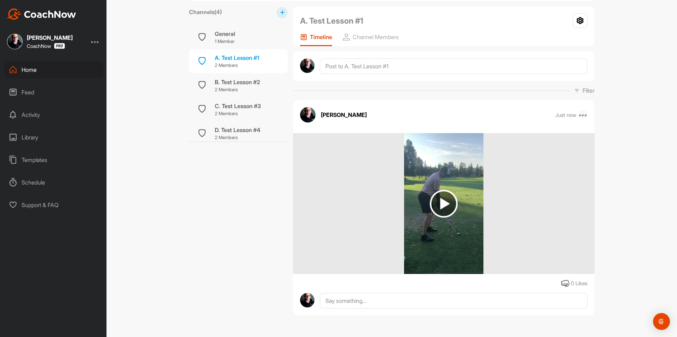
click at [583, 116] on icon at bounding box center [583, 115] width 8 height 8
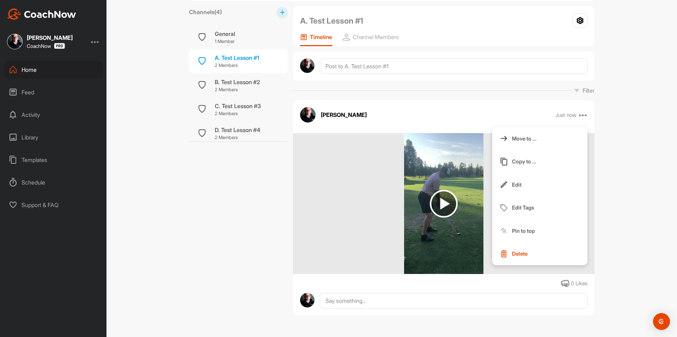
click at [521, 254] on p "Delete" at bounding box center [520, 253] width 16 height 7
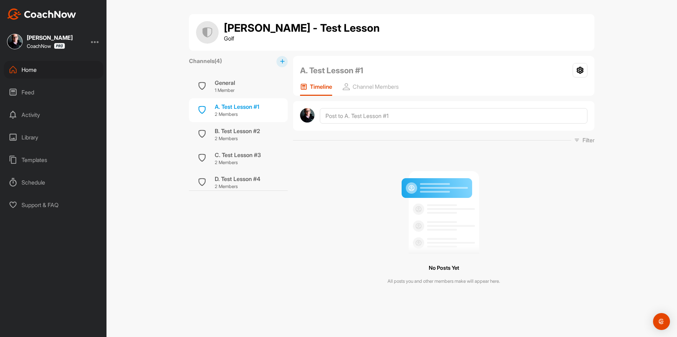
scroll to position [0, 0]
click at [245, 109] on div "A. Test Lesson #1" at bounding box center [237, 107] width 44 height 8
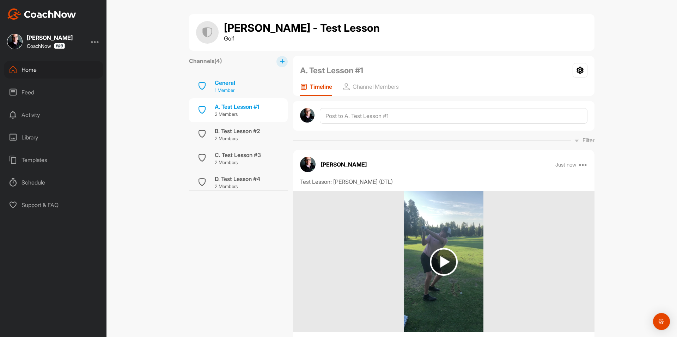
click at [256, 94] on div "General 1 Member" at bounding box center [238, 86] width 99 height 24
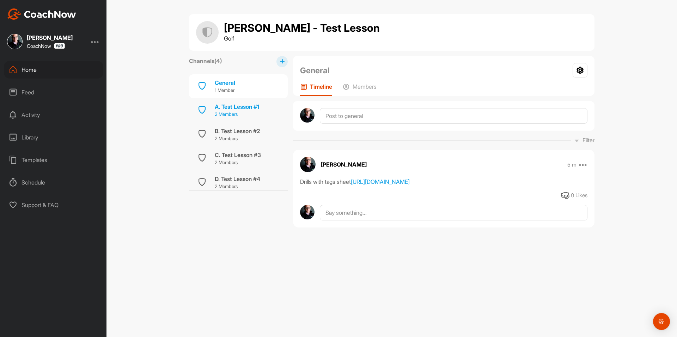
click at [255, 114] on p "2 Members" at bounding box center [237, 114] width 44 height 7
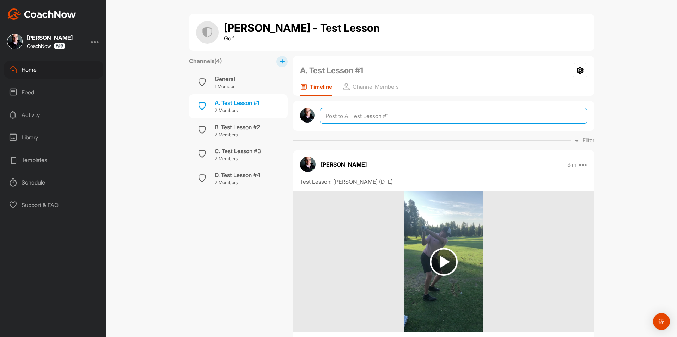
click at [354, 114] on textarea at bounding box center [454, 116] width 268 height 16
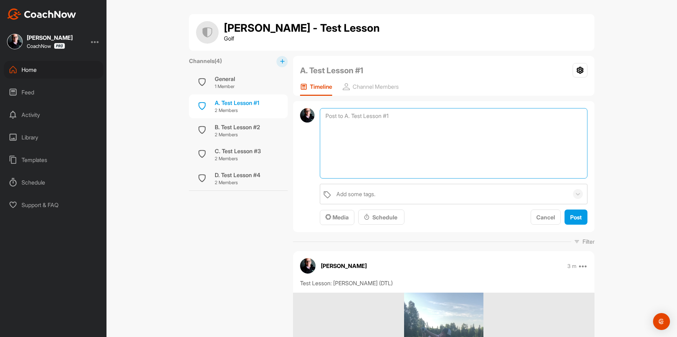
click at [390, 149] on textarea at bounding box center [454, 143] width 268 height 71
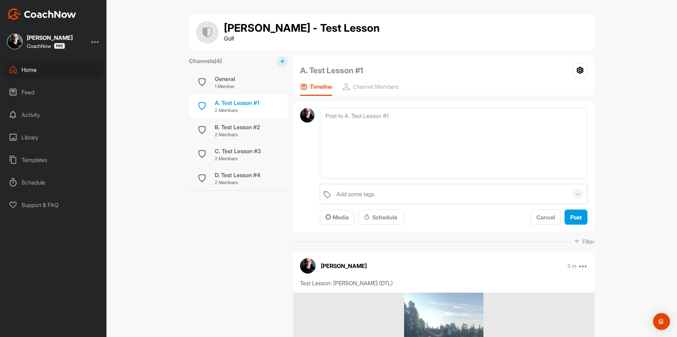
click at [671, 125] on div "Tom Hammond - Test Lesson Golf Channels ( 4 ) General 1 Member A. Test Lesson #…" at bounding box center [392, 168] width 571 height 337
click at [656, 123] on div "Tom Hammond - Test Lesson Golf Channels ( 4 ) General 1 Member A. Test Lesson #…" at bounding box center [392, 168] width 571 height 337
click at [345, 216] on span "Media" at bounding box center [336, 217] width 23 height 7
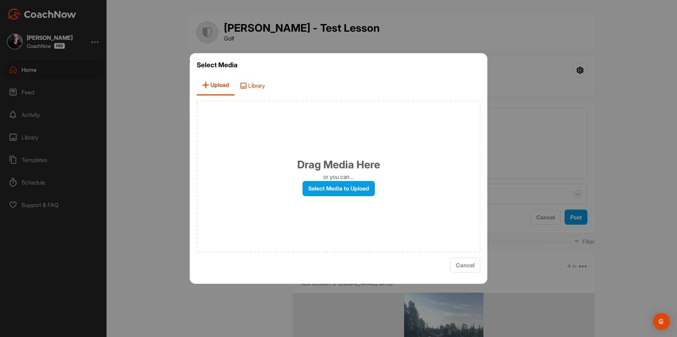
click at [260, 77] on span "Library" at bounding box center [253, 85] width 36 height 20
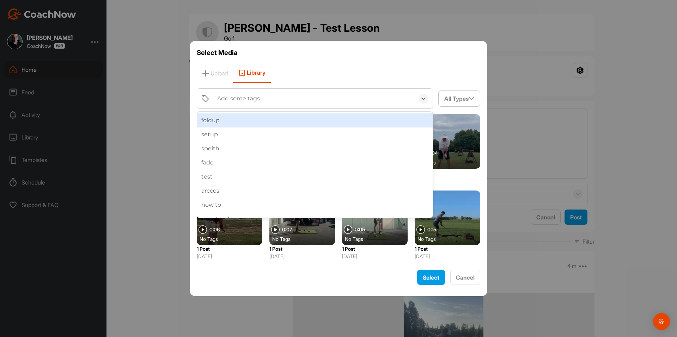
click at [266, 97] on div "Add some tags." at bounding box center [314, 99] width 201 height 20
type input "andy"
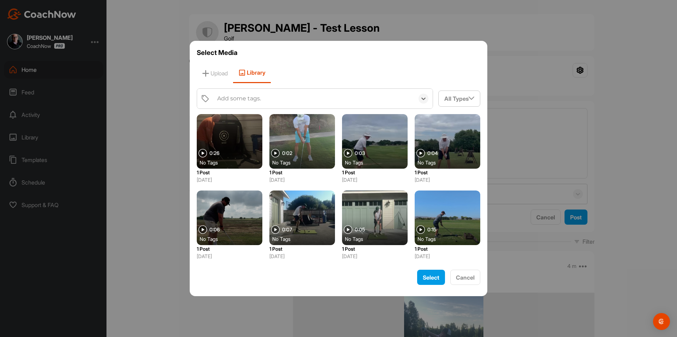
drag, startPoint x: 267, startPoint y: 97, endPoint x: 189, endPoint y: 104, distance: 78.3
click at [189, 104] on div "Select Media Upload Library 0 results available. Select is focused ,type to ref…" at bounding box center [338, 168] width 677 height 337
click at [469, 276] on span "Cancel" at bounding box center [465, 277] width 19 height 7
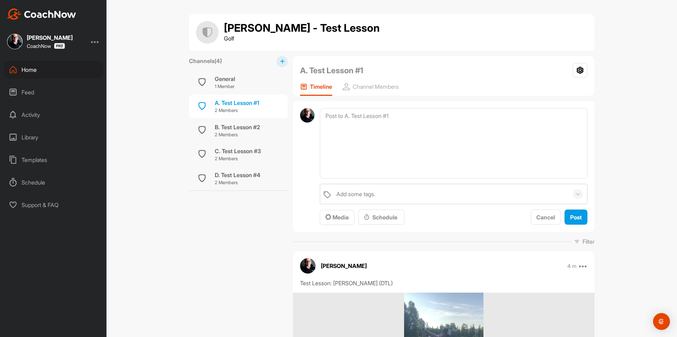
click at [280, 62] on icon at bounding box center [282, 61] width 5 height 5
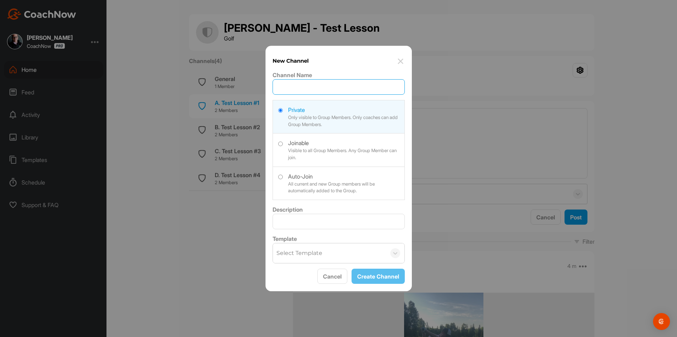
click at [311, 84] on input "Channel Name" at bounding box center [339, 87] width 132 height 16
click at [316, 250] on div "Select Template" at bounding box center [299, 253] width 46 height 8
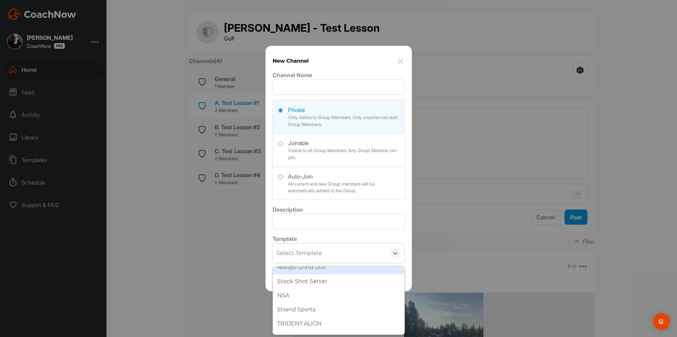
scroll to position [176, 0]
click at [266, 244] on div "New Channel Channel Name Private Only visible to Group Members. Only coaches ca…" at bounding box center [339, 169] width 146 height 246
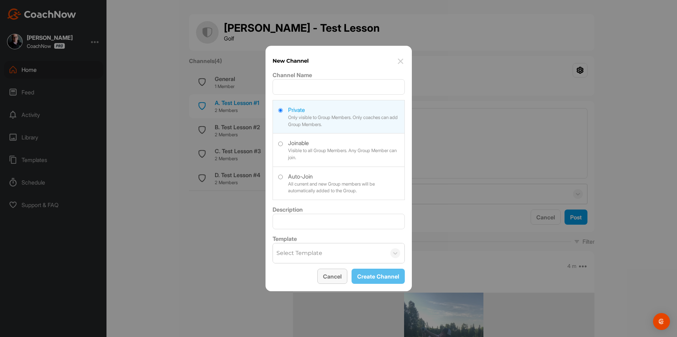
click at [335, 274] on button "Cancel" at bounding box center [332, 276] width 30 height 15
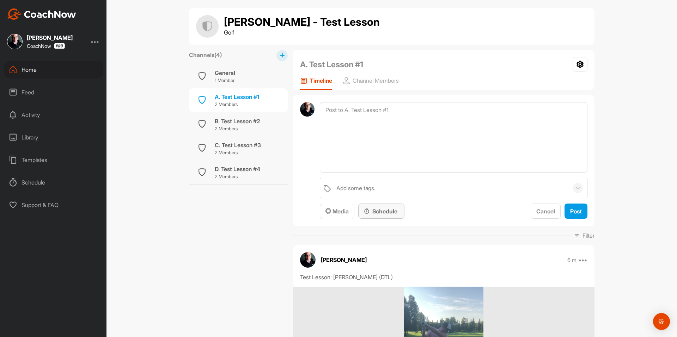
scroll to position [0, 0]
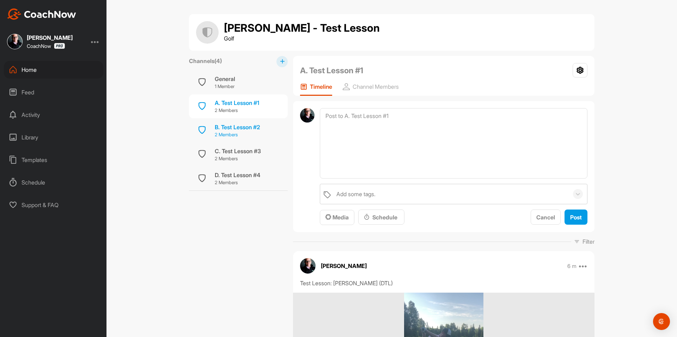
click at [248, 129] on div "B. Test Lesson #2" at bounding box center [237, 127] width 45 height 8
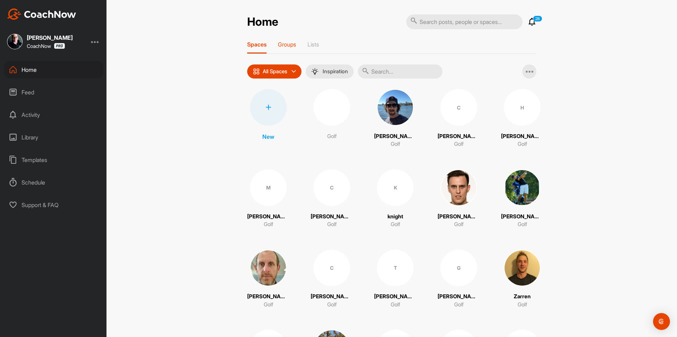
click at [284, 47] on p "Groups" at bounding box center [287, 44] width 18 height 7
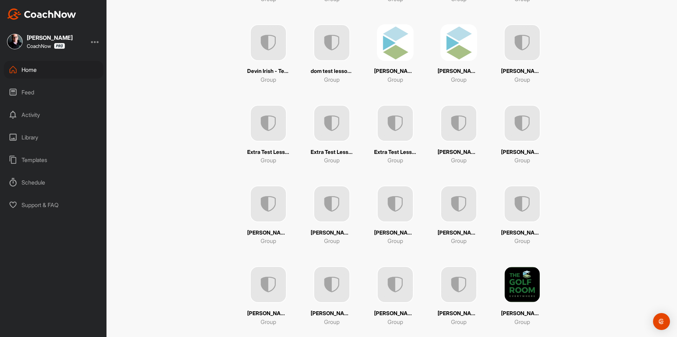
scroll to position [564, 0]
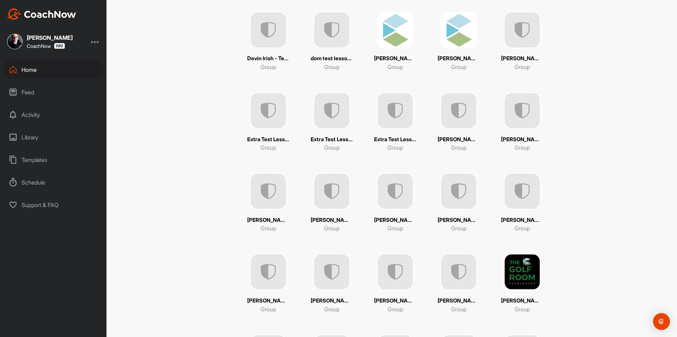
click at [513, 127] on img at bounding box center [522, 110] width 37 height 37
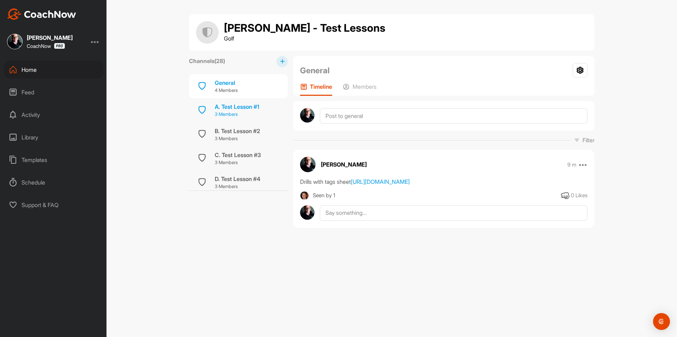
click at [241, 112] on p "3 Members" at bounding box center [237, 114] width 44 height 7
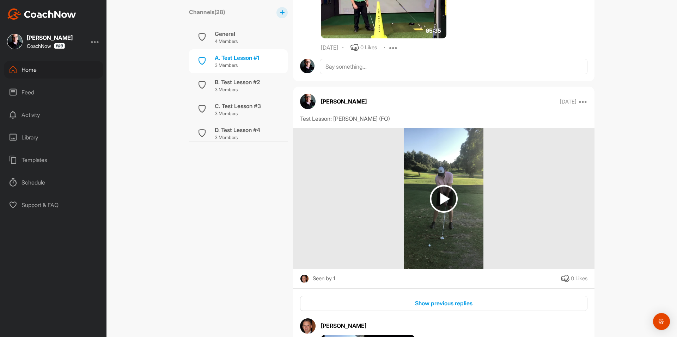
scroll to position [2324, 0]
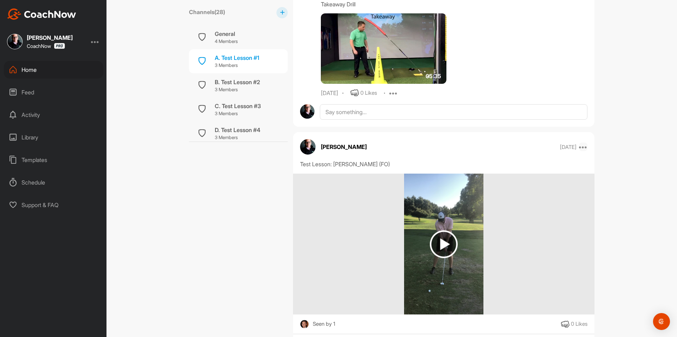
click at [582, 149] on icon at bounding box center [583, 147] width 8 height 8
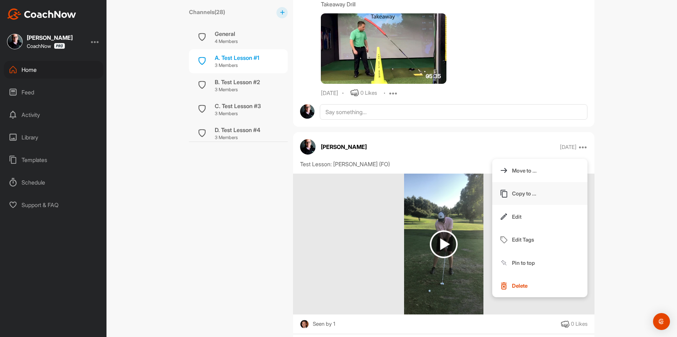
click at [536, 192] on button "Copy to ..." at bounding box center [539, 193] width 95 height 23
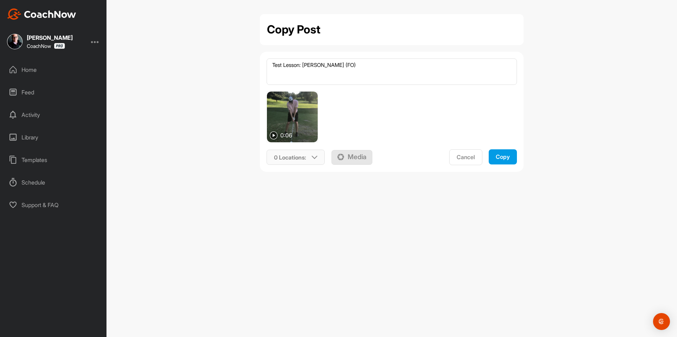
click at [301, 154] on p "0 Locations :" at bounding box center [290, 157] width 32 height 8
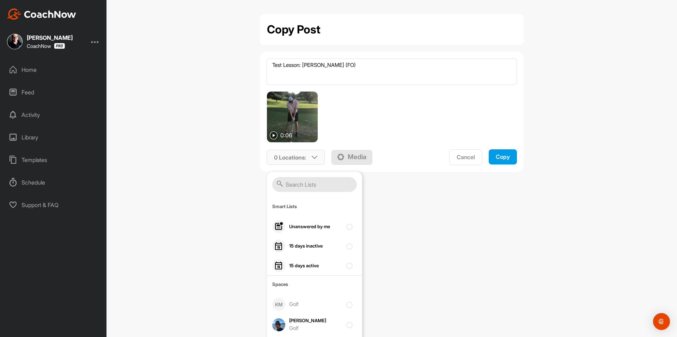
click at [303, 184] on input "text" at bounding box center [314, 184] width 85 height 15
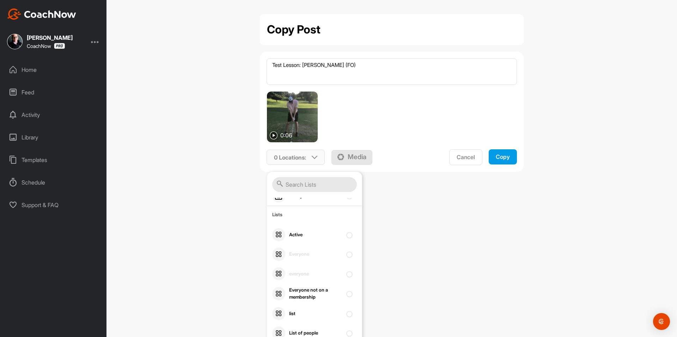
scroll to position [71, 0]
click at [306, 186] on input "text" at bounding box center [314, 184] width 85 height 15
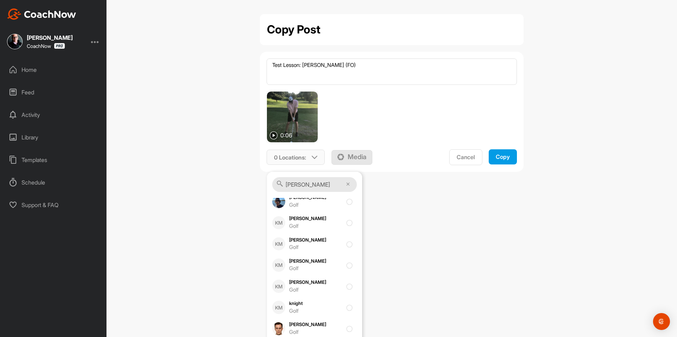
scroll to position [49, 0]
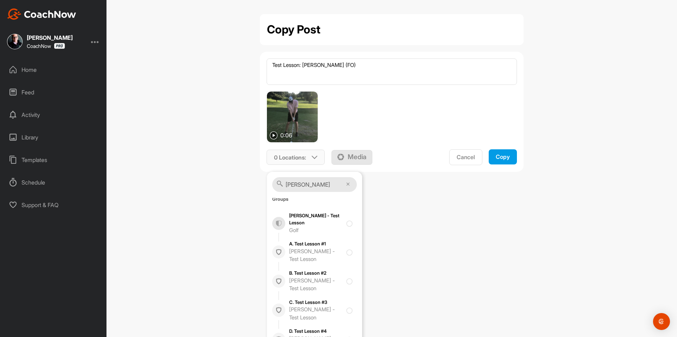
type input "[PERSON_NAME]"
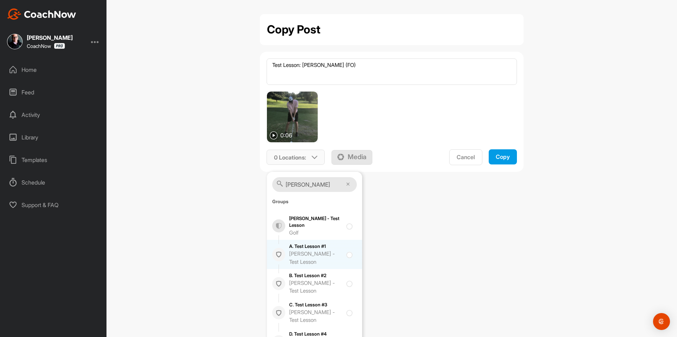
click at [346, 256] on div at bounding box center [351, 255] width 10 height 8
checkbox input "true"
click at [501, 160] on div "Copy" at bounding box center [503, 156] width 14 height 7
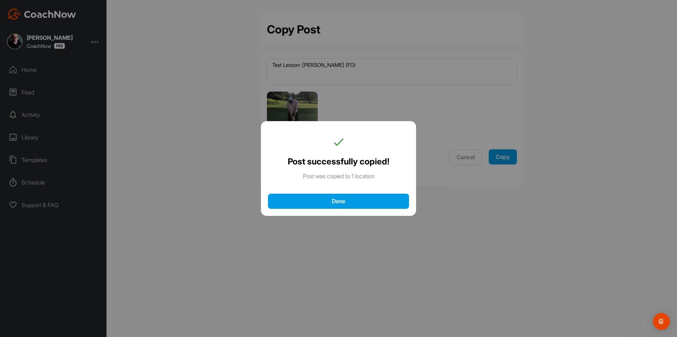
click at [350, 203] on div "Done" at bounding box center [338, 201] width 127 height 7
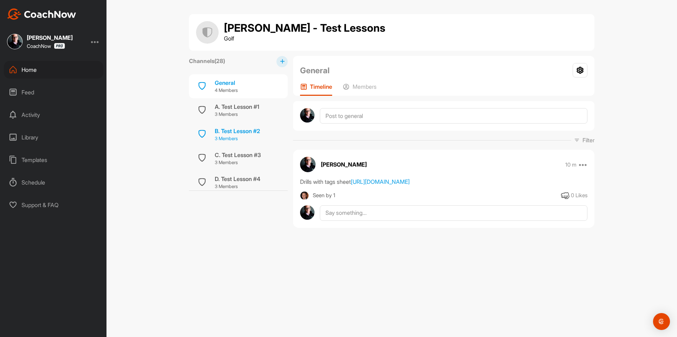
click at [250, 132] on div "B. Test Lesson #2" at bounding box center [237, 131] width 45 height 8
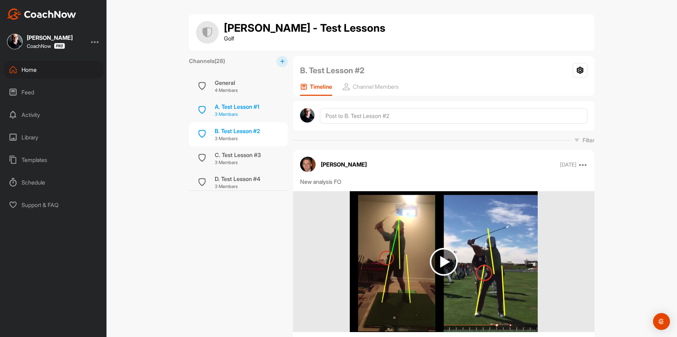
click at [220, 107] on div "A. Test Lesson #1" at bounding box center [237, 107] width 44 height 8
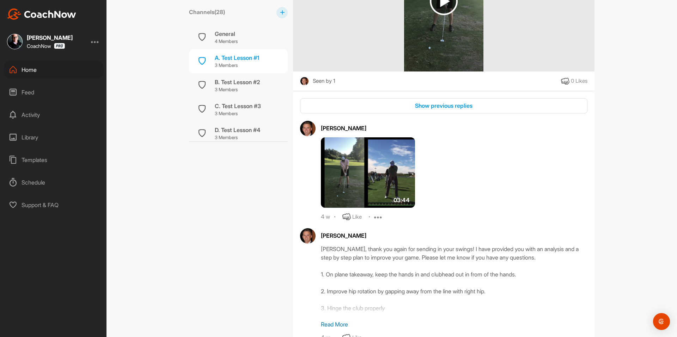
scroll to position [2574, 0]
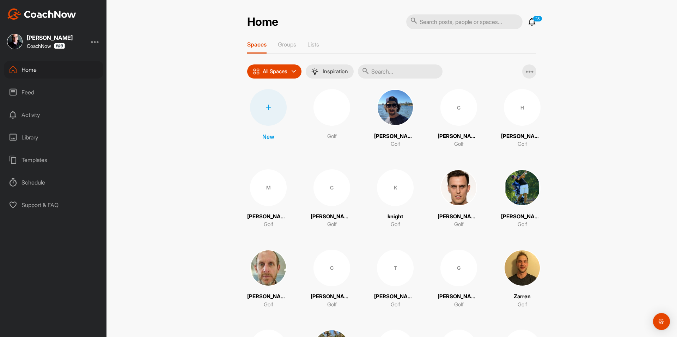
click at [296, 48] on div "Spaces Groups Lists" at bounding box center [391, 47] width 289 height 13
click at [281, 42] on p "Groups" at bounding box center [287, 44] width 18 height 7
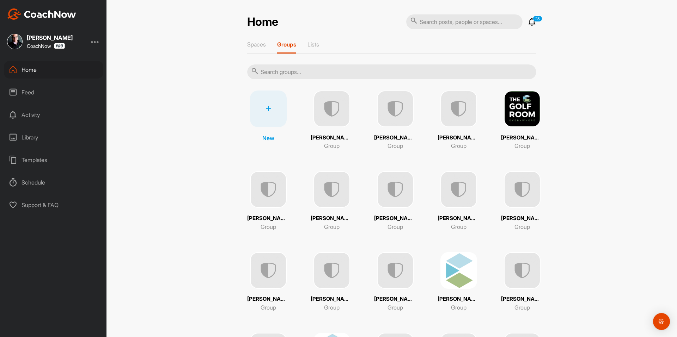
click at [335, 116] on img at bounding box center [332, 109] width 37 height 37
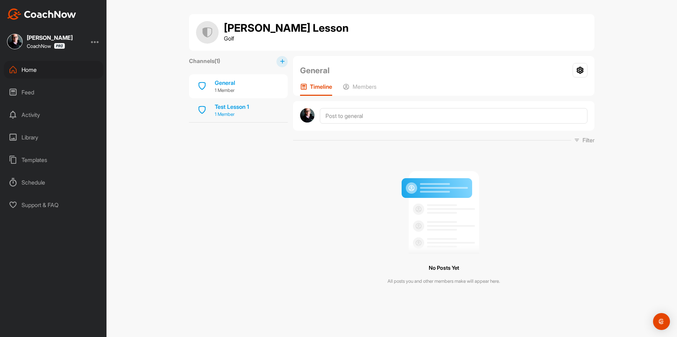
click at [225, 113] on p "1 Member" at bounding box center [232, 114] width 34 height 7
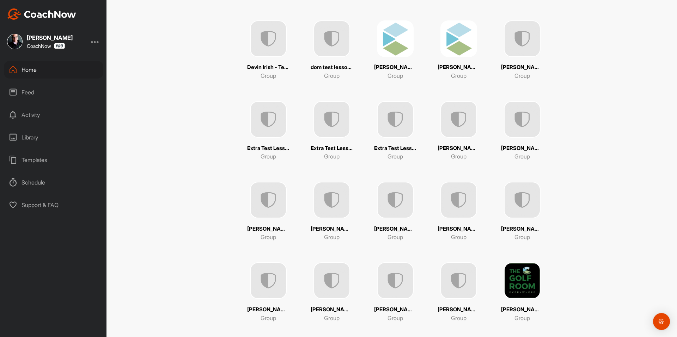
scroll to position [541, 0]
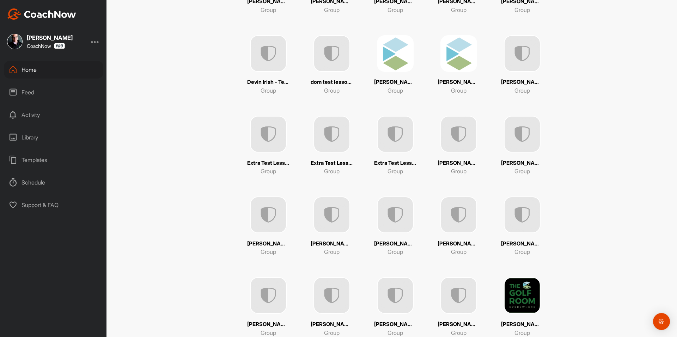
click at [510, 135] on img at bounding box center [522, 134] width 37 height 37
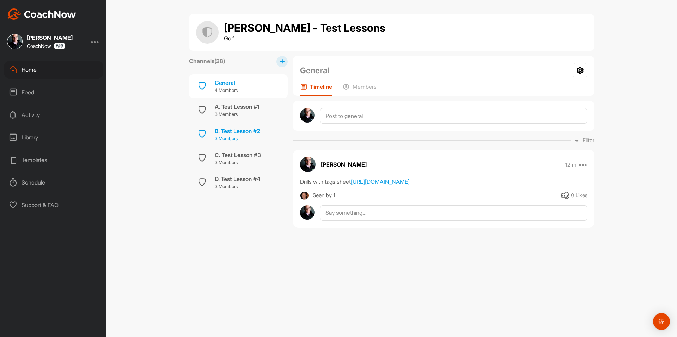
click at [247, 136] on p "3 Members" at bounding box center [237, 138] width 45 height 7
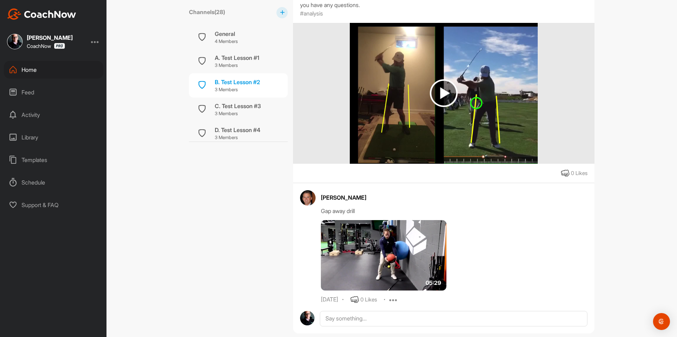
scroll to position [2215, 0]
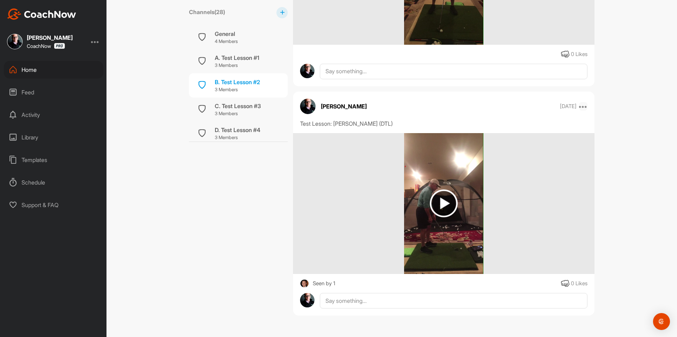
click at [580, 107] on icon at bounding box center [583, 106] width 8 height 8
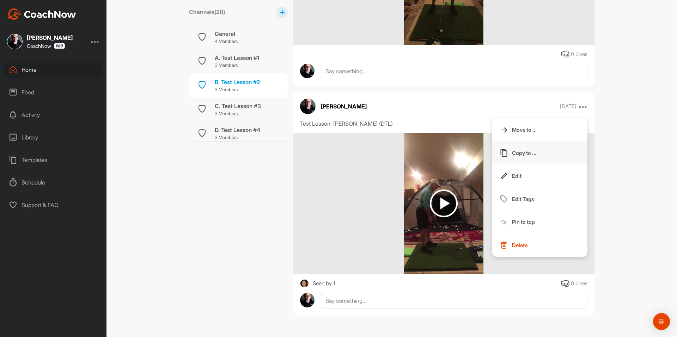
click at [531, 155] on p "Copy to ..." at bounding box center [524, 153] width 24 height 7
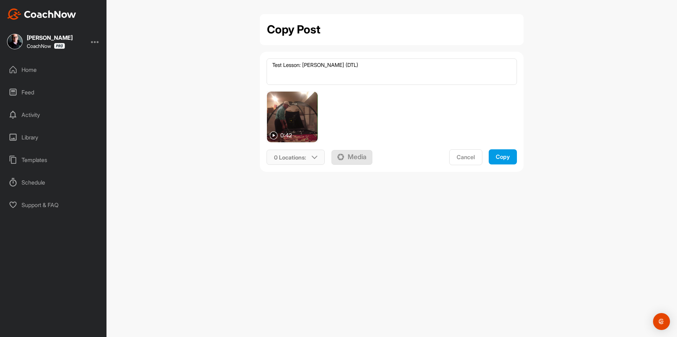
click at [306, 158] on p "0 Locations :" at bounding box center [290, 157] width 32 height 8
click at [298, 184] on input "text" at bounding box center [314, 184] width 85 height 15
click at [310, 184] on input "text" at bounding box center [314, 184] width 85 height 15
click at [308, 184] on input "text" at bounding box center [314, 184] width 85 height 15
drag, startPoint x: 308, startPoint y: 184, endPoint x: 326, endPoint y: 191, distance: 19.4
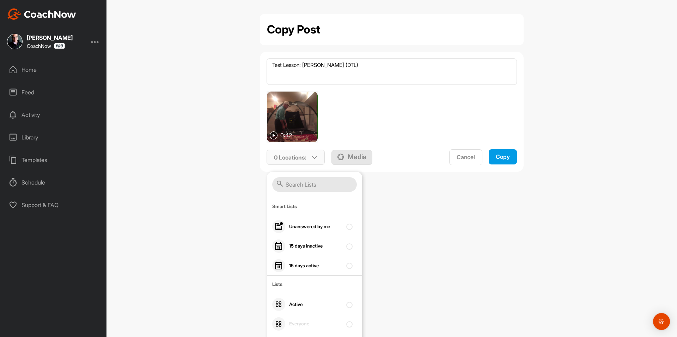
click at [307, 184] on input "text" at bounding box center [314, 184] width 85 height 15
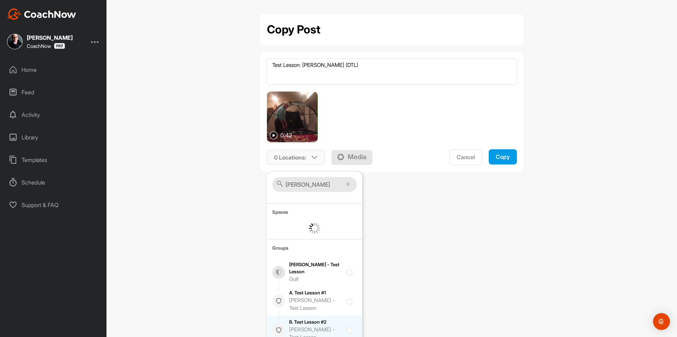
click at [326, 182] on input "[PERSON_NAME]" at bounding box center [314, 184] width 85 height 15
type input "[PERSON_NAME]"
click at [346, 329] on input "checkbox" at bounding box center [348, 328] width 5 height 5
checkbox input "true"
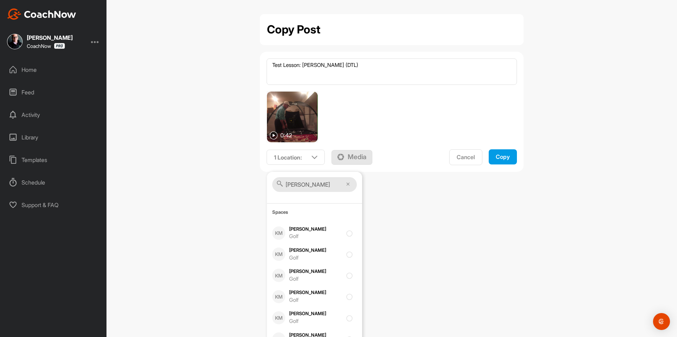
click at [511, 157] on button "Copy" at bounding box center [503, 157] width 28 height 15
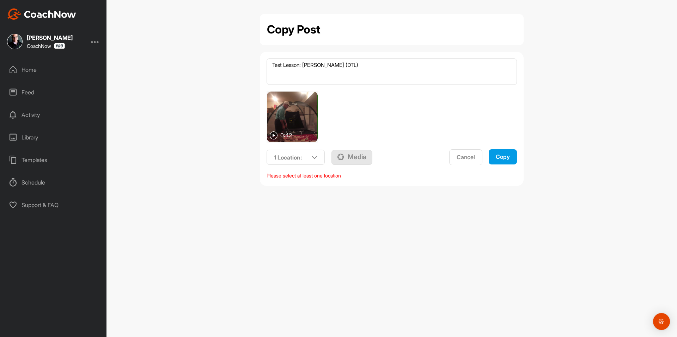
click at [512, 156] on button "Copy" at bounding box center [503, 157] width 28 height 15
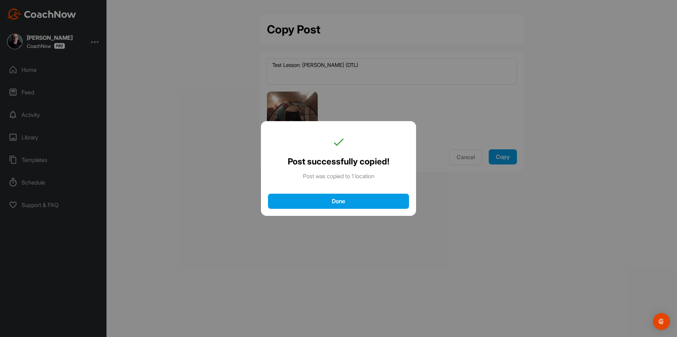
click at [364, 201] on div "Done" at bounding box center [338, 201] width 127 height 7
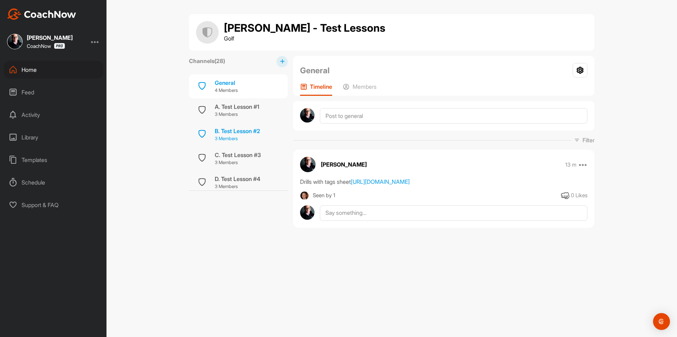
click at [250, 131] on div "B. Test Lesson #2" at bounding box center [237, 131] width 45 height 8
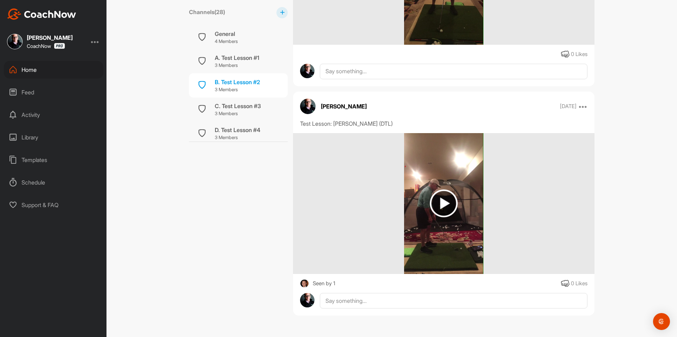
scroll to position [2003, 0]
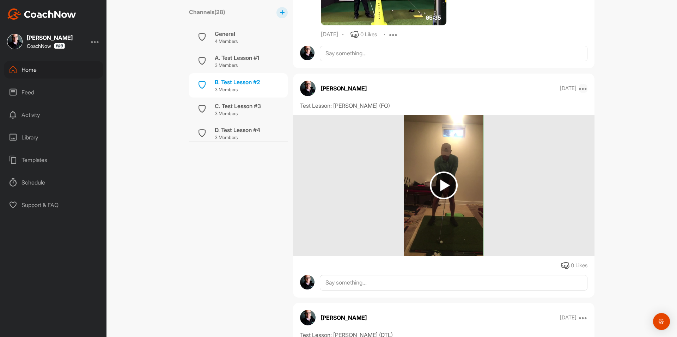
click at [582, 89] on icon at bounding box center [583, 88] width 8 height 8
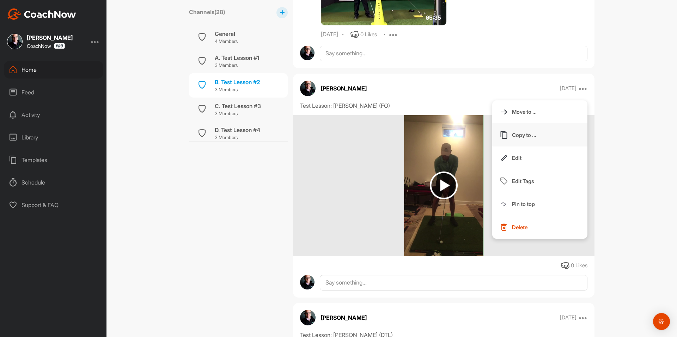
click at [534, 138] on p "Copy to ..." at bounding box center [524, 135] width 24 height 7
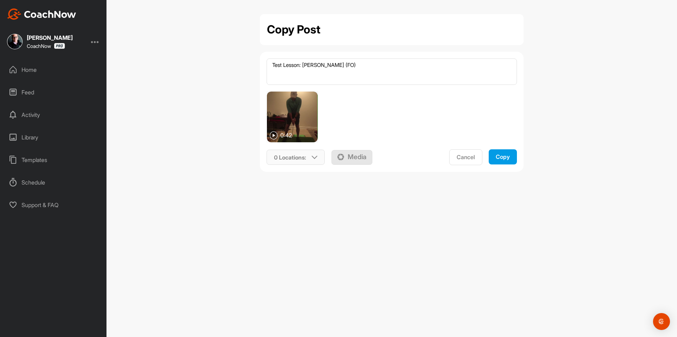
click at [302, 157] on p "0 Locations :" at bounding box center [290, 157] width 32 height 8
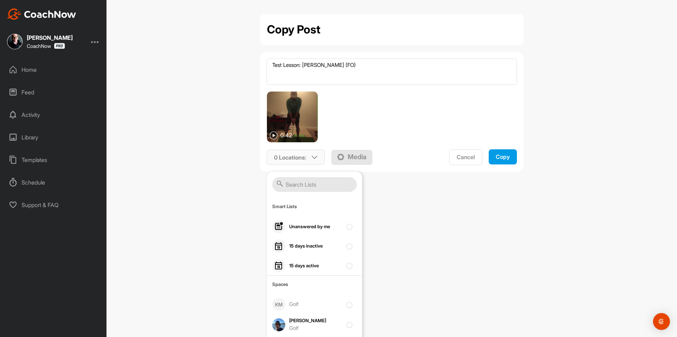
click at [298, 186] on input "text" at bounding box center [314, 184] width 85 height 15
click at [323, 185] on input "text" at bounding box center [314, 184] width 85 height 15
click at [332, 188] on input "[PERSON_NAME]" at bounding box center [314, 184] width 85 height 15
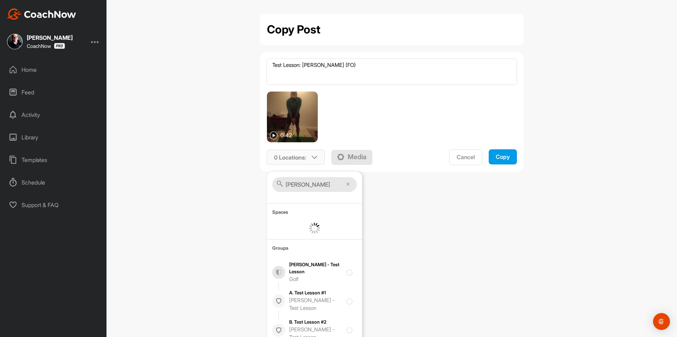
type input "[PERSON_NAME]"
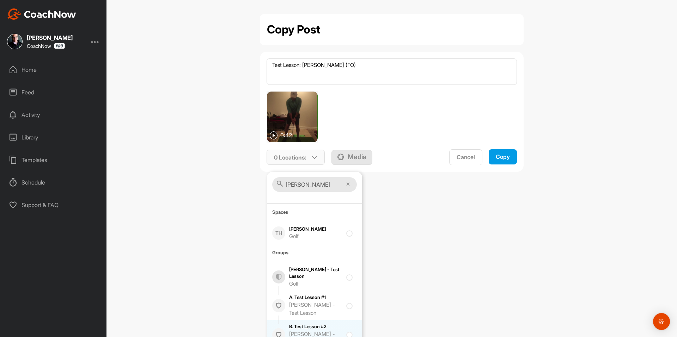
click at [346, 333] on input "checkbox" at bounding box center [348, 333] width 5 height 5
checkbox input "true"
click at [507, 153] on button "Copy" at bounding box center [503, 157] width 28 height 15
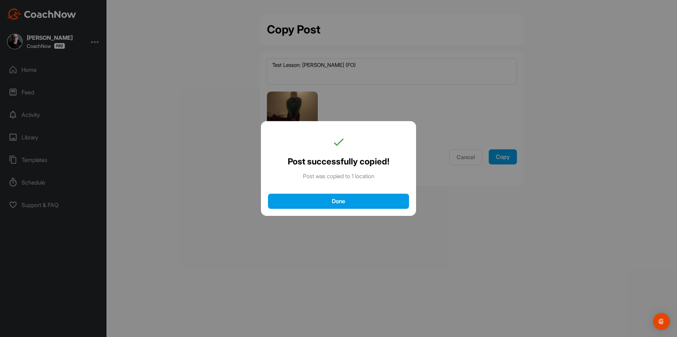
click at [366, 206] on button "Done" at bounding box center [338, 201] width 141 height 15
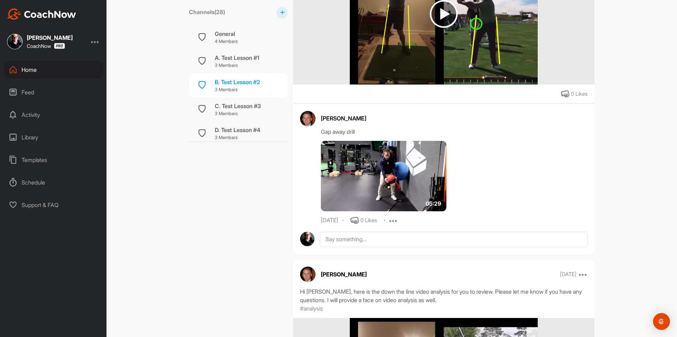
scroll to position [1439, 0]
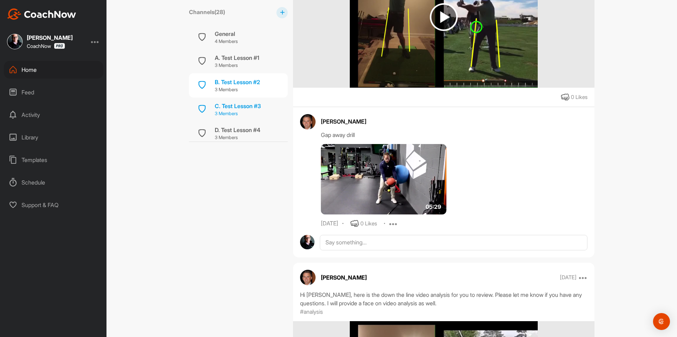
click at [230, 105] on div "C. Test Lesson #3" at bounding box center [238, 106] width 46 height 8
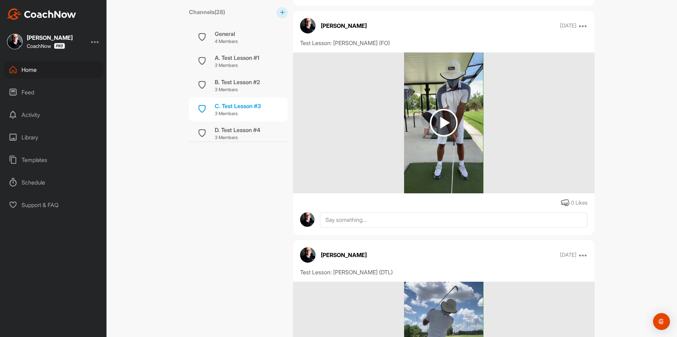
scroll to position [1309, 0]
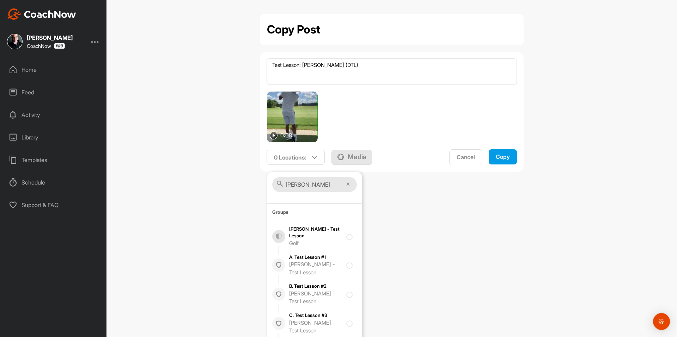
type input "[PERSON_NAME]"
click at [343, 324] on div "Groups [PERSON_NAME] - Test Lesson Golf A. Test Lesson #1 [PERSON_NAME] - Test …" at bounding box center [314, 288] width 95 height 158
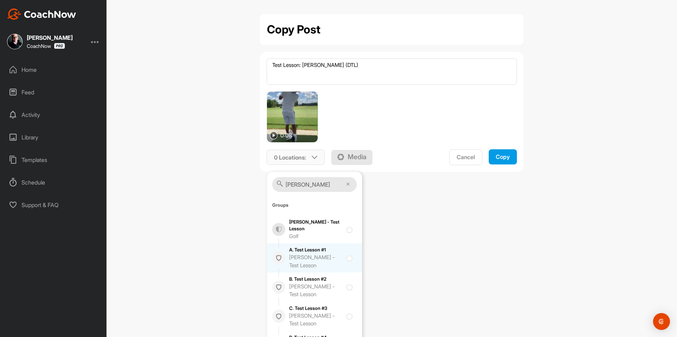
scroll to position [54, 0]
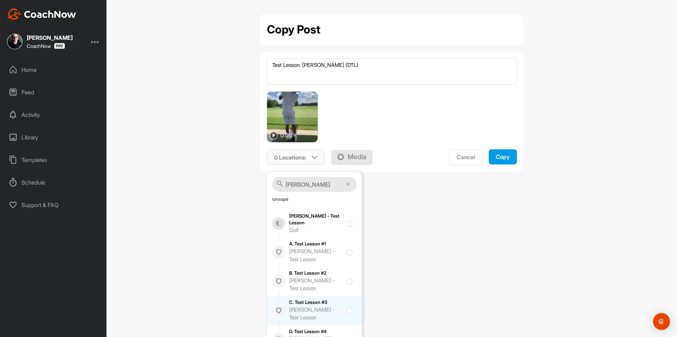
click at [346, 309] on input "checkbox" at bounding box center [348, 308] width 5 height 5
checkbox input "true"
click at [499, 162] on button "Copy" at bounding box center [503, 157] width 28 height 15
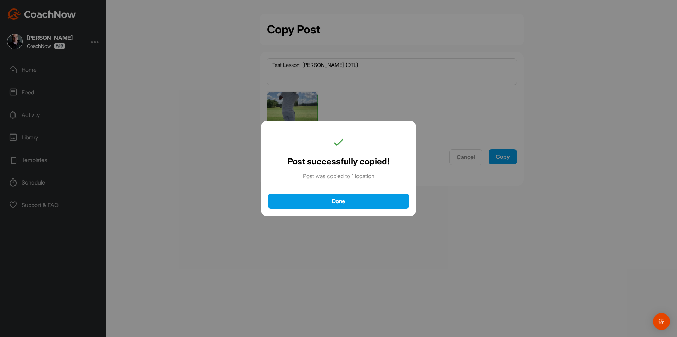
click at [369, 200] on div "Done" at bounding box center [338, 201] width 127 height 7
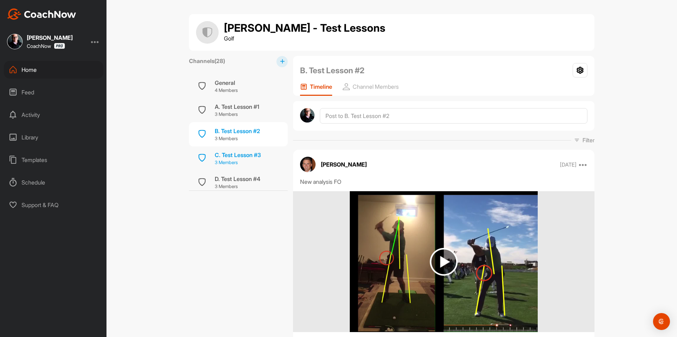
click at [253, 154] on div "C. Test Lesson #3" at bounding box center [238, 155] width 46 height 8
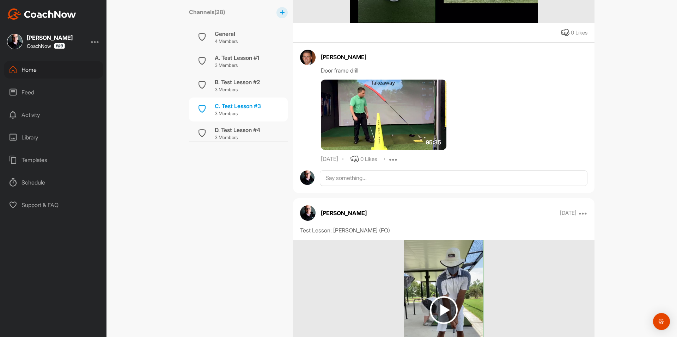
scroll to position [991, 0]
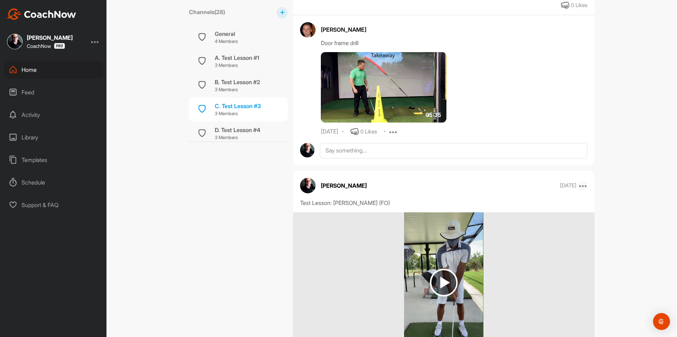
click at [582, 190] on icon at bounding box center [583, 186] width 8 height 8
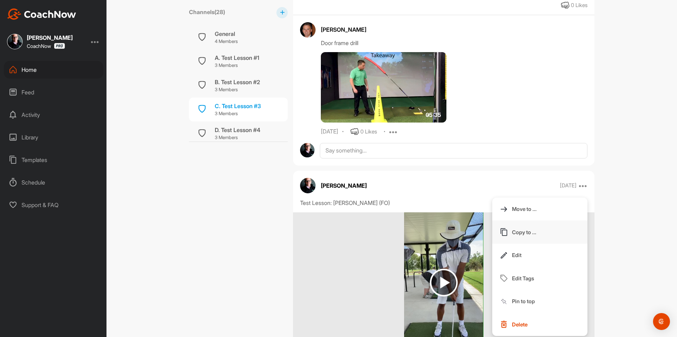
click at [525, 236] on p "Copy to ..." at bounding box center [524, 232] width 24 height 7
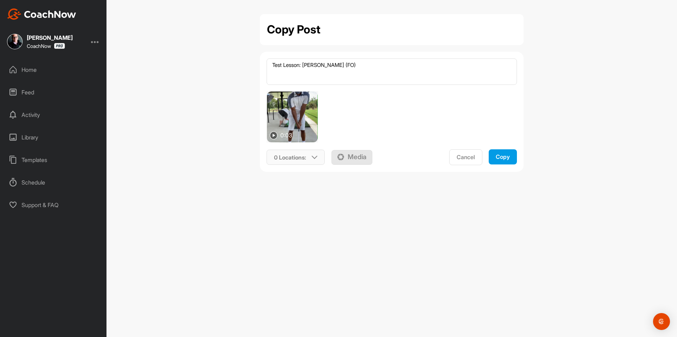
click at [297, 154] on p "0 Locations :" at bounding box center [290, 157] width 32 height 8
click at [0, 0] on input "text" at bounding box center [0, 0] width 0 height 0
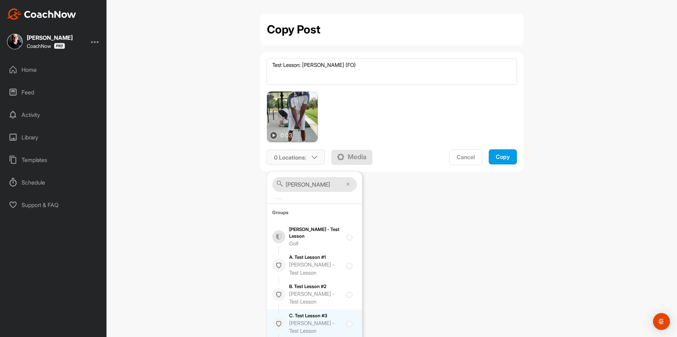
scroll to position [54, 0]
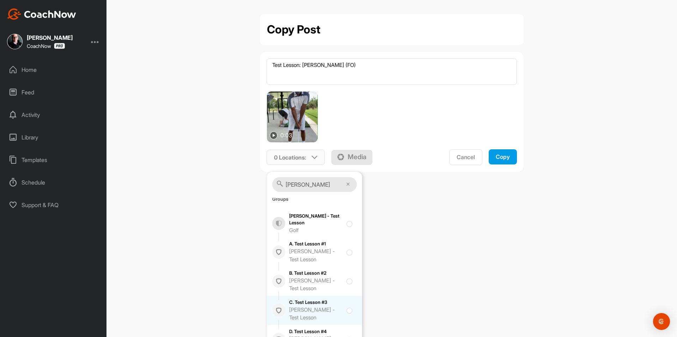
type input "[PERSON_NAME]"
click at [346, 311] on input "checkbox" at bounding box center [348, 308] width 5 height 5
checkbox input "true"
click at [501, 159] on div "Copy" at bounding box center [503, 156] width 14 height 7
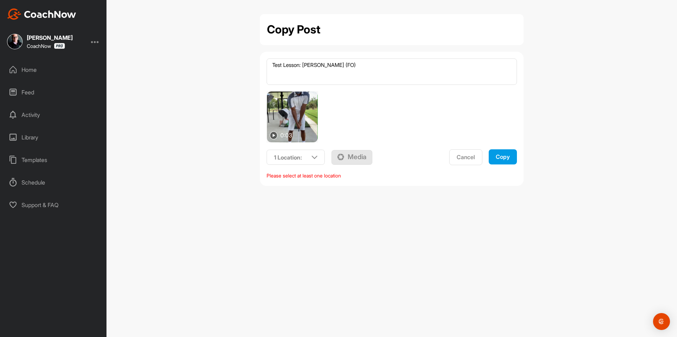
click at [501, 157] on div "Copy" at bounding box center [503, 156] width 14 height 7
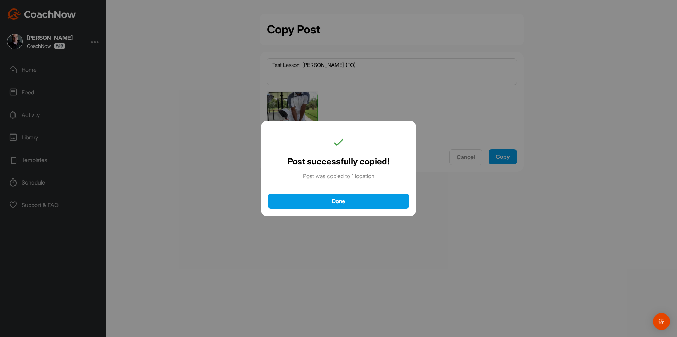
click at [366, 210] on div "Post successfully copied! Post was copied to 1 location Done" at bounding box center [338, 168] width 155 height 95
click at [367, 205] on button "Done" at bounding box center [338, 201] width 141 height 15
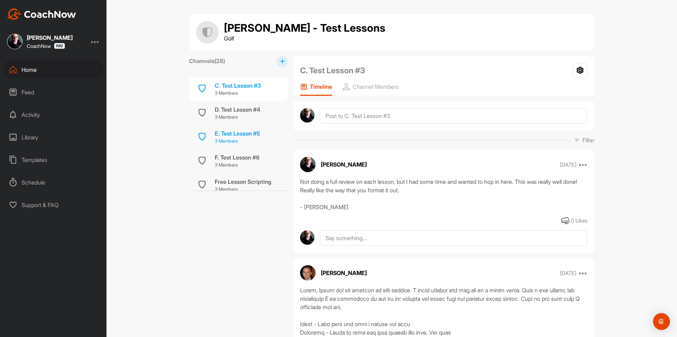
scroll to position [71, 0]
click at [250, 120] on div "D. Test Lesson #4 3 Members" at bounding box center [238, 112] width 99 height 24
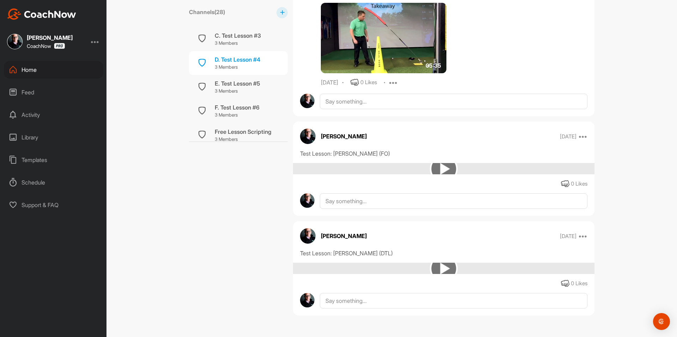
scroll to position [1174, 0]
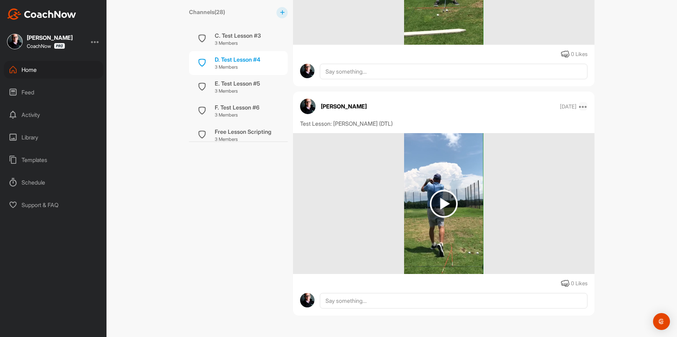
click at [583, 105] on icon at bounding box center [583, 106] width 8 height 8
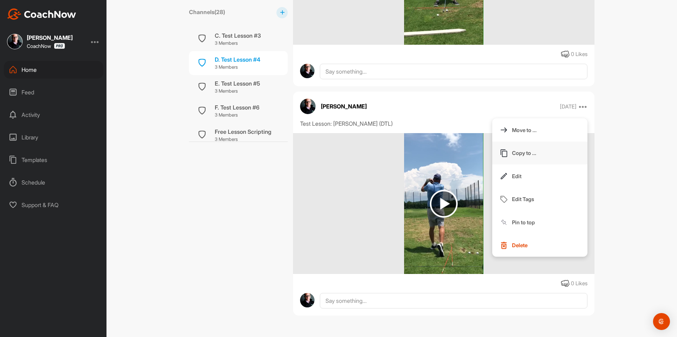
click at [542, 159] on button "Copy to ..." at bounding box center [539, 153] width 95 height 23
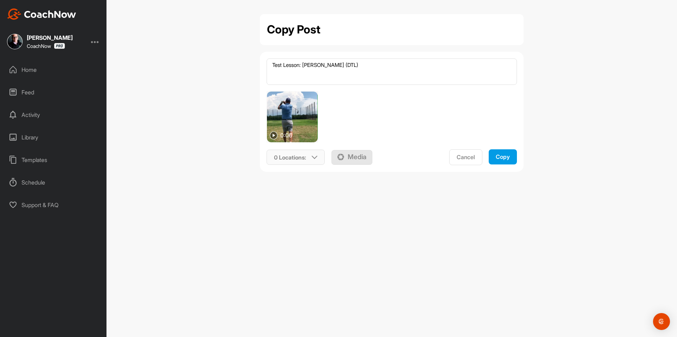
click at [293, 157] on p "0 Locations :" at bounding box center [290, 157] width 32 height 8
click at [0, 0] on input "text" at bounding box center [0, 0] width 0 height 0
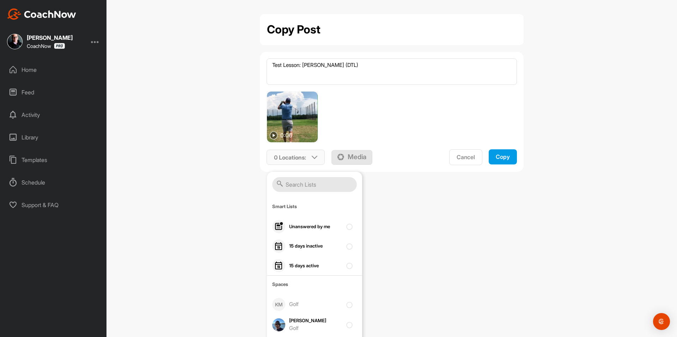
click at [306, 189] on input "text" at bounding box center [314, 184] width 85 height 15
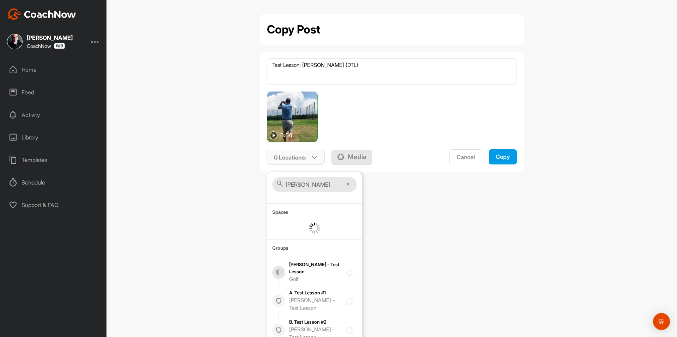
type input "[PERSON_NAME]"
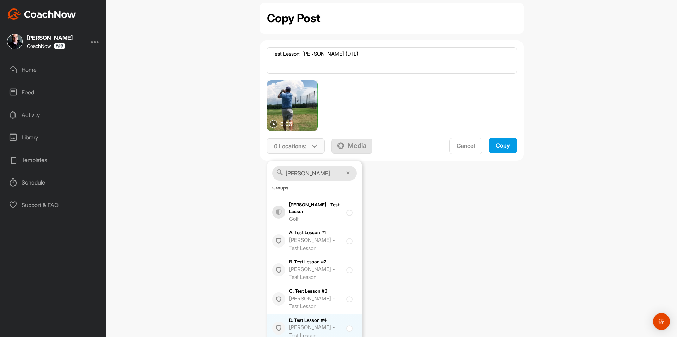
scroll to position [17, 0]
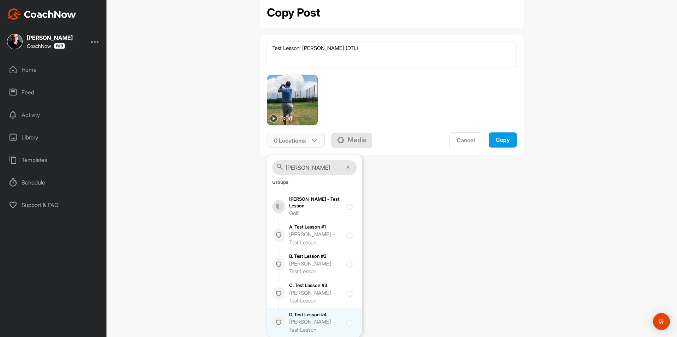
click at [346, 323] on div at bounding box center [351, 323] width 10 height 8
checkbox input "true"
click at [507, 138] on div "Copy" at bounding box center [503, 139] width 14 height 7
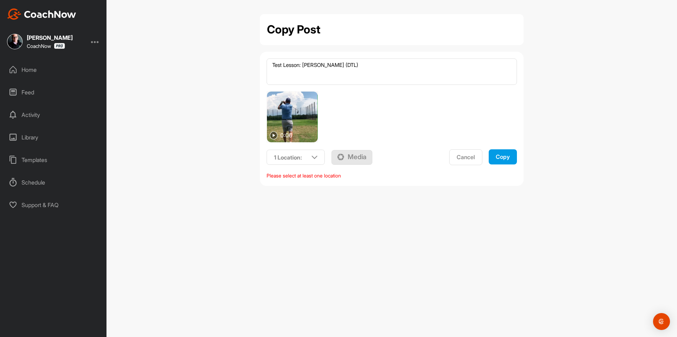
scroll to position [0, 0]
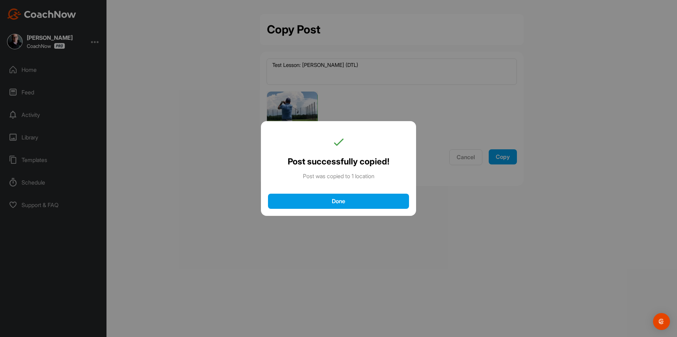
click at [356, 202] on div "Done" at bounding box center [338, 201] width 127 height 7
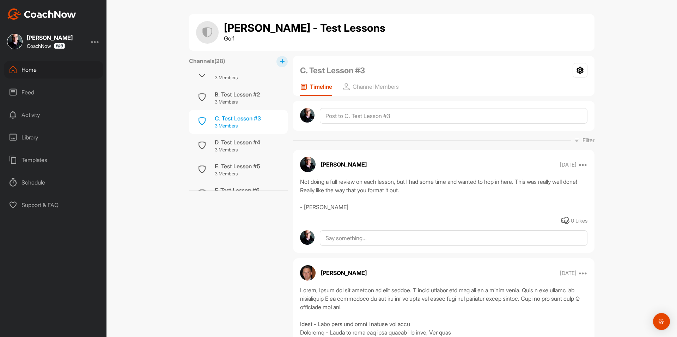
scroll to position [35, 0]
click at [248, 151] on p "3 Members" at bounding box center [237, 151] width 45 height 7
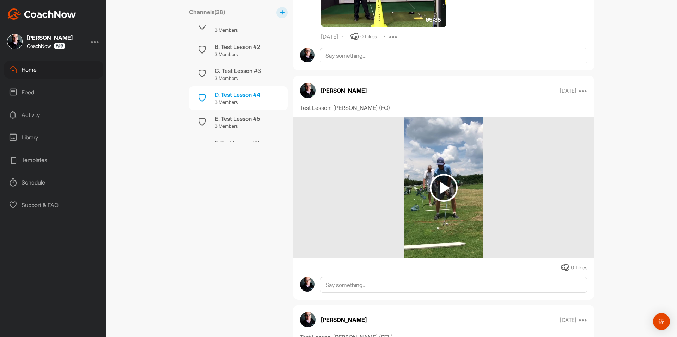
scroll to position [963, 0]
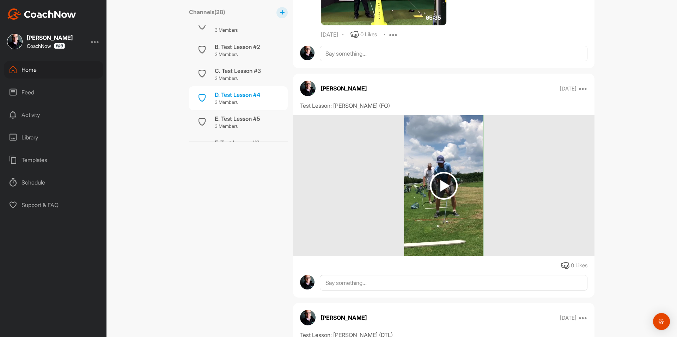
click at [577, 86] on div "Aug 16 2021 Move to ... Copy to ... Edit Edit Tags Pin to top Delete" at bounding box center [574, 88] width 28 height 8
click at [582, 89] on icon at bounding box center [583, 88] width 8 height 8
click at [0, 0] on p "Copy to ..." at bounding box center [0, 0] width 0 height 0
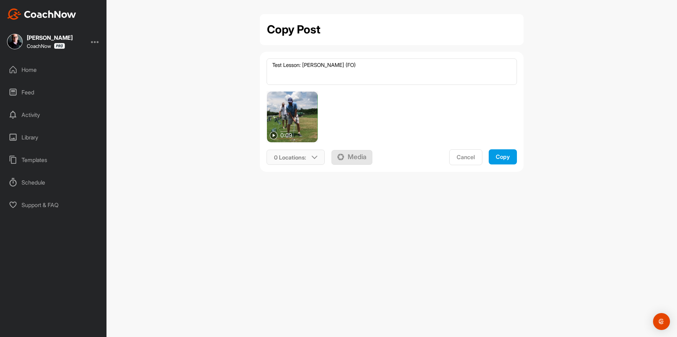
click at [301, 157] on p "0 Locations :" at bounding box center [290, 157] width 32 height 8
click at [0, 0] on input "text" at bounding box center [0, 0] width 0 height 0
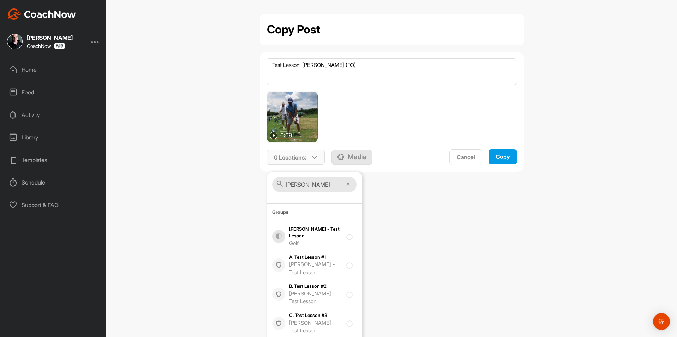
type input "tom hammond"
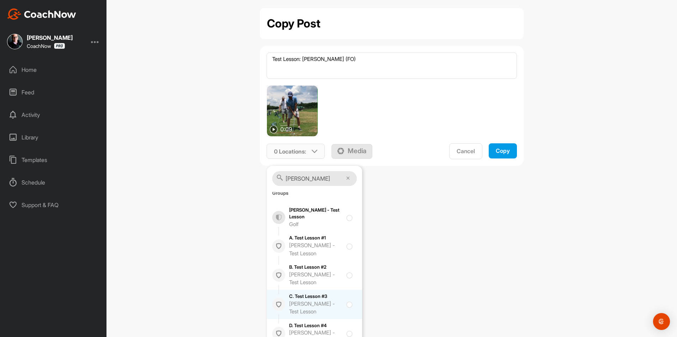
scroll to position [17, 0]
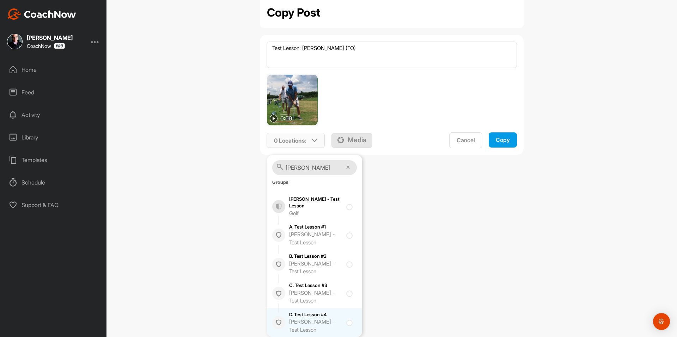
click at [346, 325] on div at bounding box center [351, 323] width 10 height 8
checkbox input "true"
click at [509, 140] on button "Copy" at bounding box center [503, 140] width 28 height 15
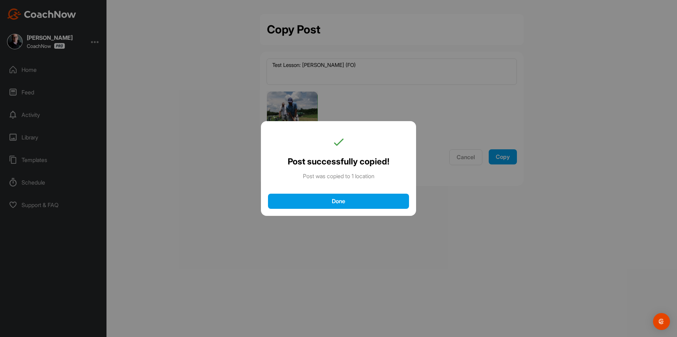
click at [370, 203] on div "Done" at bounding box center [338, 201] width 127 height 7
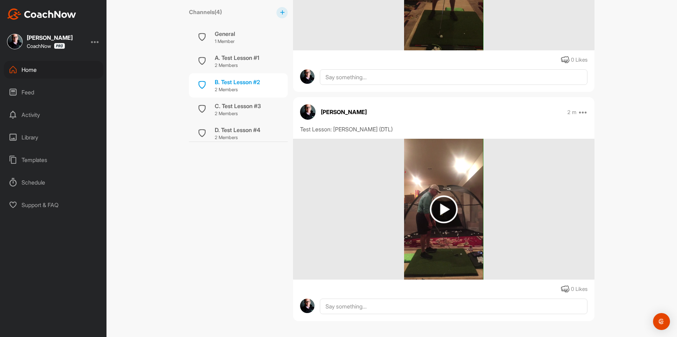
scroll to position [288, 0]
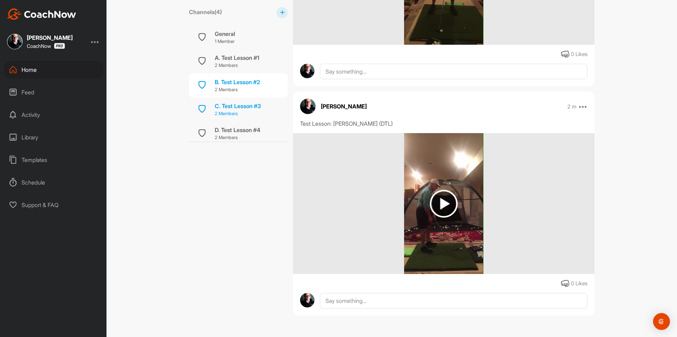
click at [219, 105] on div "C. Test Lesson #3" at bounding box center [238, 106] width 46 height 8
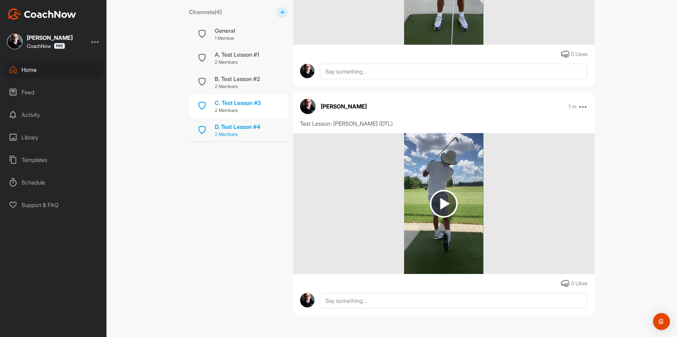
scroll to position [4, 0]
click at [237, 127] on div "D. Test Lesson #4" at bounding box center [237, 126] width 45 height 8
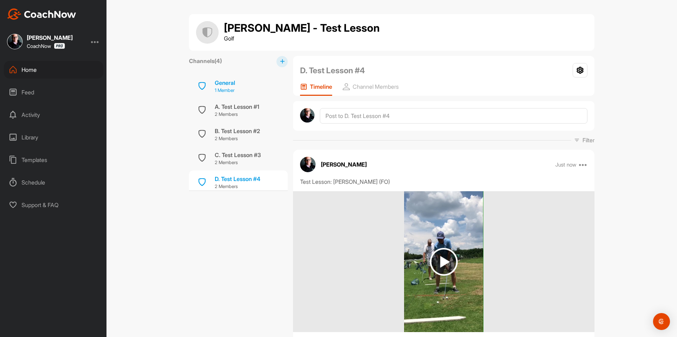
click at [242, 89] on div "General 1 Member" at bounding box center [238, 86] width 99 height 24
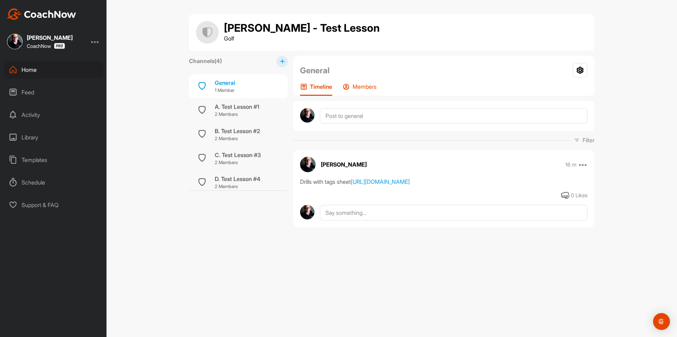
click at [372, 87] on p "Members" at bounding box center [365, 86] width 24 height 7
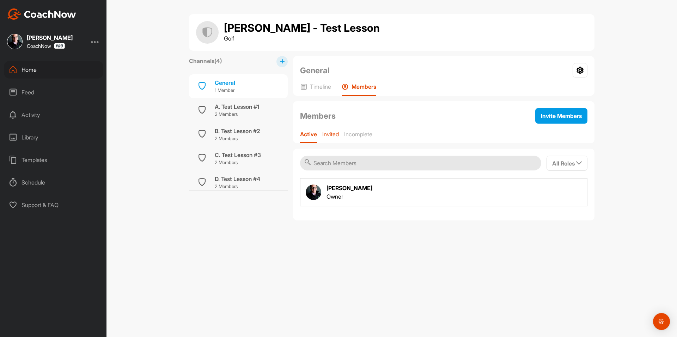
click at [325, 133] on p "Invited" at bounding box center [330, 134] width 17 height 7
click at [243, 112] on p "2 Members" at bounding box center [237, 114] width 44 height 7
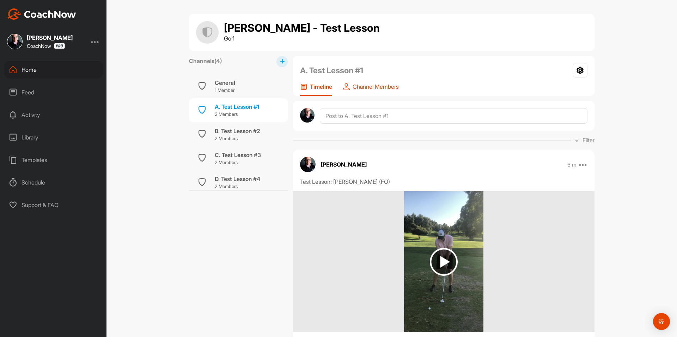
click at [380, 89] on p "Channel Members" at bounding box center [376, 86] width 46 height 7
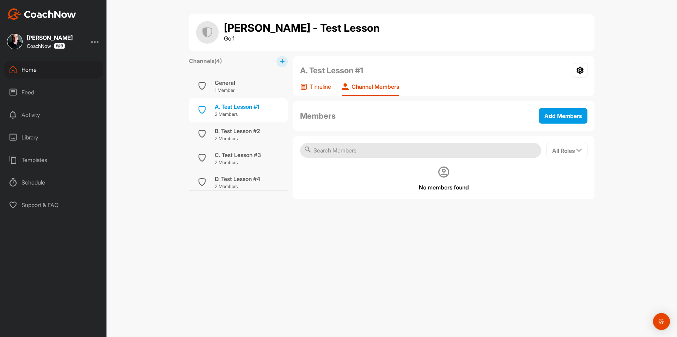
click at [320, 90] on p "Timeline" at bounding box center [320, 86] width 21 height 7
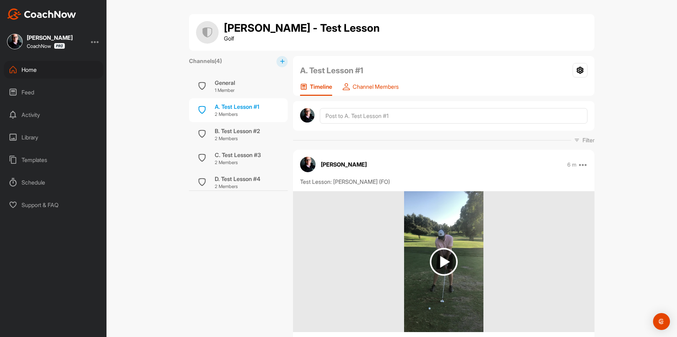
click at [387, 89] on p "Channel Members" at bounding box center [376, 86] width 46 height 7
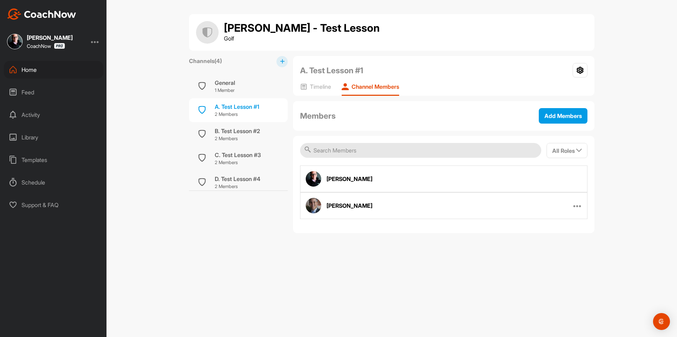
click at [575, 205] on div "[PERSON_NAME] Remove From Channel" at bounding box center [443, 206] width 287 height 27
click at [578, 207] on icon at bounding box center [577, 206] width 8 height 8
click at [473, 196] on div "[PERSON_NAME] Remove From Channel" at bounding box center [443, 206] width 287 height 27
click at [235, 79] on div "General" at bounding box center [225, 83] width 20 height 8
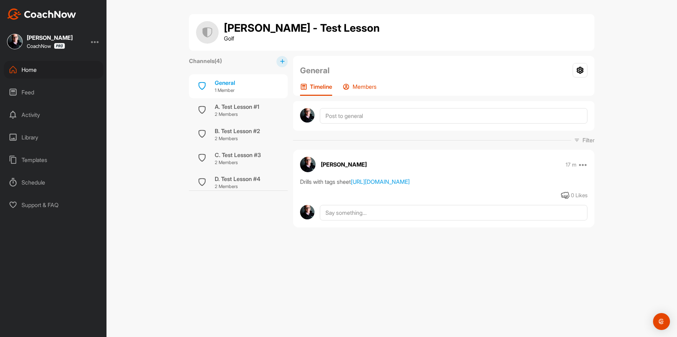
click at [367, 86] on p "Members" at bounding box center [365, 86] width 24 height 7
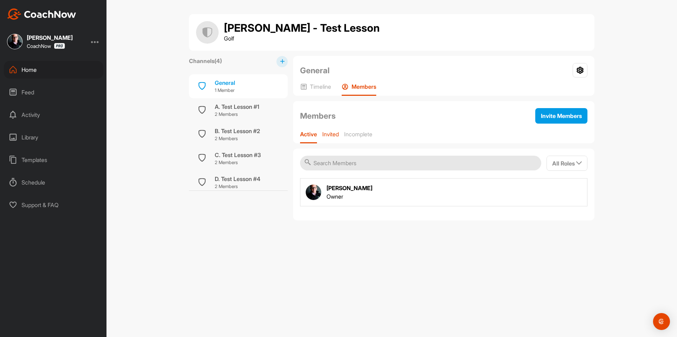
click at [335, 134] on p "Invited" at bounding box center [330, 134] width 17 height 7
click at [579, 193] on icon at bounding box center [577, 192] width 8 height 8
click at [551, 232] on button "Edit Member" at bounding box center [550, 237] width 65 height 22
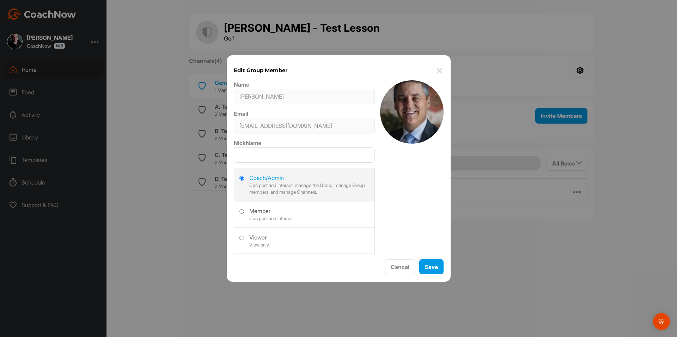
click at [442, 71] on img at bounding box center [439, 71] width 8 height 8
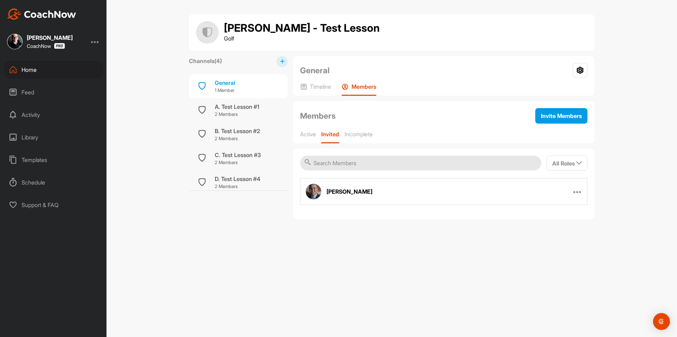
click at [580, 196] on div "Resend Invitation Edit Member Remove From Group" at bounding box center [577, 192] width 8 height 8
click at [579, 193] on icon at bounding box center [577, 192] width 8 height 8
click at [540, 212] on p "Resend Invitation" at bounding box center [546, 214] width 42 height 7
click at [310, 130] on div "Members Invite Members Active Invited Incomplete" at bounding box center [444, 122] width 302 height 42
click at [304, 133] on p "Active" at bounding box center [308, 134] width 16 height 7
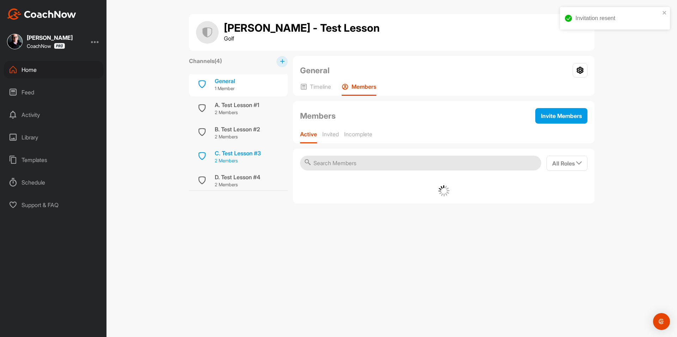
scroll to position [4, 0]
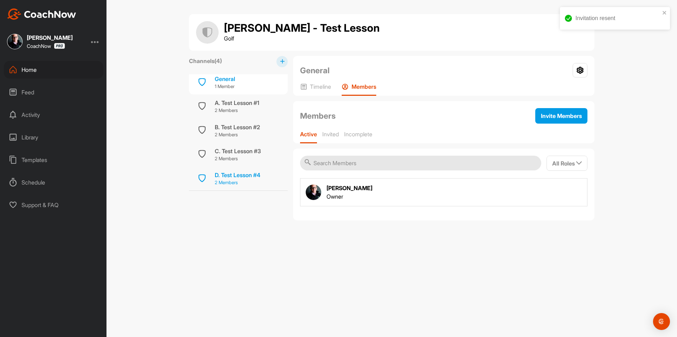
click at [241, 174] on div "D. Test Lesson #4" at bounding box center [237, 175] width 45 height 8
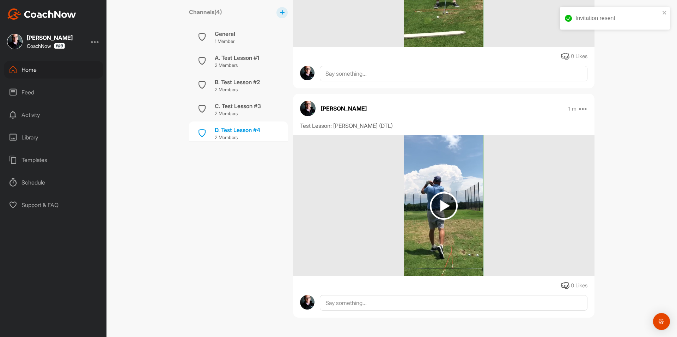
scroll to position [288, 0]
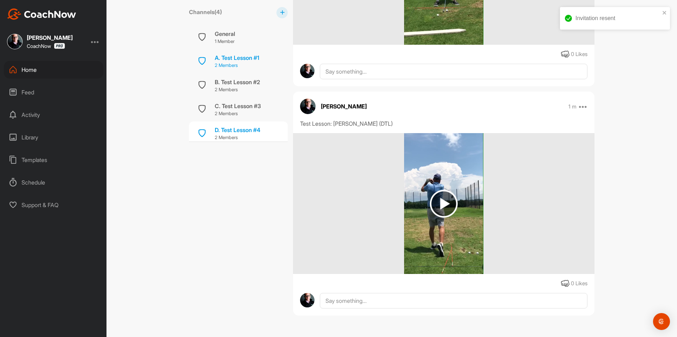
click at [245, 67] on p "2 Members" at bounding box center [237, 65] width 44 height 7
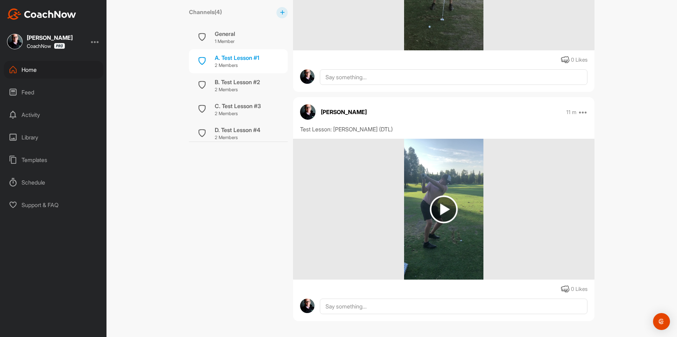
scroll to position [288, 0]
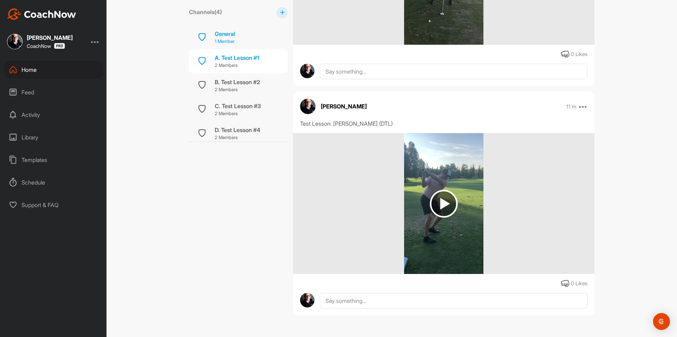
click at [227, 40] on p "1 Member" at bounding box center [225, 41] width 20 height 7
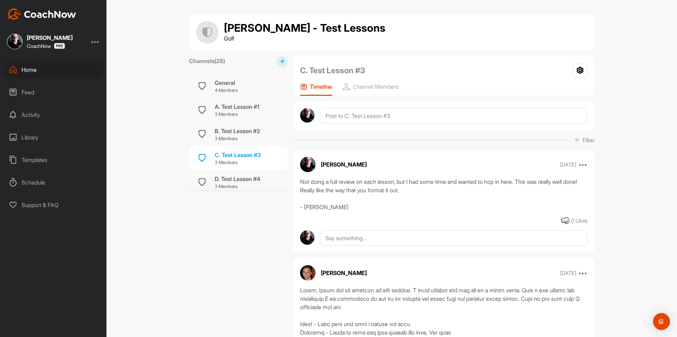
click at [47, 65] on div "Home" at bounding box center [53, 70] width 99 height 18
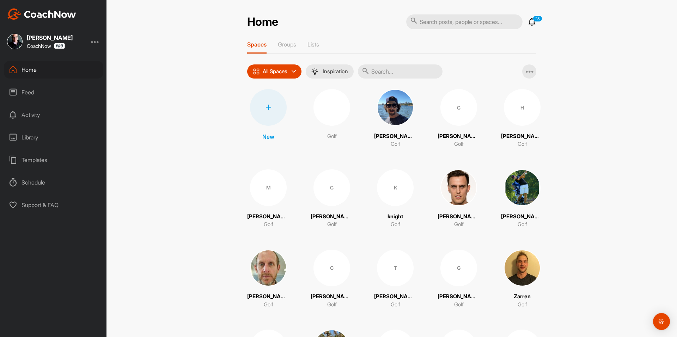
click at [288, 47] on p "Groups" at bounding box center [287, 44] width 18 height 7
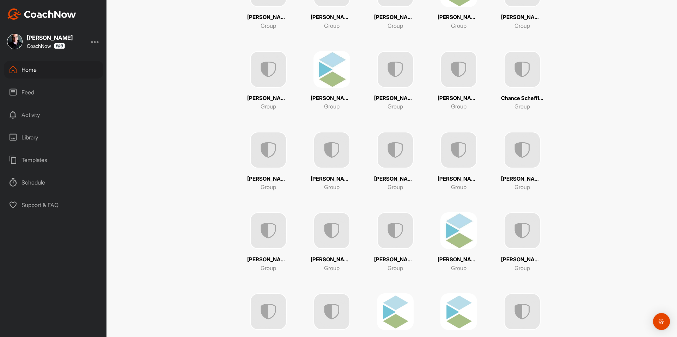
scroll to position [1211, 0]
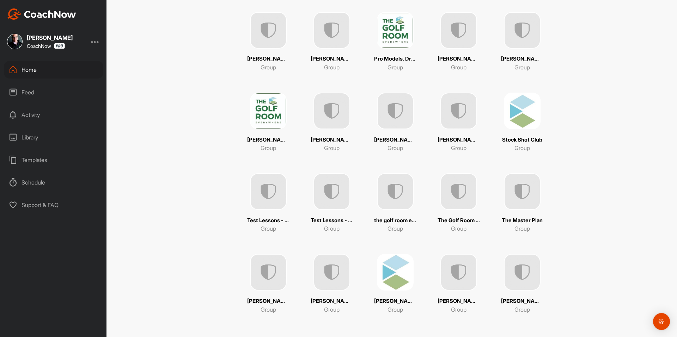
click at [274, 286] on img at bounding box center [268, 272] width 37 height 37
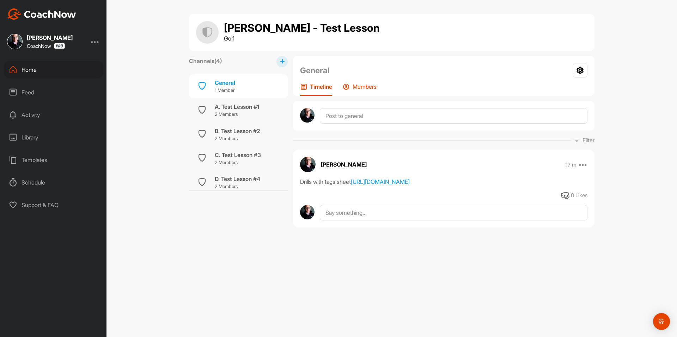
click at [367, 85] on p "Members" at bounding box center [365, 86] width 24 height 7
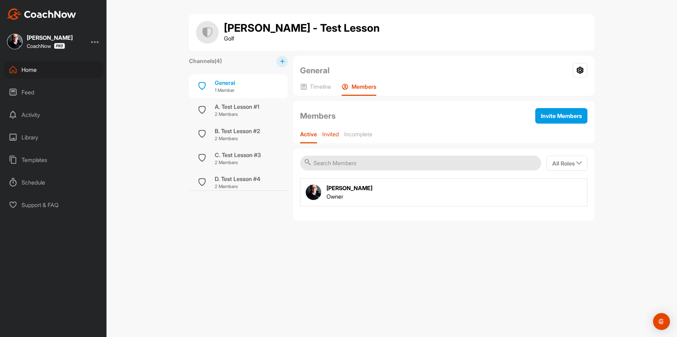
click at [337, 134] on p "Invited" at bounding box center [330, 134] width 17 height 7
click at [309, 134] on p "Active" at bounding box center [308, 134] width 16 height 7
drag, startPoint x: 613, startPoint y: 109, endPoint x: 585, endPoint y: 115, distance: 28.5
click at [611, 109] on div "Tom Hammond - Test Lesson Golf Channels ( 4 ) General 1 Member A. Test Lesson #…" at bounding box center [392, 168] width 571 height 337
click at [259, 91] on div "General 1 Member" at bounding box center [238, 86] width 99 height 24
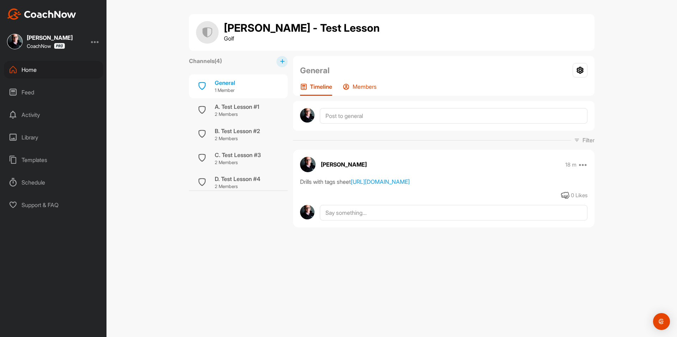
click at [375, 89] on p "Members" at bounding box center [365, 86] width 24 height 7
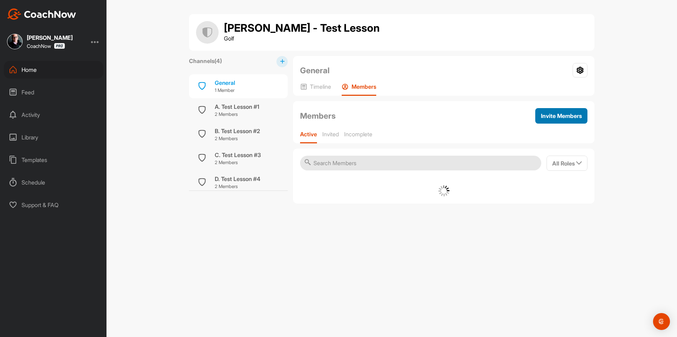
click at [554, 116] on span "Invite Members" at bounding box center [561, 115] width 41 height 7
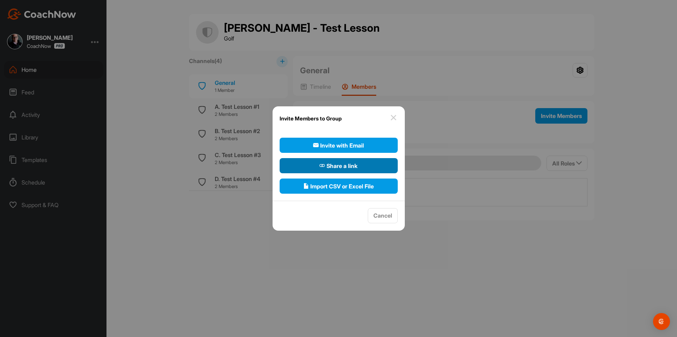
click at [359, 165] on button "Share a link" at bounding box center [339, 165] width 118 height 15
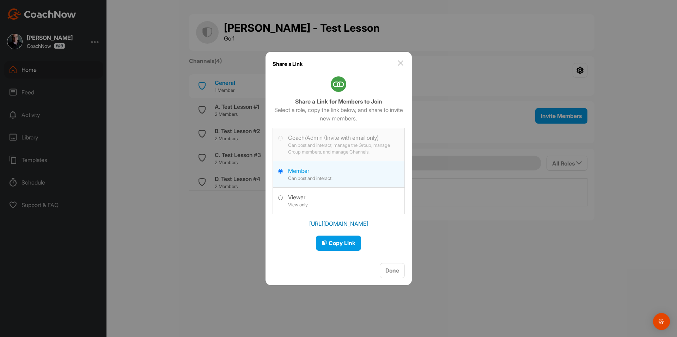
click at [355, 148] on label at bounding box center [339, 143] width 132 height 31
click at [282, 136] on label at bounding box center [339, 143] width 132 height 31
click at [342, 245] on span "Copy Link" at bounding box center [339, 243] width 34 height 7
click at [393, 272] on span "Done" at bounding box center [392, 270] width 14 height 7
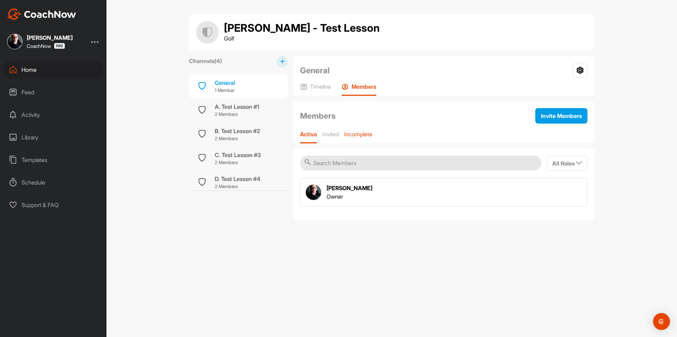
click at [359, 131] on p "Incomplete" at bounding box center [358, 134] width 28 height 7
click at [311, 134] on p "Active" at bounding box center [308, 134] width 16 height 7
click at [584, 72] on icon at bounding box center [580, 70] width 15 height 14
click at [568, 92] on li "Group Settings" at bounding box center [558, 90] width 57 height 23
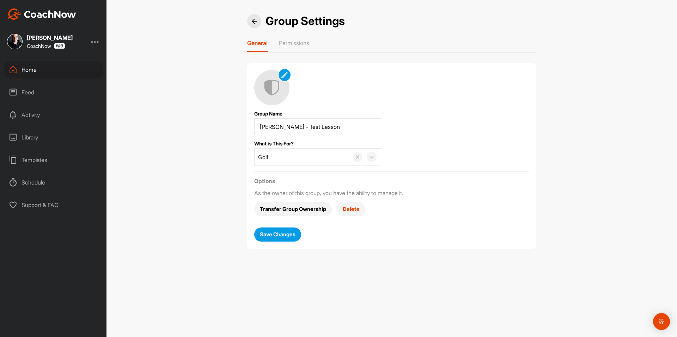
click at [620, 103] on div "Group Settings General Permissions Group Name What is This For? Golf Options As…" at bounding box center [392, 168] width 571 height 337
click at [285, 45] on p "Permissions" at bounding box center [294, 42] width 30 height 7
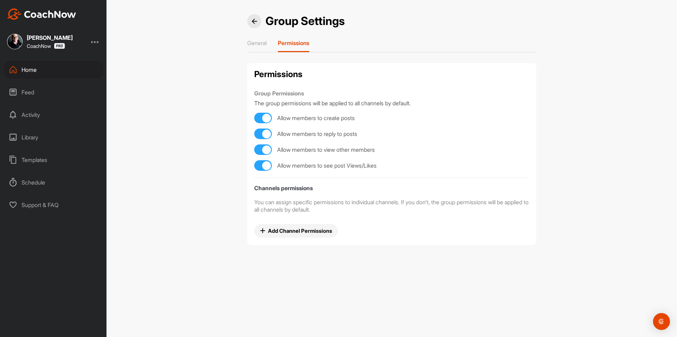
click at [252, 14] on div at bounding box center [254, 21] width 14 height 14
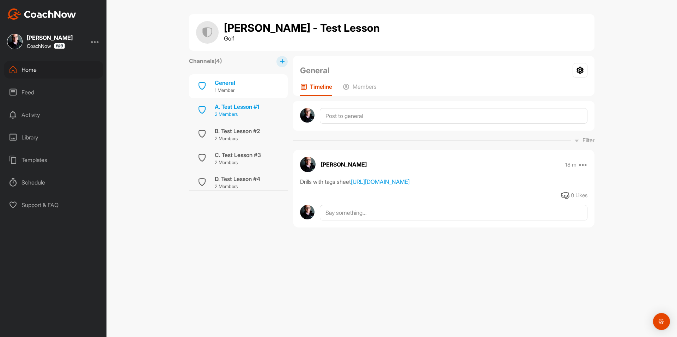
click at [258, 110] on div "A. Test Lesson #1" at bounding box center [237, 107] width 44 height 8
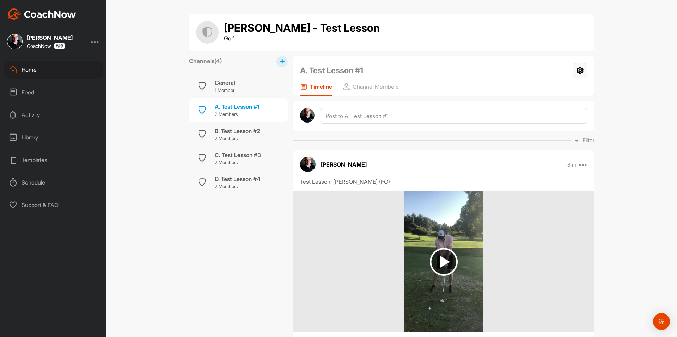
click at [578, 74] on icon at bounding box center [580, 70] width 15 height 14
click at [572, 93] on li "Settings" at bounding box center [570, 90] width 35 height 23
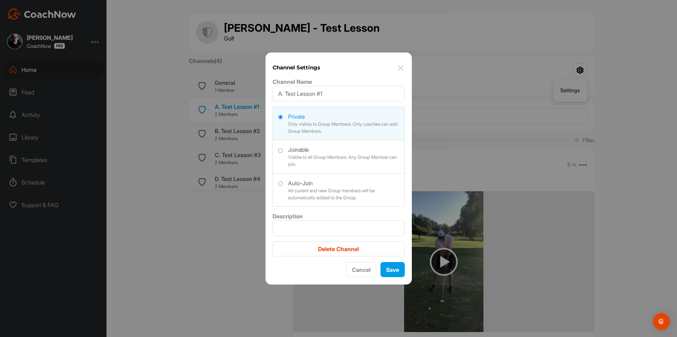
click at [304, 155] on label at bounding box center [339, 155] width 132 height 31
click at [283, 153] on input "radio" at bounding box center [280, 150] width 5 height 5
radio input "true"
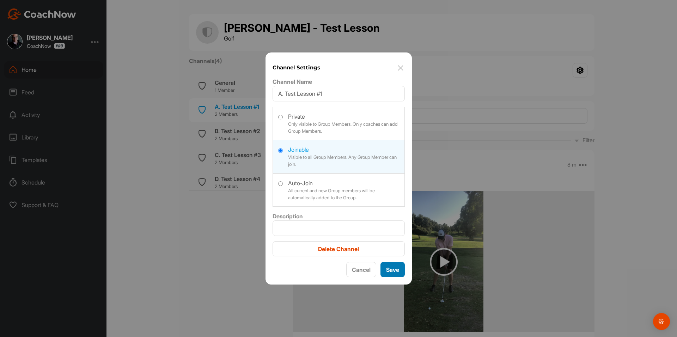
click at [396, 268] on button "Save" at bounding box center [393, 269] width 24 height 15
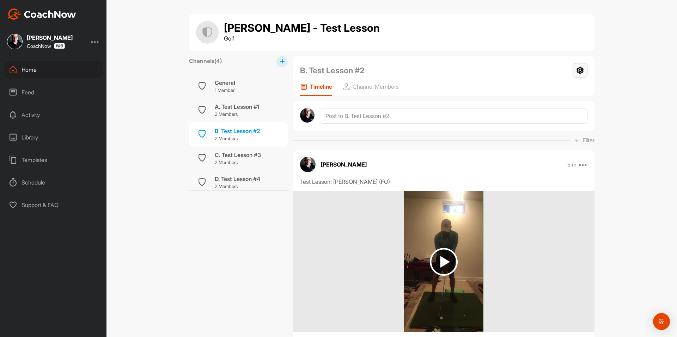
click at [577, 73] on icon at bounding box center [580, 70] width 15 height 14
click at [571, 86] on li "Settings" at bounding box center [570, 90] width 35 height 23
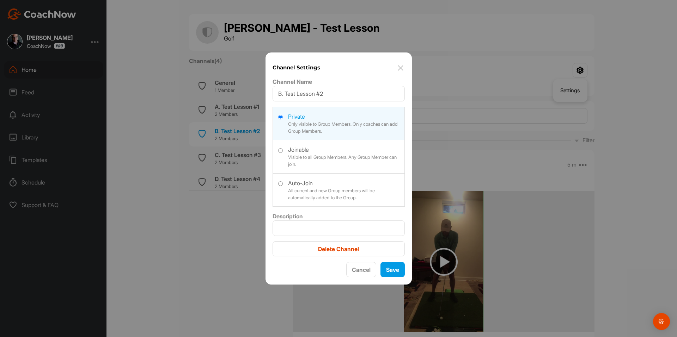
click at [323, 153] on label at bounding box center [339, 155] width 132 height 31
click at [283, 153] on input "radio" at bounding box center [280, 150] width 5 height 5
radio input "true"
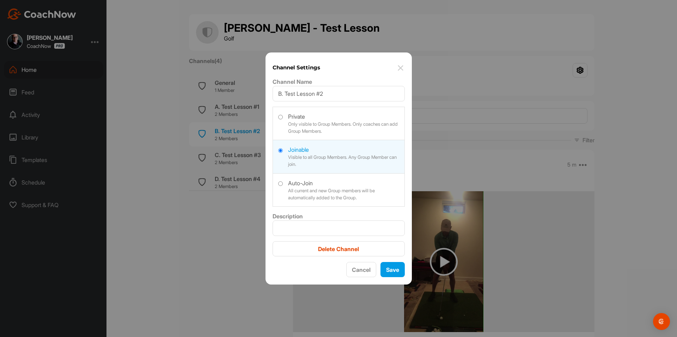
click at [380, 181] on label at bounding box center [339, 189] width 132 height 31
click at [283, 182] on input "radio" at bounding box center [280, 184] width 5 height 5
radio input "true"
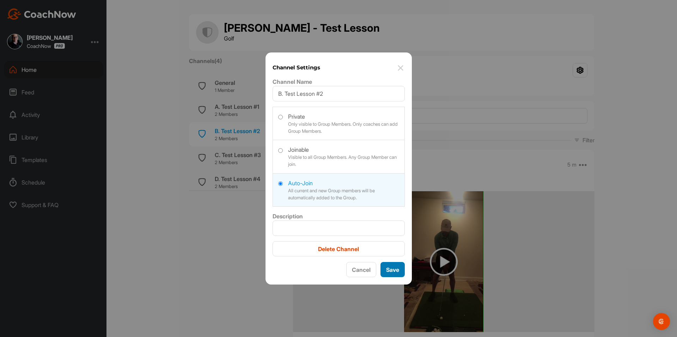
click at [398, 269] on button "Save" at bounding box center [393, 269] width 24 height 15
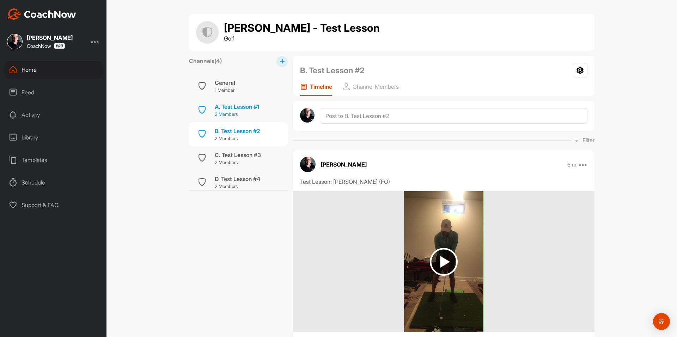
click at [263, 115] on div "A. Test Lesson #1 2 Members" at bounding box center [238, 110] width 99 height 24
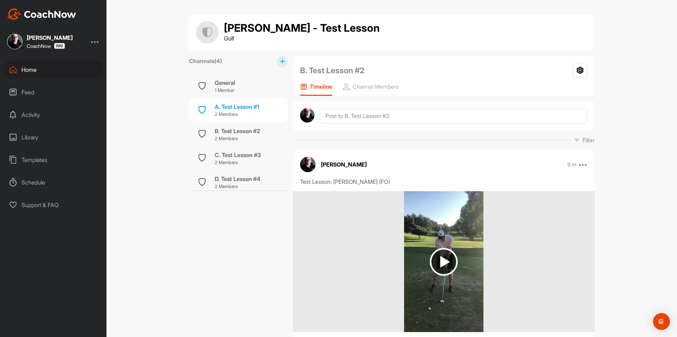
click at [582, 73] on icon at bounding box center [580, 70] width 15 height 14
click at [578, 71] on icon at bounding box center [580, 70] width 15 height 14
click at [576, 70] on icon at bounding box center [580, 70] width 15 height 14
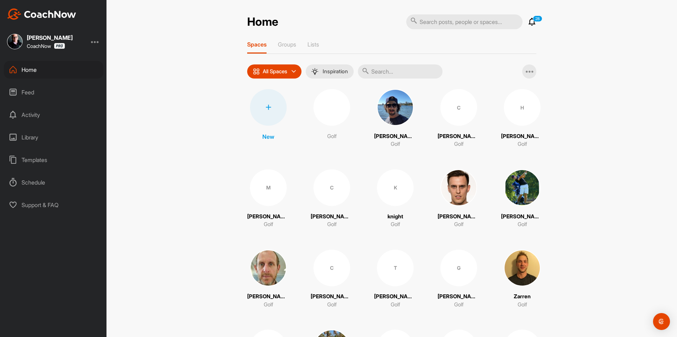
click at [285, 42] on p "Groups" at bounding box center [287, 44] width 18 height 7
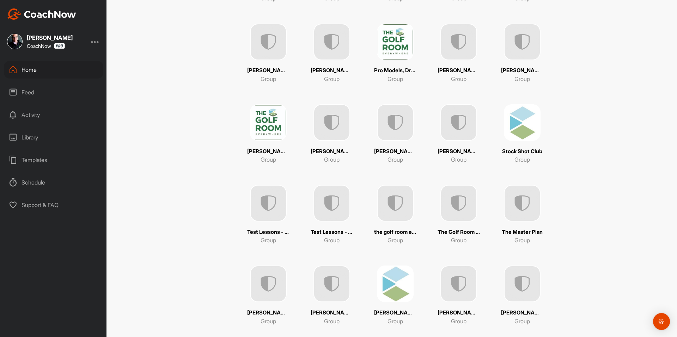
scroll to position [1211, 0]
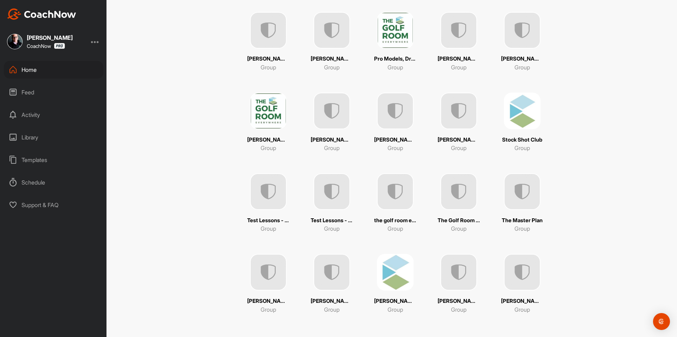
click at [274, 270] on img at bounding box center [268, 272] width 37 height 37
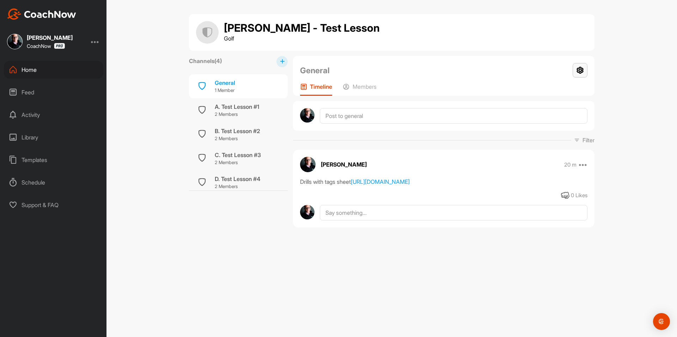
click at [582, 69] on icon at bounding box center [580, 70] width 15 height 14
click at [563, 92] on li "Group Settings" at bounding box center [558, 90] width 57 height 23
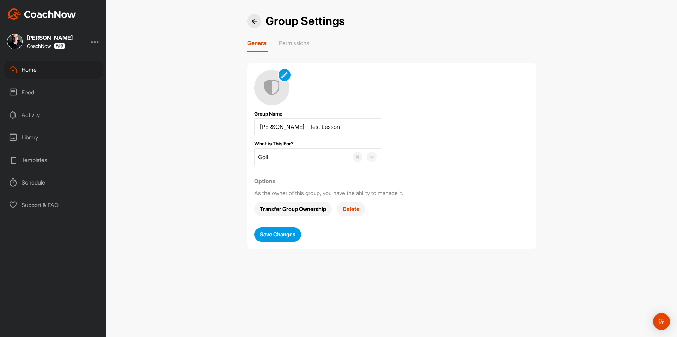
click at [253, 20] on img at bounding box center [254, 21] width 5 height 5
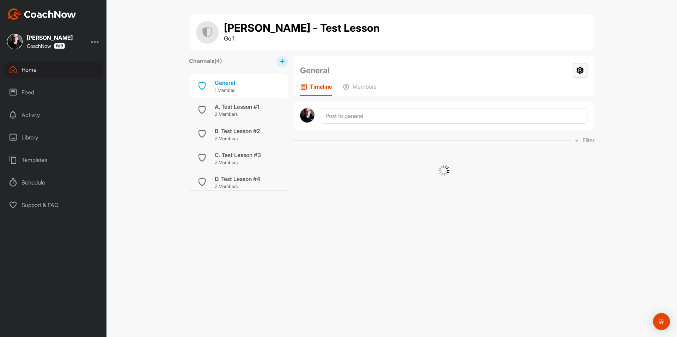
click at [583, 72] on icon at bounding box center [580, 70] width 15 height 14
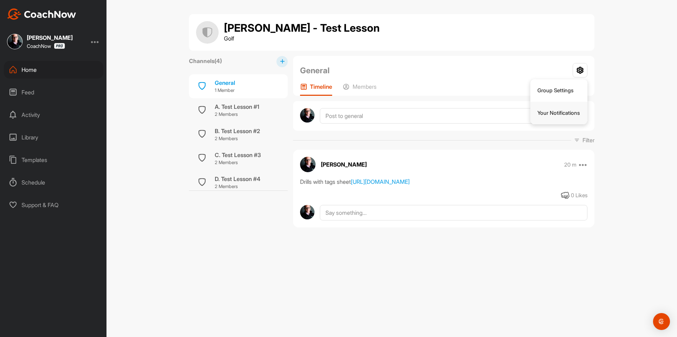
click at [563, 111] on li "Your Notifications" at bounding box center [558, 113] width 57 height 23
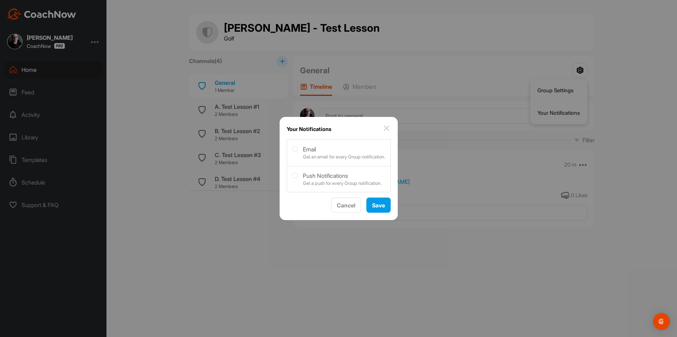
click at [391, 126] on img at bounding box center [386, 128] width 8 height 8
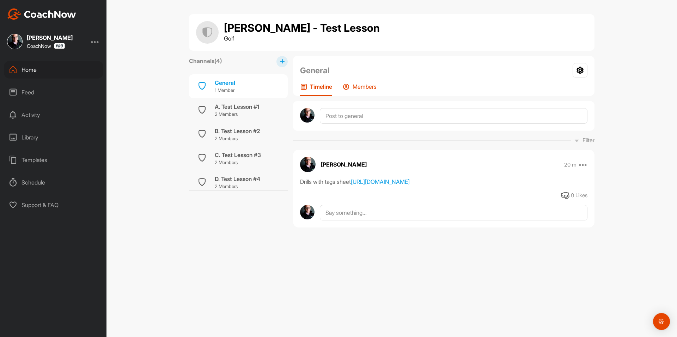
click at [365, 93] on div "Members" at bounding box center [360, 89] width 34 height 13
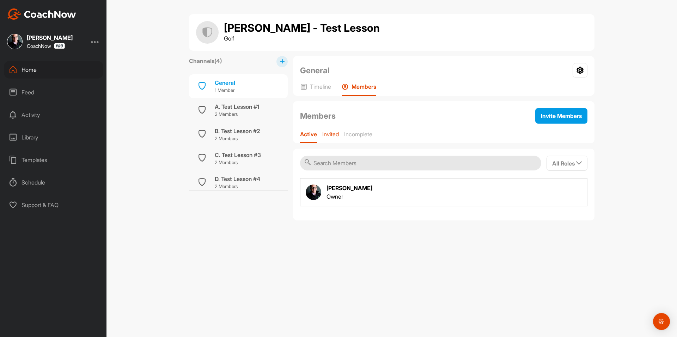
click at [336, 135] on p "Invited" at bounding box center [330, 134] width 17 height 7
click at [353, 135] on p "Incomplete" at bounding box center [359, 134] width 28 height 7
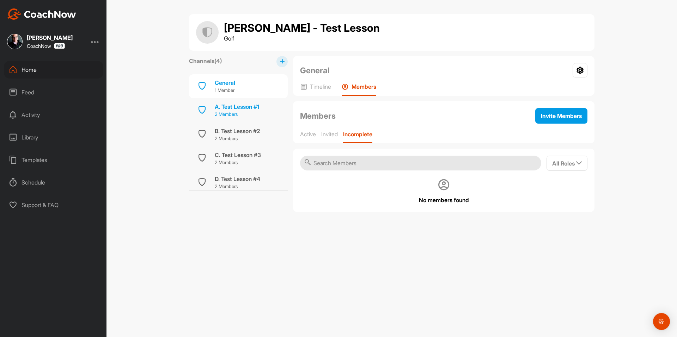
click at [253, 114] on p "2 Members" at bounding box center [237, 114] width 44 height 7
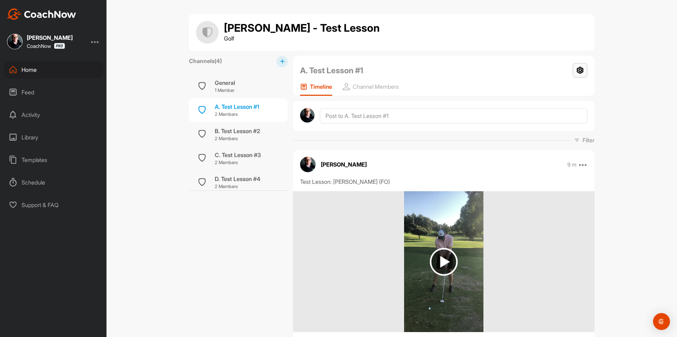
click at [583, 70] on icon at bounding box center [580, 70] width 15 height 14
click at [576, 88] on li "Settings" at bounding box center [570, 90] width 35 height 23
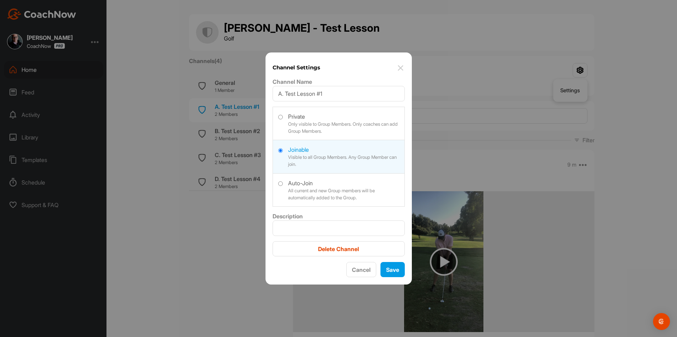
click at [328, 187] on label at bounding box center [339, 189] width 132 height 31
click at [283, 186] on input "radio" at bounding box center [280, 184] width 5 height 5
radio input "true"
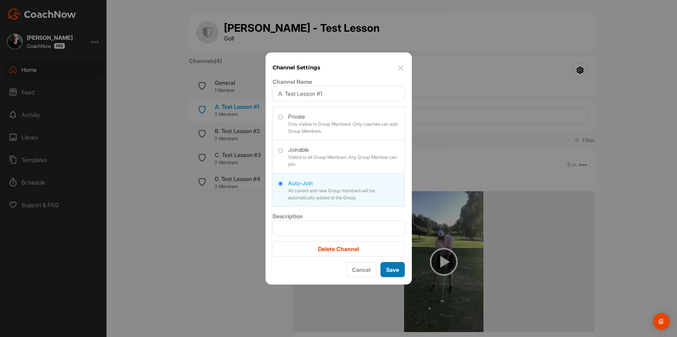
click at [388, 270] on button "Save" at bounding box center [393, 269] width 24 height 15
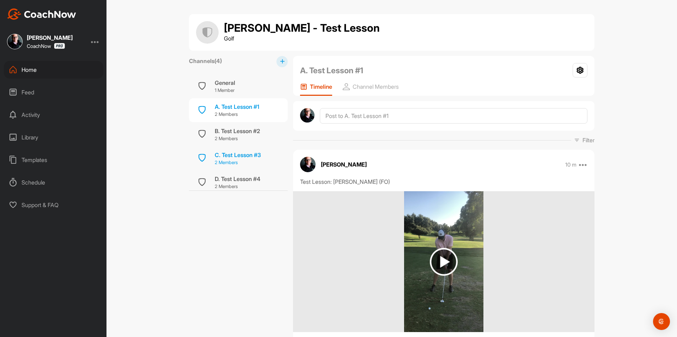
click at [241, 153] on div "C. Test Lesson #3" at bounding box center [238, 155] width 46 height 8
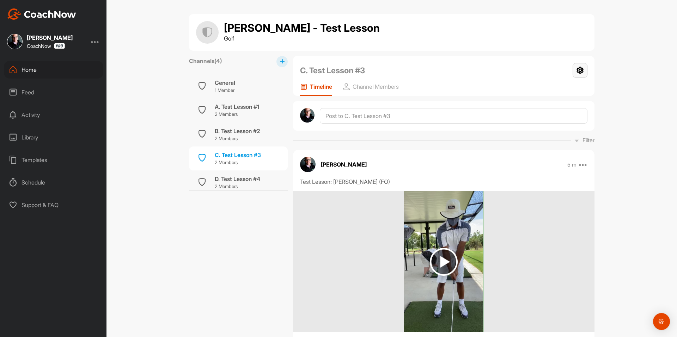
click at [584, 67] on icon at bounding box center [580, 70] width 15 height 14
click at [567, 84] on li "Settings" at bounding box center [570, 90] width 35 height 23
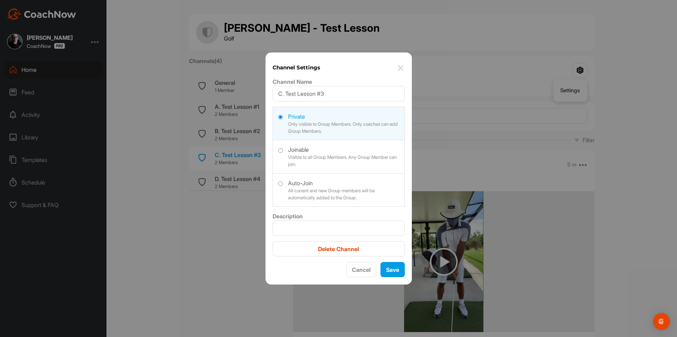
click at [313, 164] on label at bounding box center [339, 155] width 132 height 31
click at [283, 153] on input "radio" at bounding box center [280, 150] width 5 height 5
radio input "true"
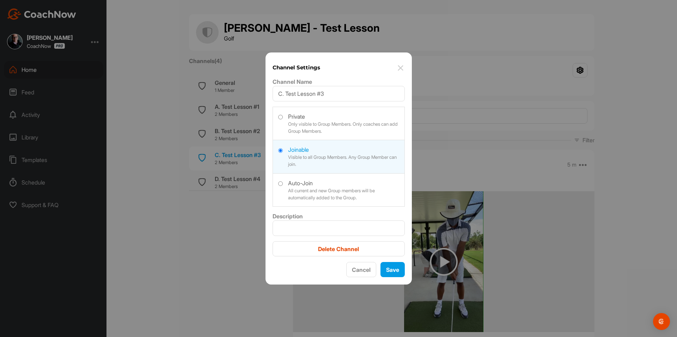
click at [320, 191] on label at bounding box center [339, 189] width 132 height 31
click at [283, 186] on input "radio" at bounding box center [280, 184] width 5 height 5
radio input "true"
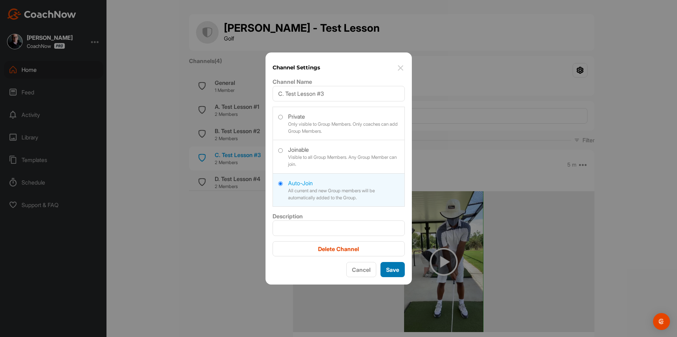
click at [390, 272] on button "Save" at bounding box center [393, 269] width 24 height 15
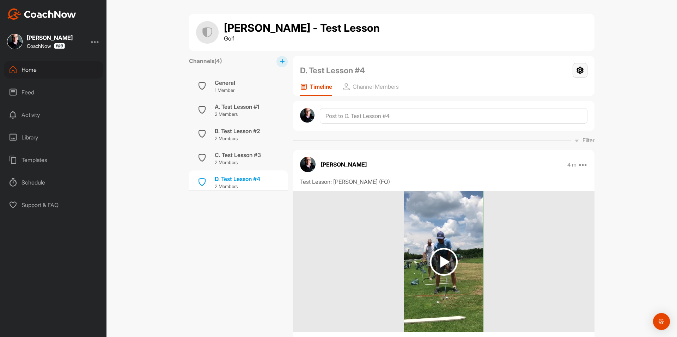
click at [580, 68] on icon at bounding box center [580, 70] width 15 height 14
click at [572, 86] on li "Settings" at bounding box center [570, 90] width 35 height 23
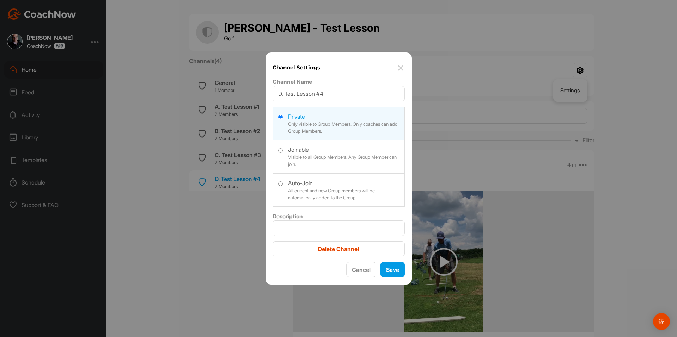
click at [366, 182] on label at bounding box center [339, 189] width 132 height 31
click at [283, 182] on input "radio" at bounding box center [280, 184] width 5 height 5
radio input "true"
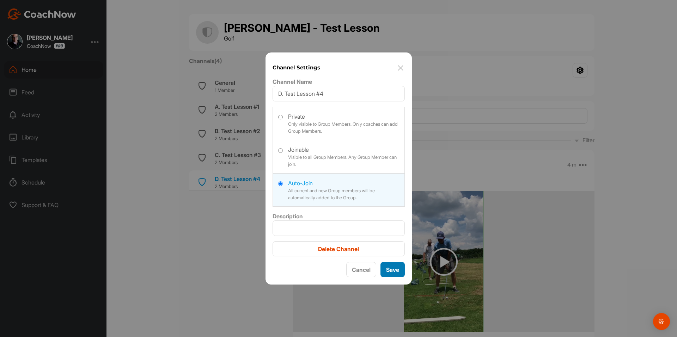
click at [392, 267] on button "Save" at bounding box center [393, 269] width 24 height 15
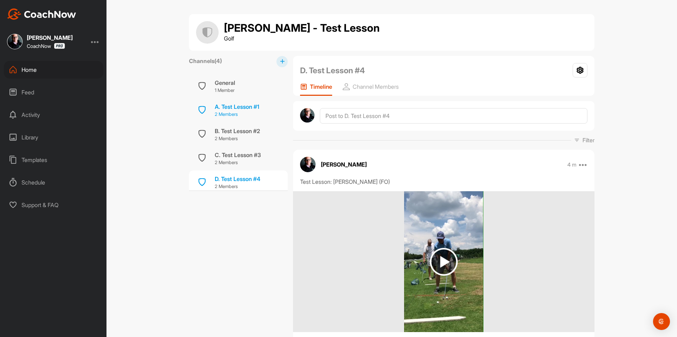
click at [243, 108] on div "A. Test Lesson #1" at bounding box center [237, 107] width 44 height 8
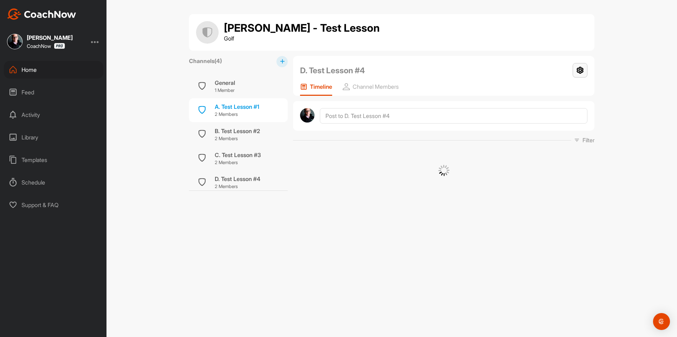
click at [582, 72] on icon at bounding box center [580, 70] width 15 height 14
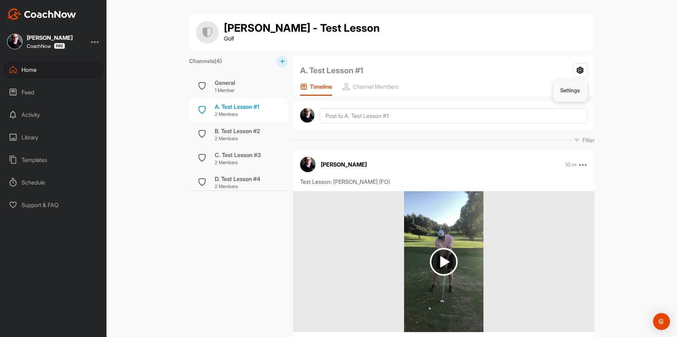
click at [573, 95] on li "Settings" at bounding box center [570, 90] width 35 height 23
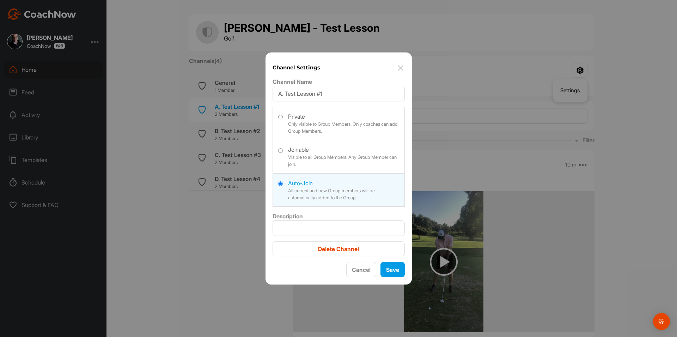
drag, startPoint x: 401, startPoint y: 65, endPoint x: 300, endPoint y: 105, distance: 108.1
click at [401, 65] on img at bounding box center [400, 68] width 8 height 8
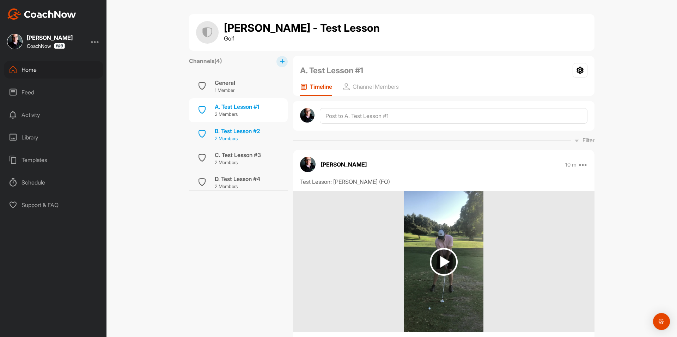
click at [219, 138] on p "2 Members" at bounding box center [237, 138] width 45 height 7
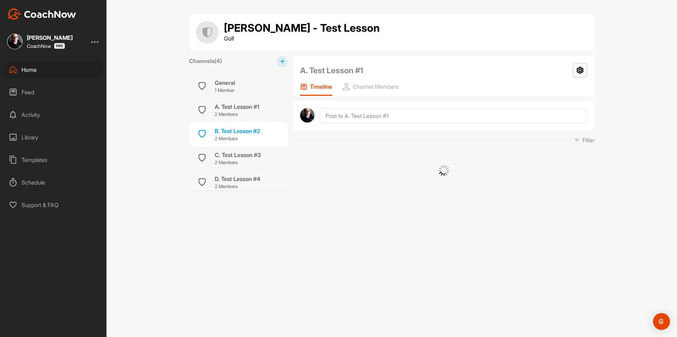
click at [576, 73] on icon at bounding box center [580, 70] width 15 height 14
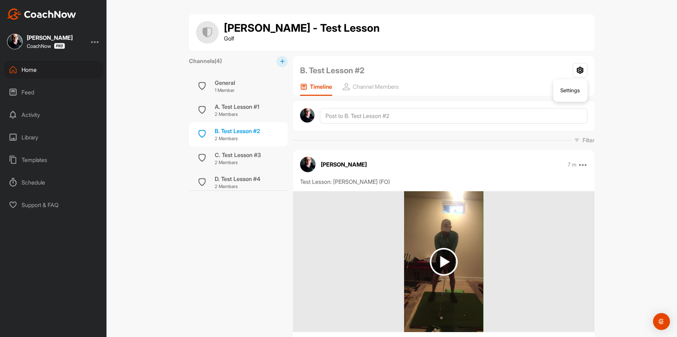
click at [566, 89] on li "Settings" at bounding box center [570, 90] width 35 height 23
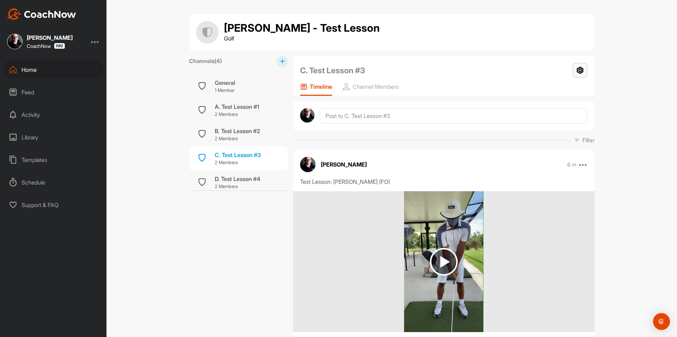
click at [578, 70] on icon at bounding box center [580, 70] width 15 height 14
click at [577, 82] on li "Settings" at bounding box center [570, 90] width 35 height 23
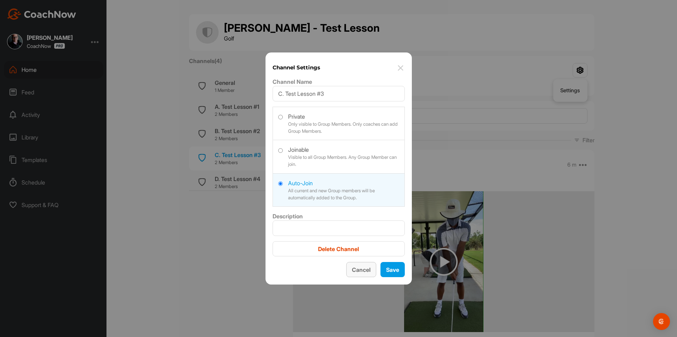
drag, startPoint x: 354, startPoint y: 268, endPoint x: 312, endPoint y: 224, distance: 61.4
click at [354, 269] on button "Cancel" at bounding box center [361, 269] width 30 height 15
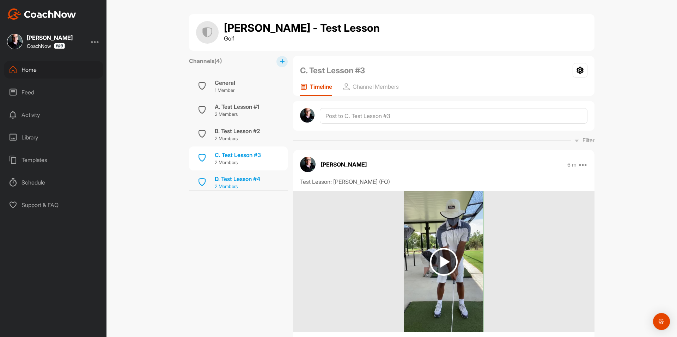
click at [248, 185] on p "2 Members" at bounding box center [237, 186] width 45 height 7
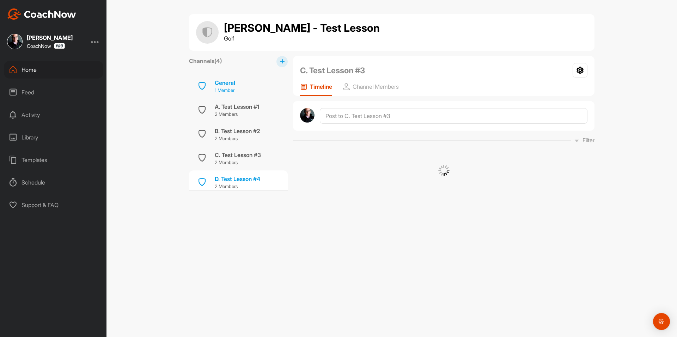
click at [250, 88] on div "General 1 Member" at bounding box center [238, 86] width 99 height 24
click at [367, 84] on p "Members" at bounding box center [365, 86] width 24 height 7
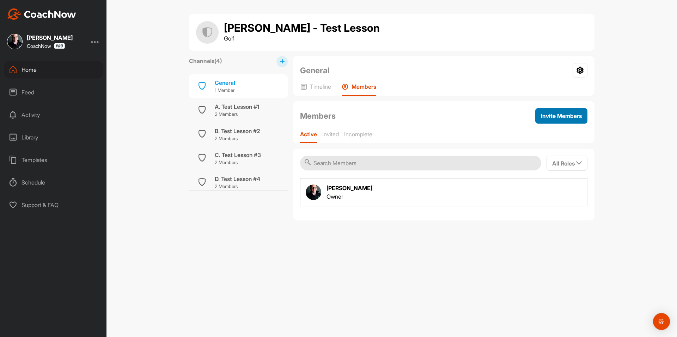
click at [574, 117] on span "Invite Members" at bounding box center [561, 115] width 41 height 7
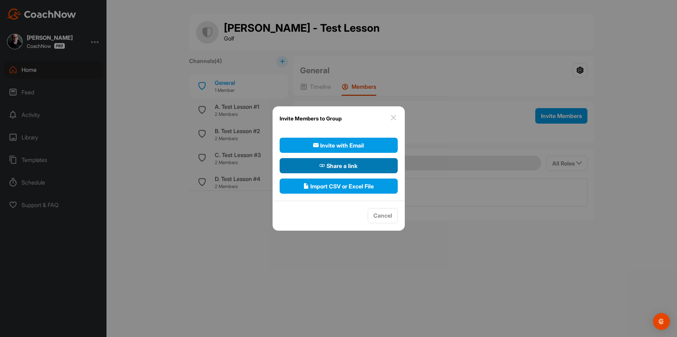
click at [364, 164] on button "Share a link" at bounding box center [339, 165] width 118 height 15
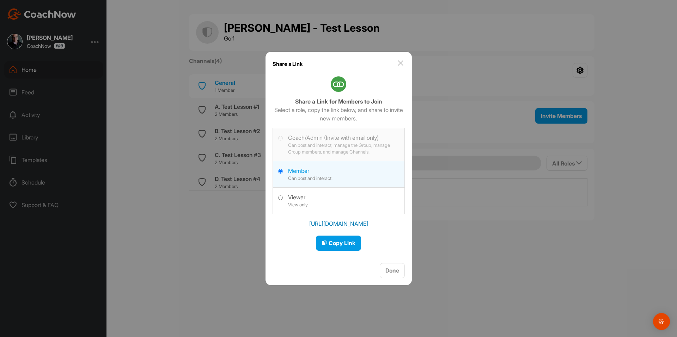
click at [354, 149] on label at bounding box center [339, 143] width 132 height 31
click at [338, 241] on span "Copy Link" at bounding box center [339, 243] width 34 height 7
click at [402, 63] on img at bounding box center [400, 63] width 8 height 8
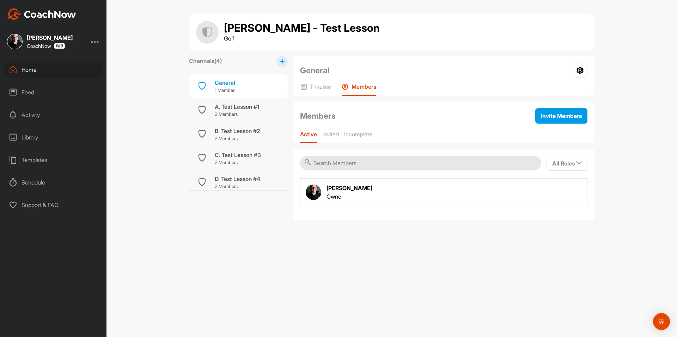
click at [50, 74] on div "Home" at bounding box center [53, 70] width 99 height 18
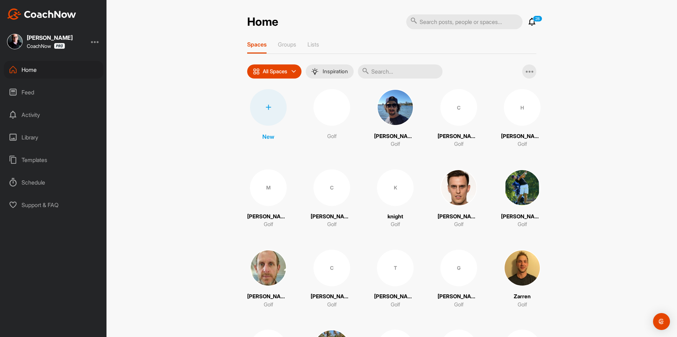
click at [35, 134] on div "Library" at bounding box center [53, 138] width 99 height 18
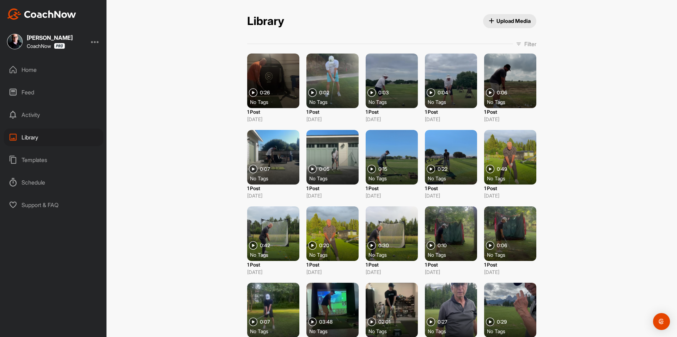
click at [56, 159] on div "Templates" at bounding box center [53, 160] width 99 height 18
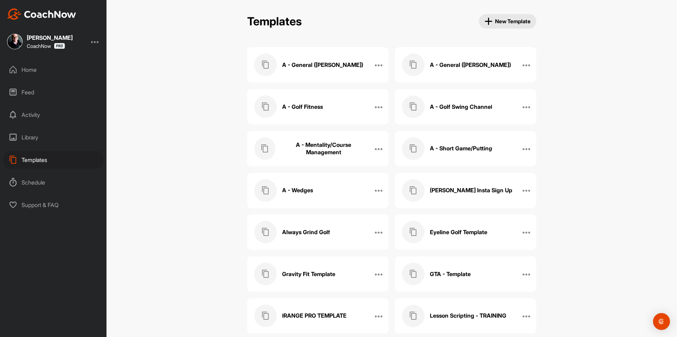
click at [61, 91] on div "Feed" at bounding box center [53, 93] width 99 height 18
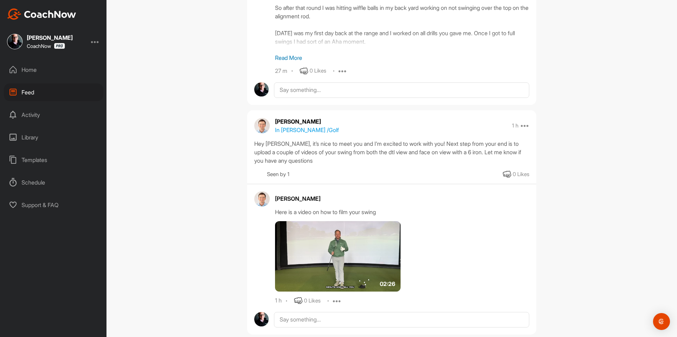
scroll to position [1869, 0]
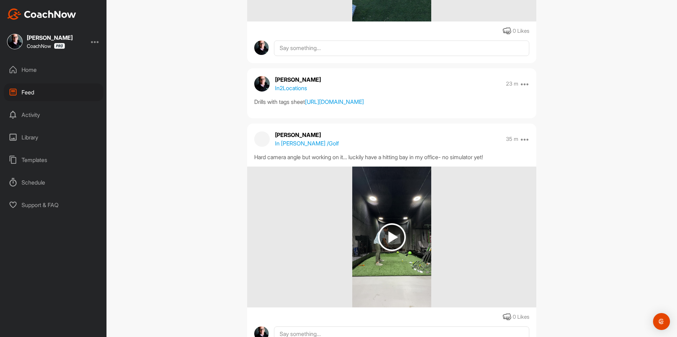
click at [78, 113] on div "Activity" at bounding box center [53, 115] width 99 height 18
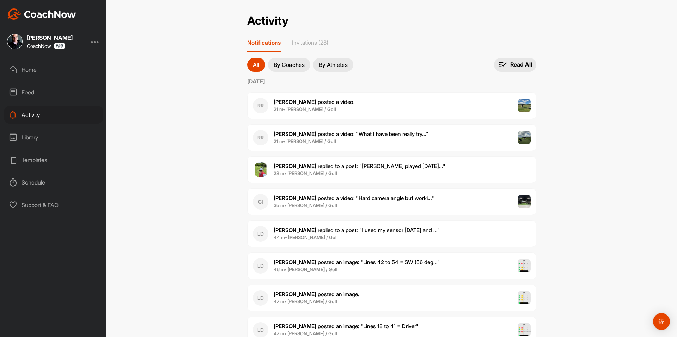
click at [65, 68] on div "Home" at bounding box center [53, 70] width 99 height 18
